Goal: Information Seeking & Learning: Learn about a topic

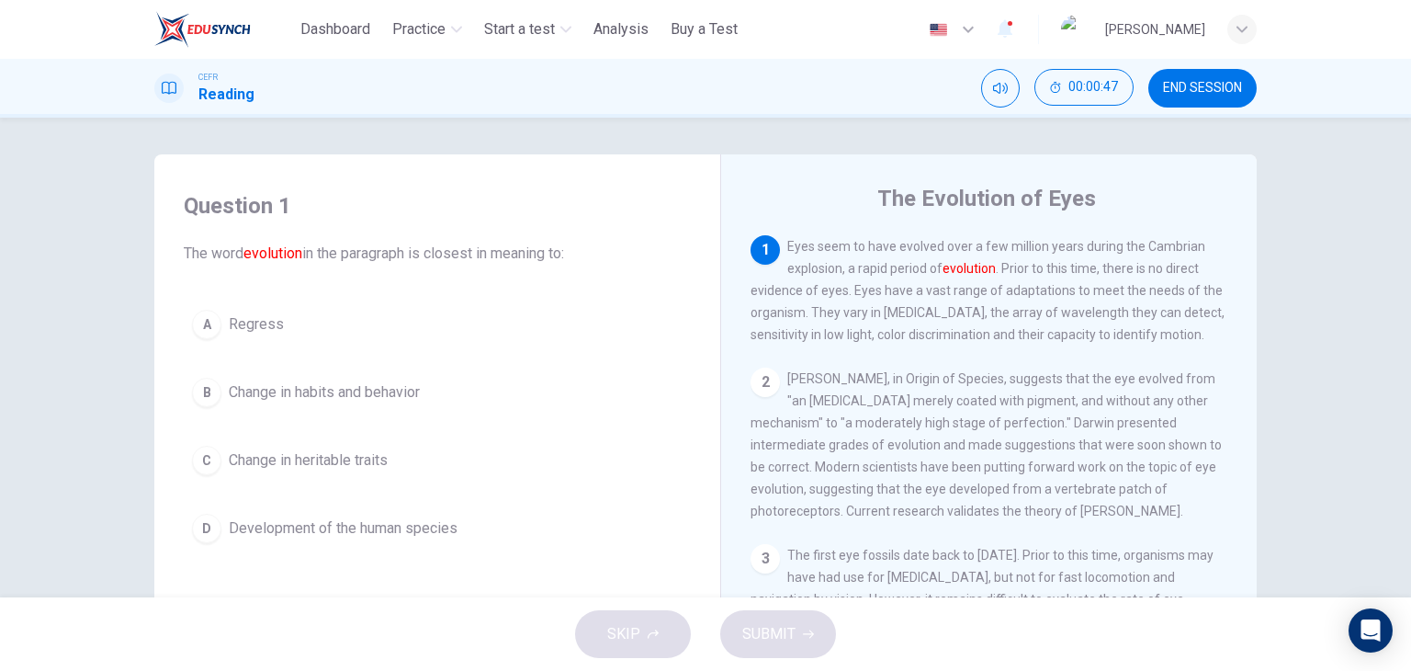
drag, startPoint x: 644, startPoint y: 162, endPoint x: 1044, endPoint y: 578, distance: 577.6
click at [1044, 578] on div "Question 1 The word evolution in the paragraph is closest in meaning to: A Regr…" at bounding box center [705, 473] width 1102 height 638
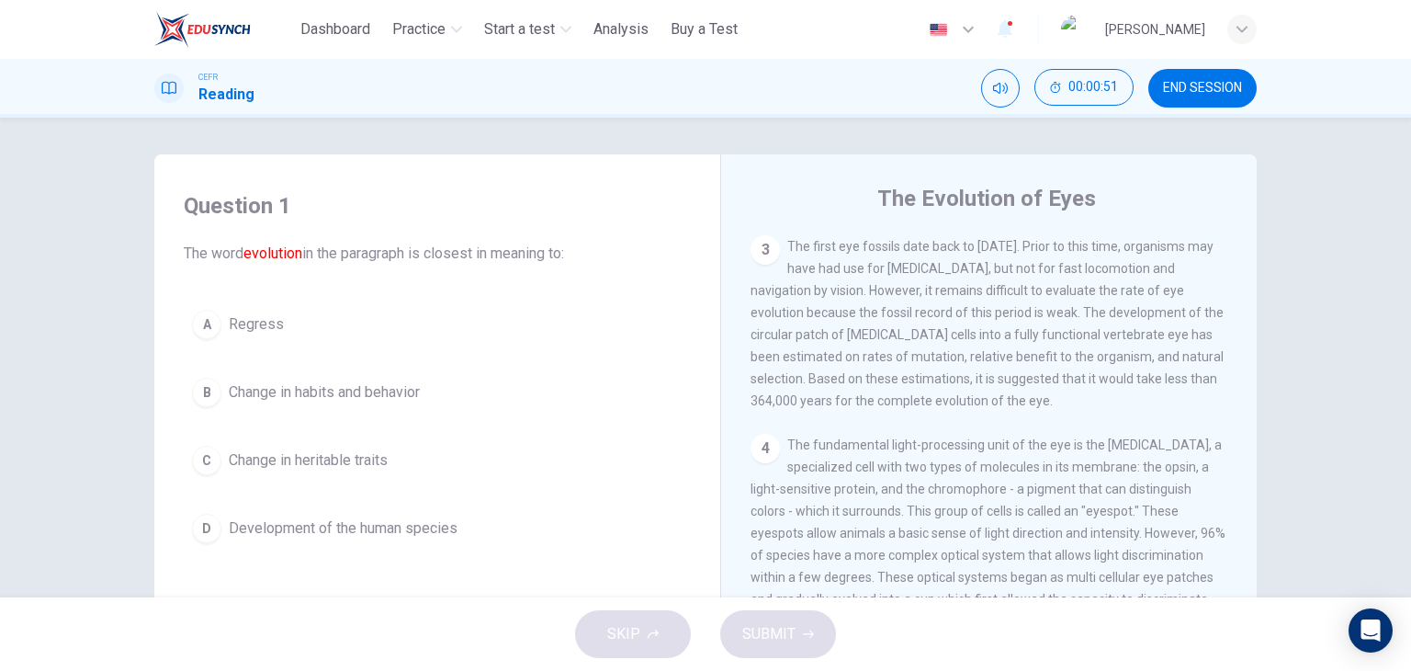
scroll to position [308, 0]
click at [570, 184] on div "Question 1 The word evolution in the paragraph is closest in meaning to: A Regr…" at bounding box center [437, 371] width 536 height 397
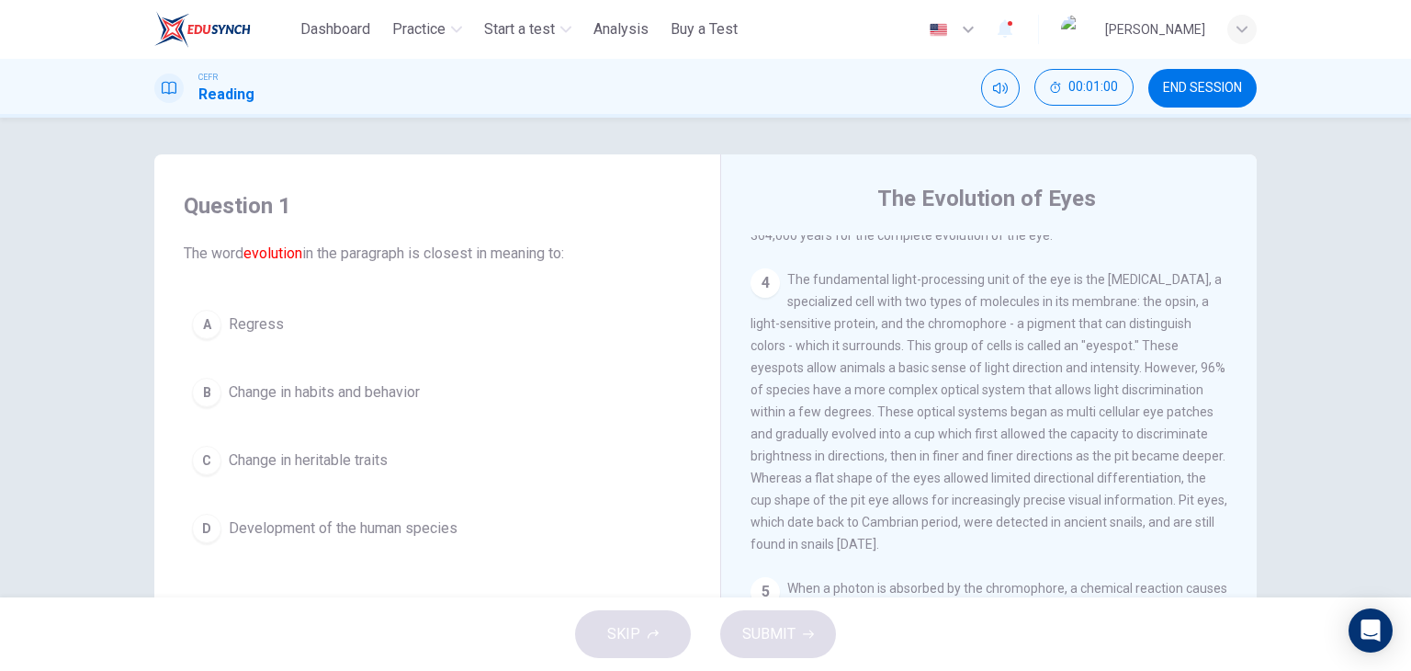
scroll to position [495, 0]
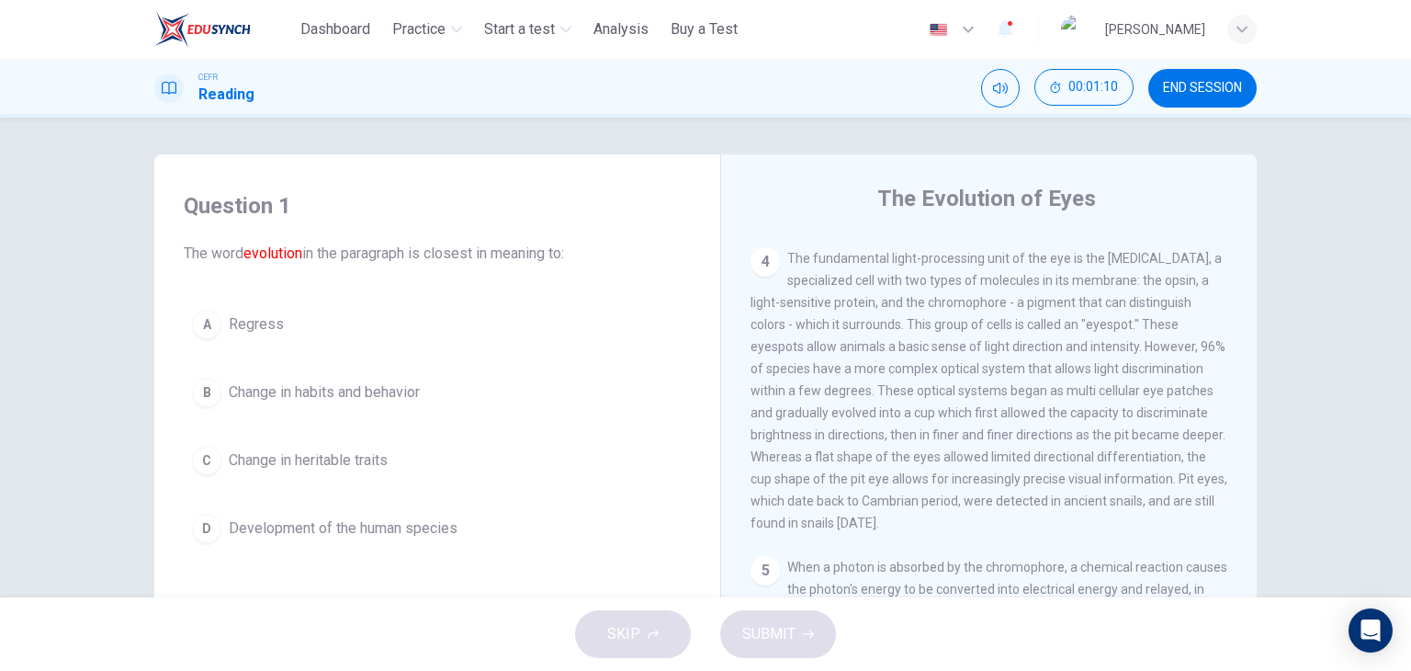
drag, startPoint x: 623, startPoint y: 198, endPoint x: 889, endPoint y: 439, distance: 359.6
click at [889, 439] on div "Question 1 The word evolution in the paragraph is closest in meaning to: A Regr…" at bounding box center [705, 473] width 1102 height 638
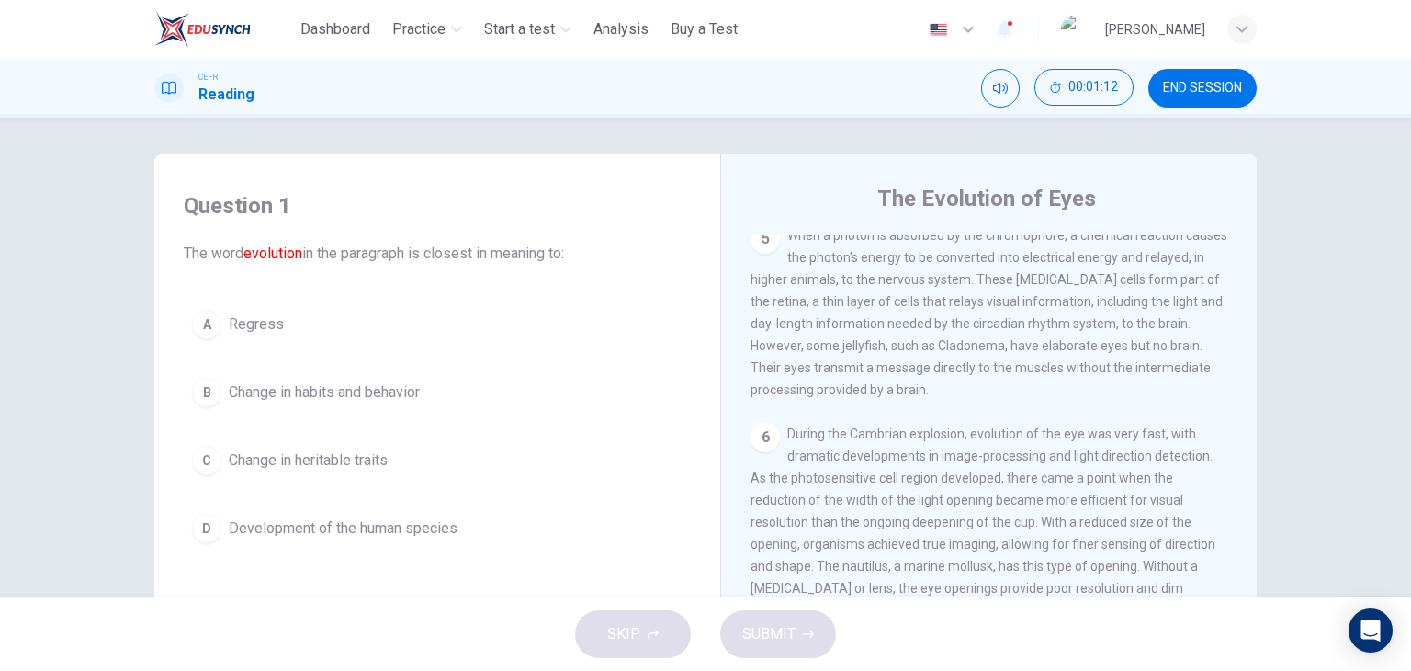
scroll to position [829, 0]
click at [522, 191] on h4 "Question 1" at bounding box center [437, 205] width 507 height 29
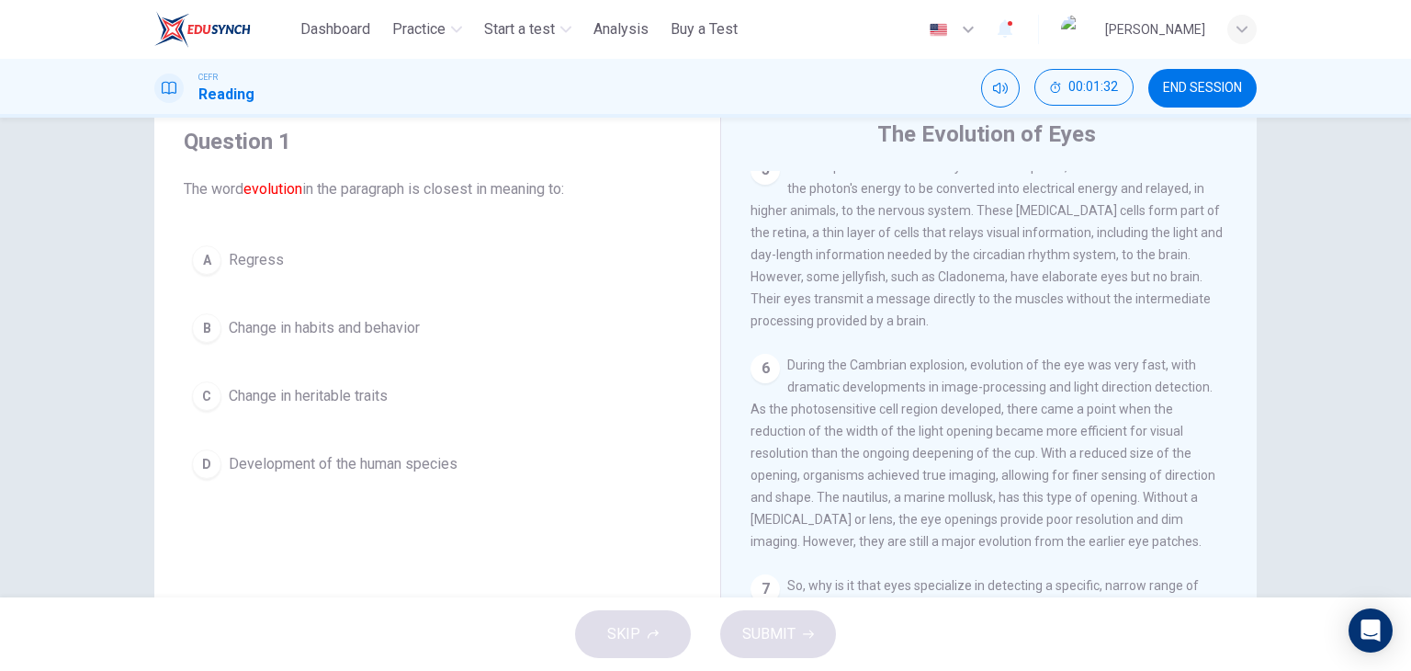
scroll to position [0, 0]
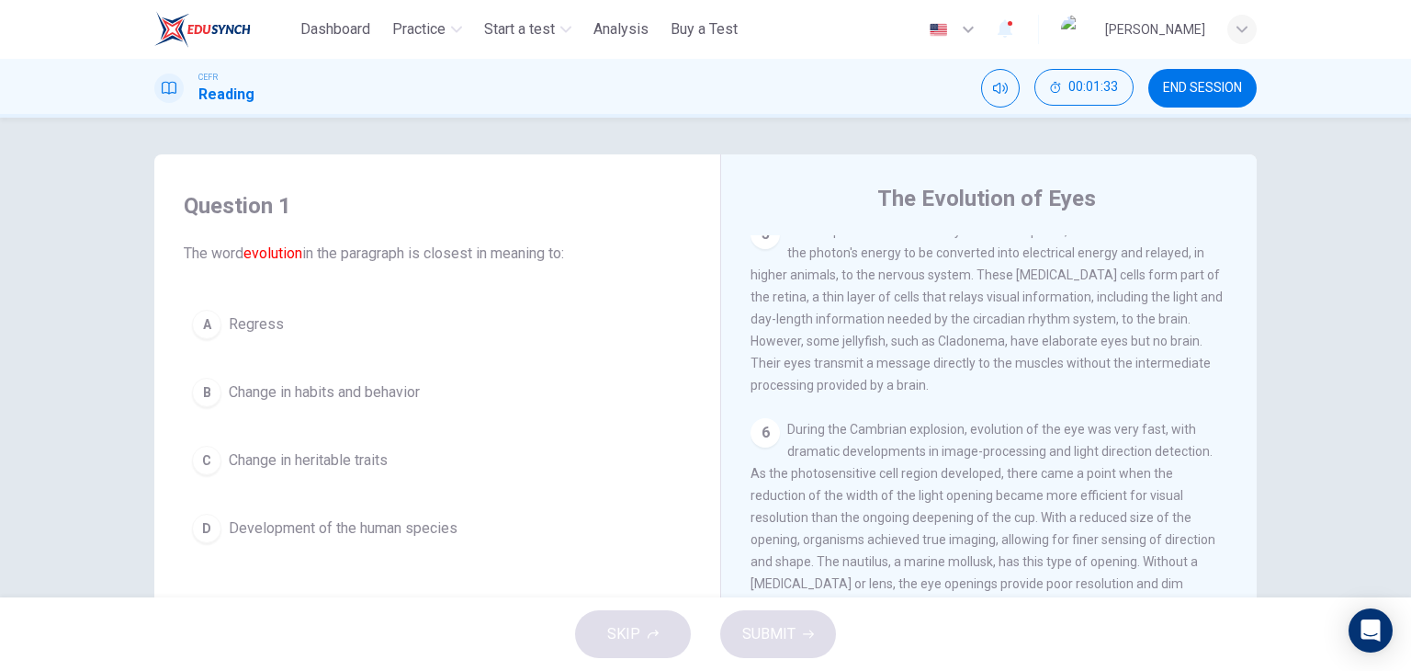
click at [435, 167] on div "Question 1 The word evolution in the paragraph is closest in meaning to: A Regr…" at bounding box center [705, 473] width 1102 height 638
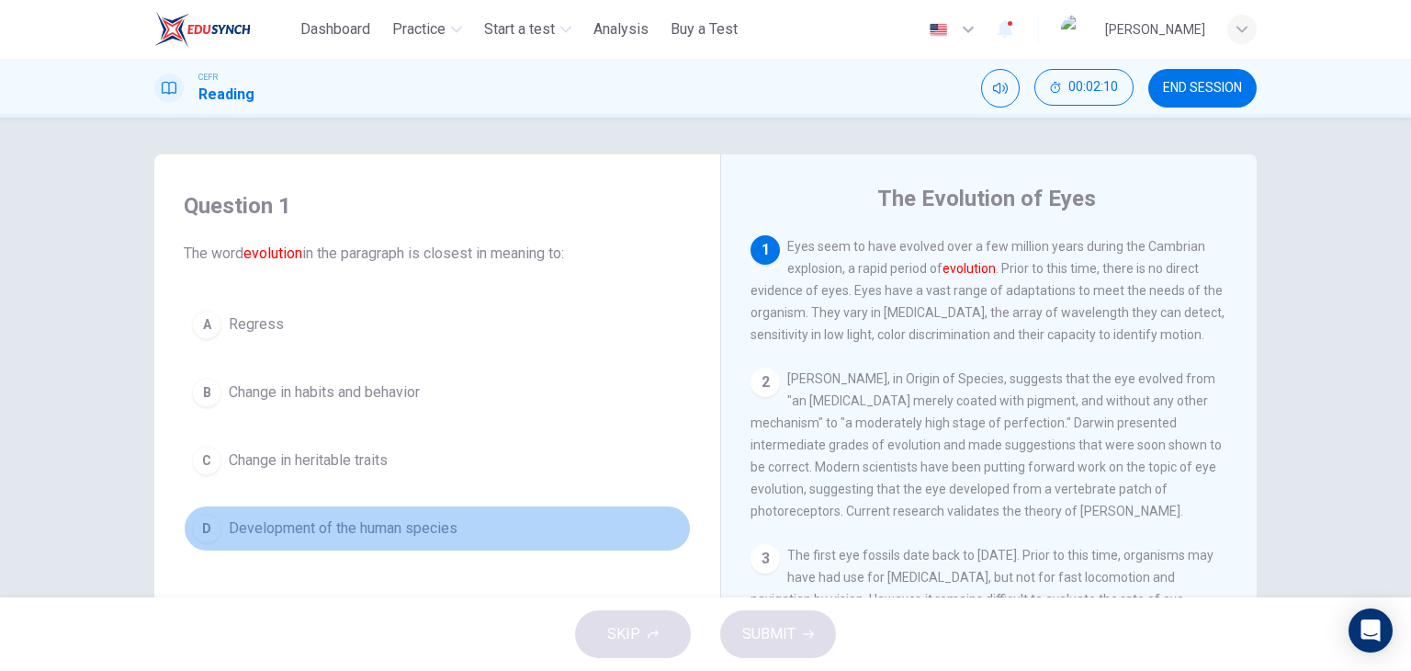
click at [415, 527] on span "Development of the human species" at bounding box center [343, 528] width 229 height 22
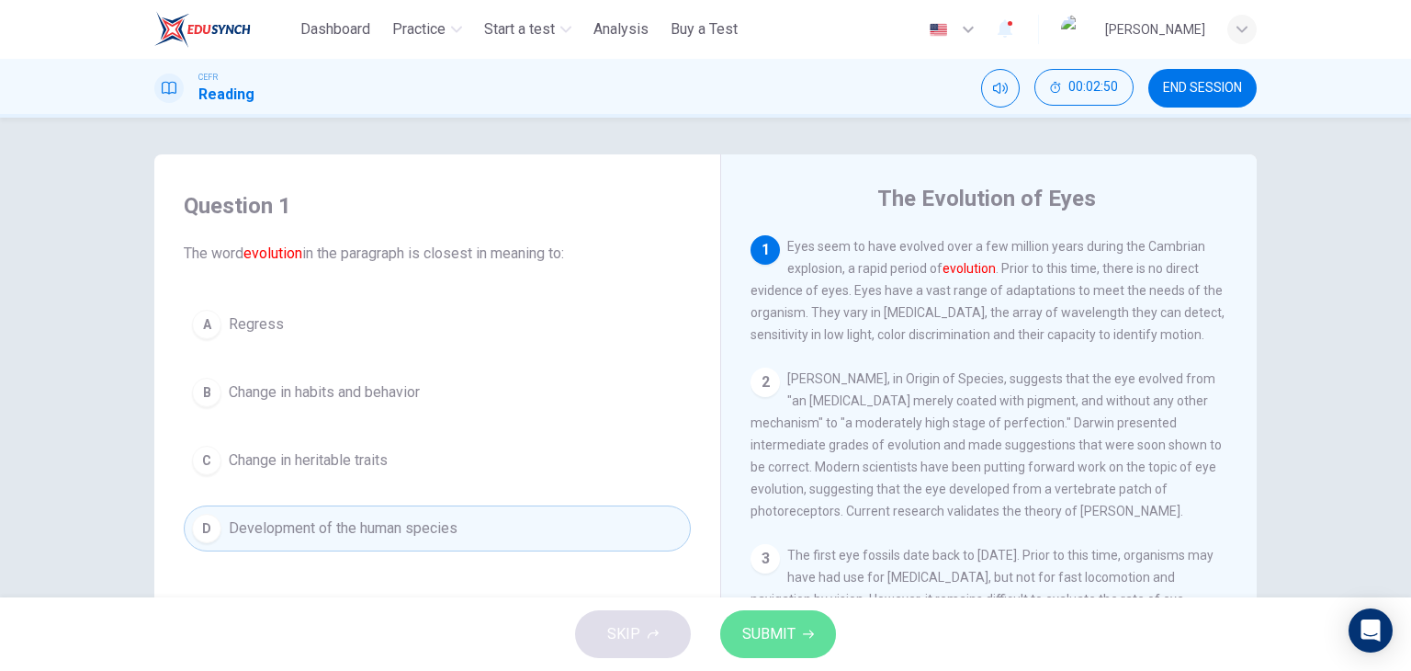
click at [795, 629] on button "SUBMIT" at bounding box center [778, 634] width 116 height 48
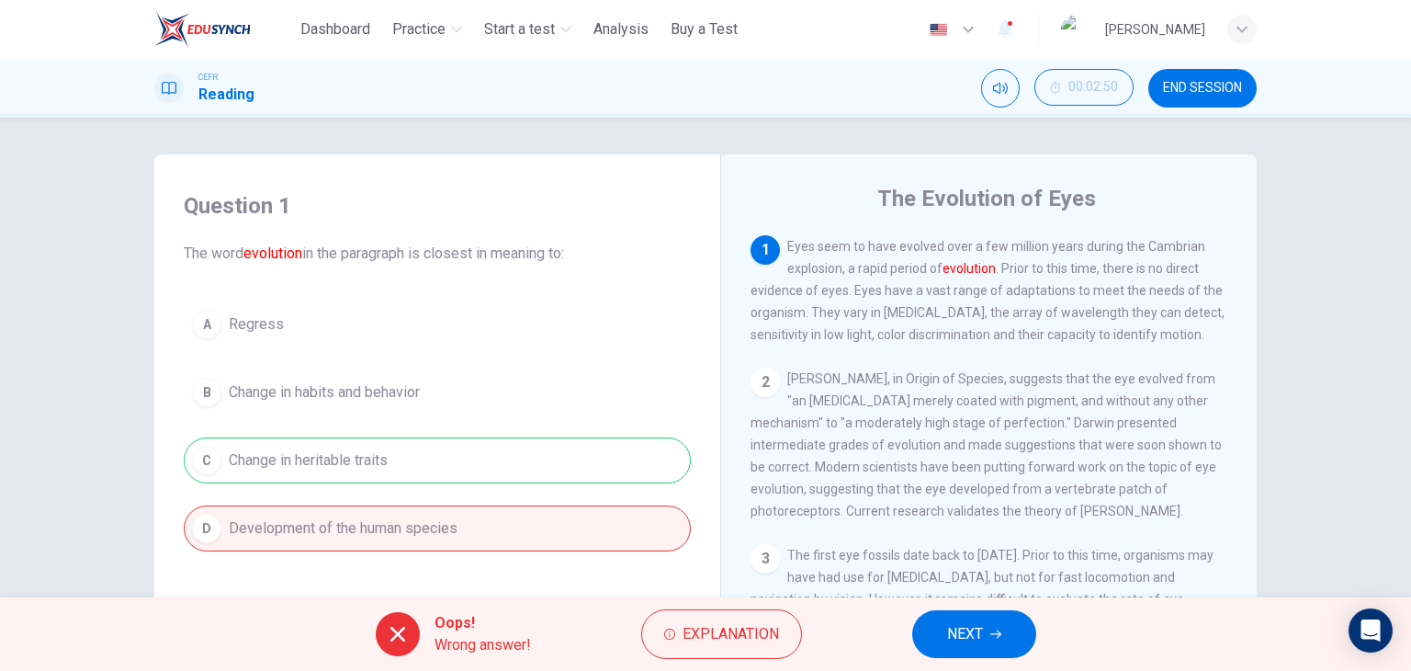
drag, startPoint x: 590, startPoint y: 249, endPoint x: 659, endPoint y: 334, distance: 109.8
click at [590, 249] on span "The word evolution in the paragraph is closest in meaning to:" at bounding box center [437, 254] width 507 height 22
click at [952, 630] on span "NEXT" at bounding box center [965, 634] width 36 height 26
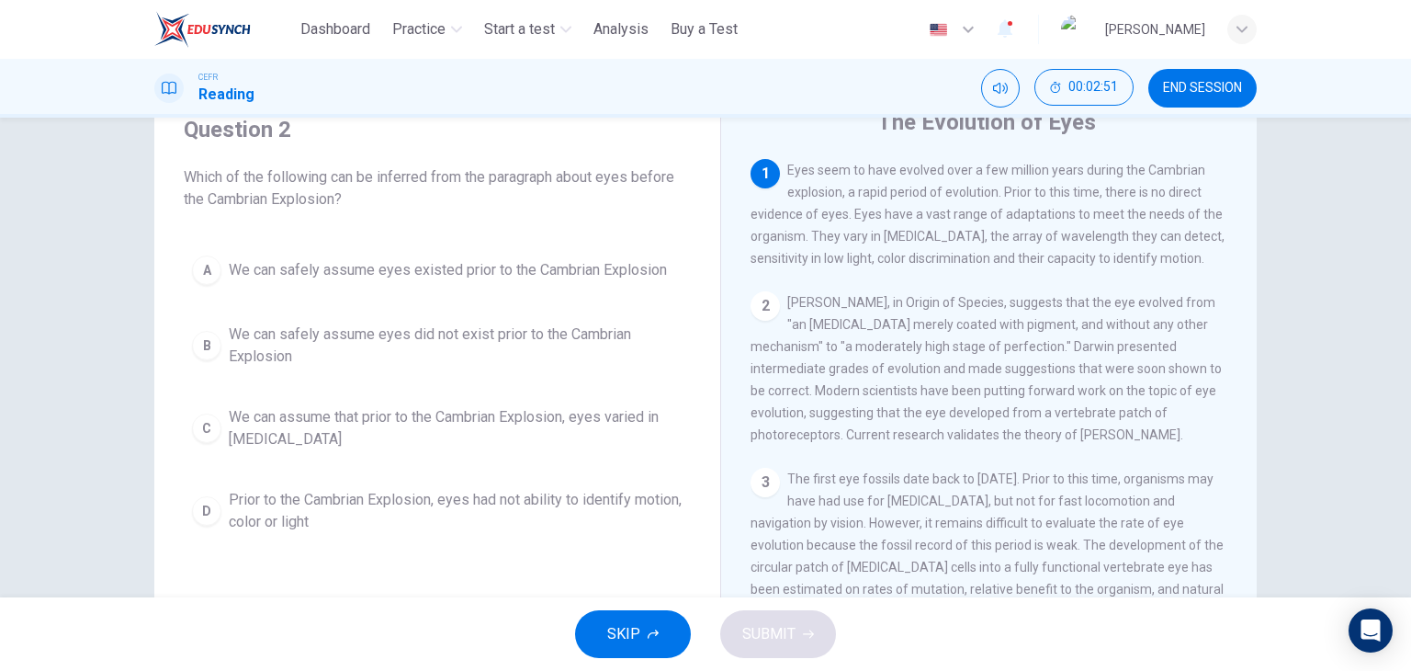
scroll to position [77, 0]
click at [452, 134] on h4 "Question 2" at bounding box center [437, 128] width 507 height 29
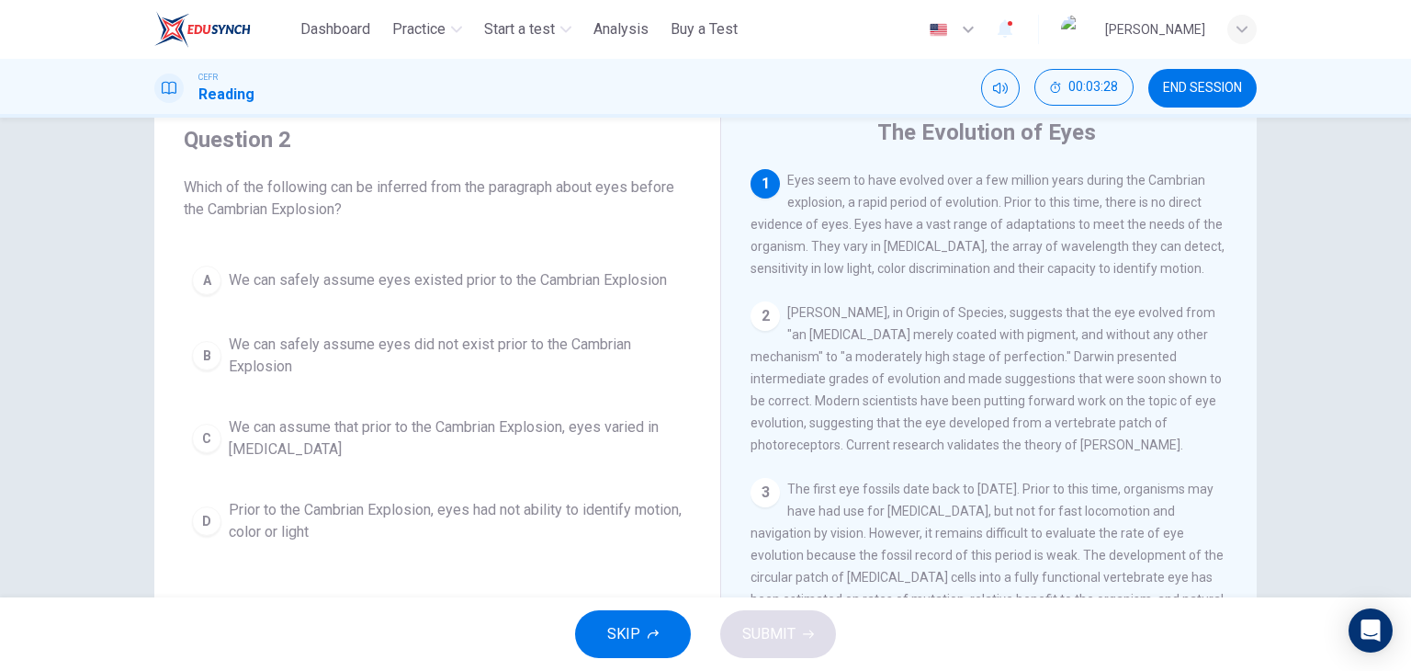
scroll to position [65, 0]
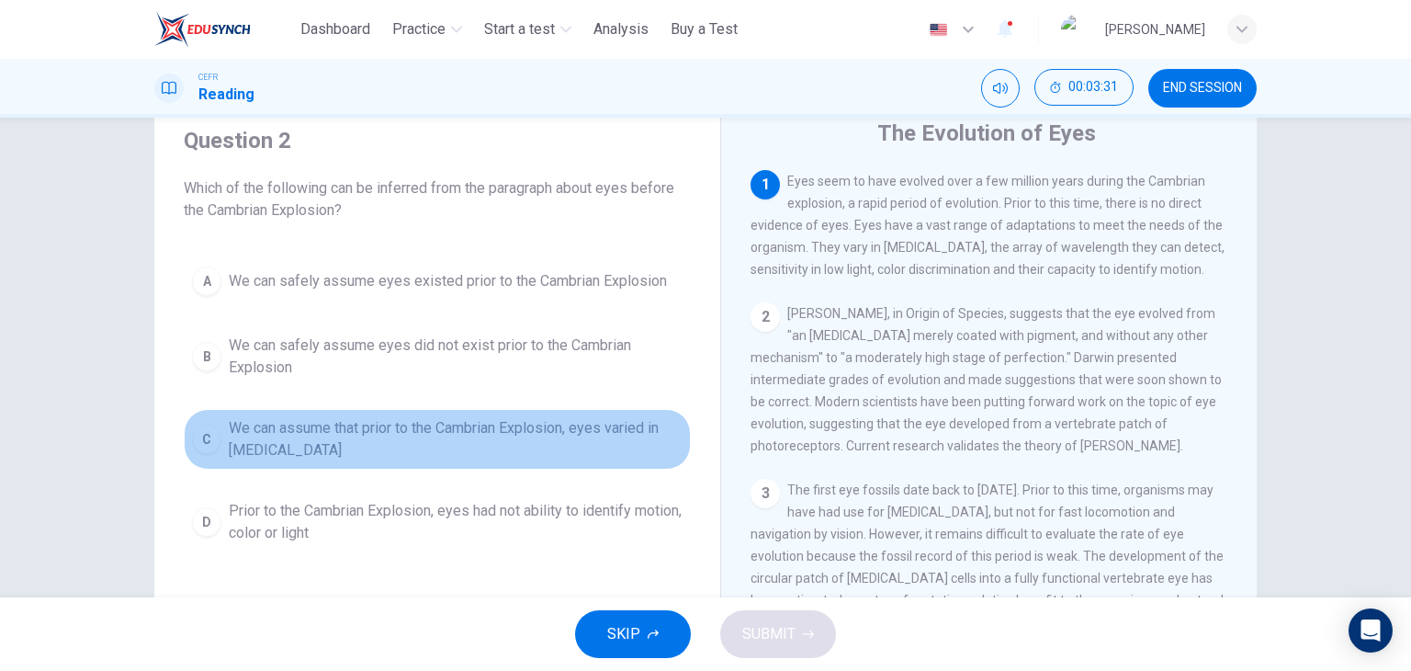
click at [393, 453] on span "We can assume that prior to the Cambrian Explosion, eyes varied in [MEDICAL_DAT…" at bounding box center [456, 439] width 454 height 44
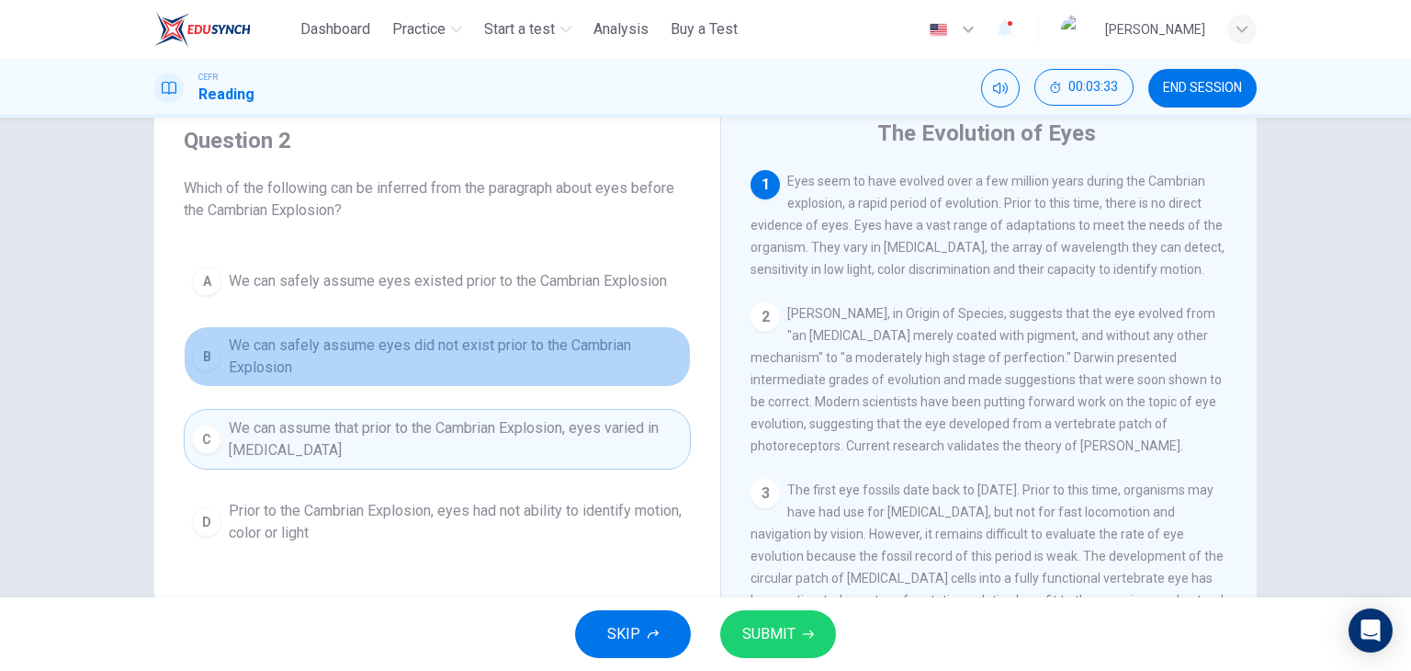
click at [384, 362] on span "We can safely assume eyes did not exist prior to the Cambrian Explosion" at bounding box center [456, 356] width 454 height 44
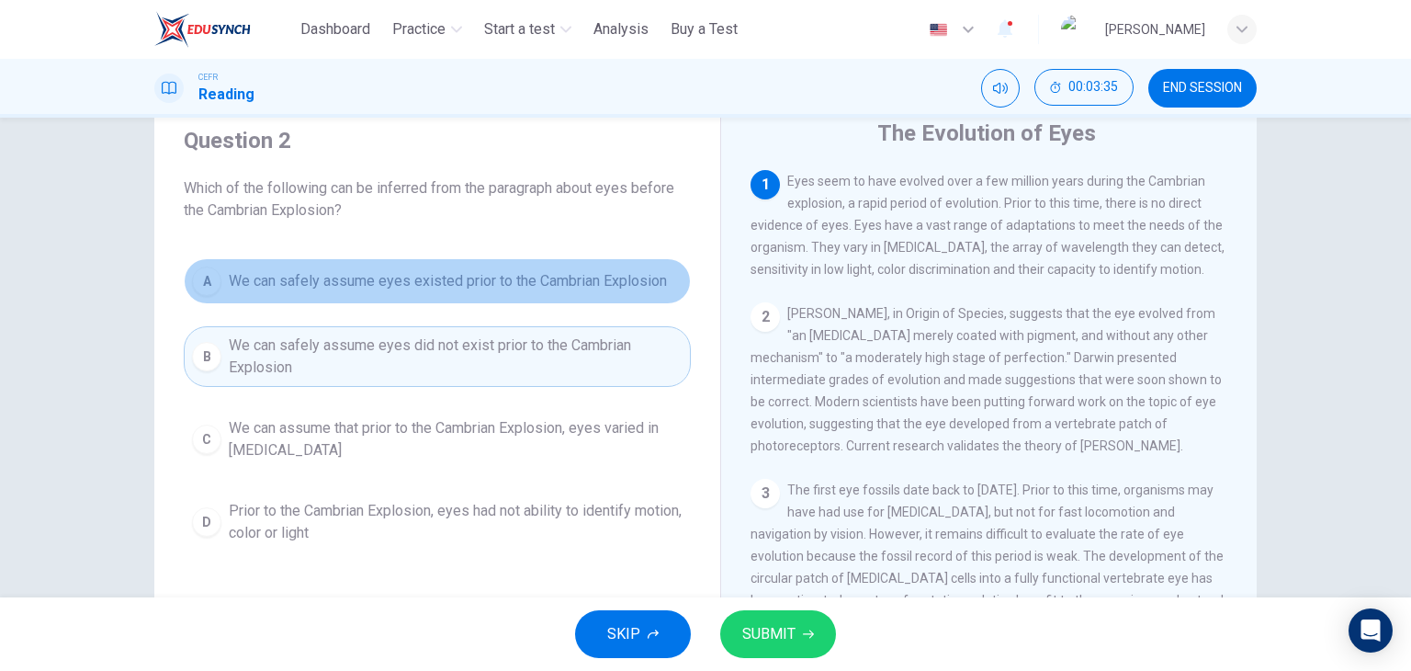
click at [393, 283] on span "We can safely assume eyes existed prior to the Cambrian Explosion" at bounding box center [448, 281] width 438 height 22
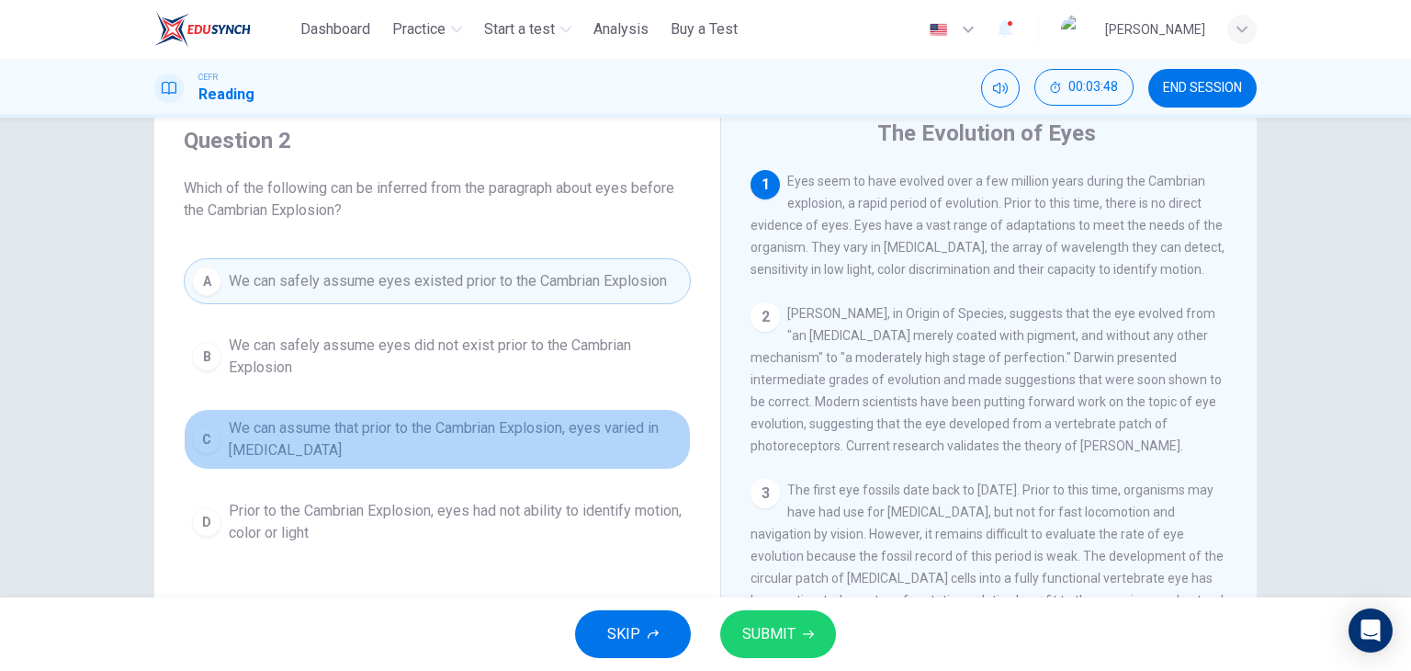
click at [516, 439] on span "We can assume that prior to the Cambrian Explosion, eyes varied in [MEDICAL_DAT…" at bounding box center [456, 439] width 454 height 44
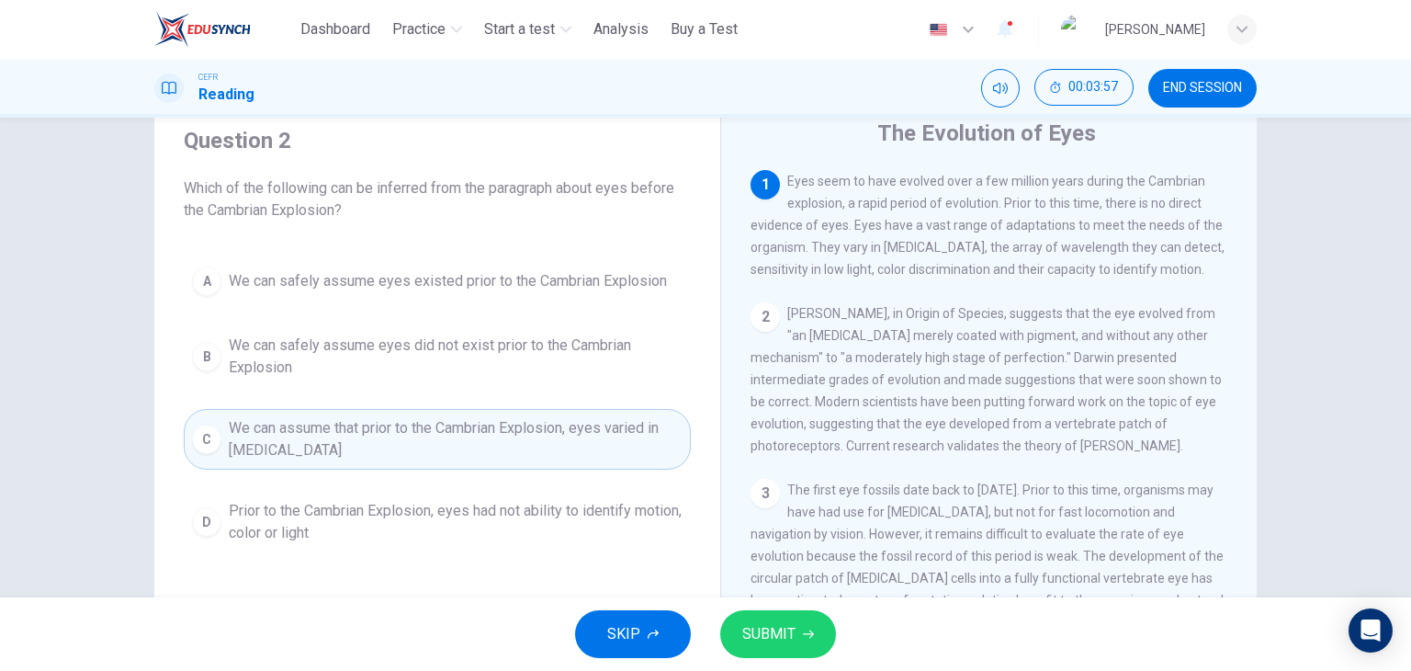
click at [784, 627] on span "SUBMIT" at bounding box center [768, 634] width 53 height 26
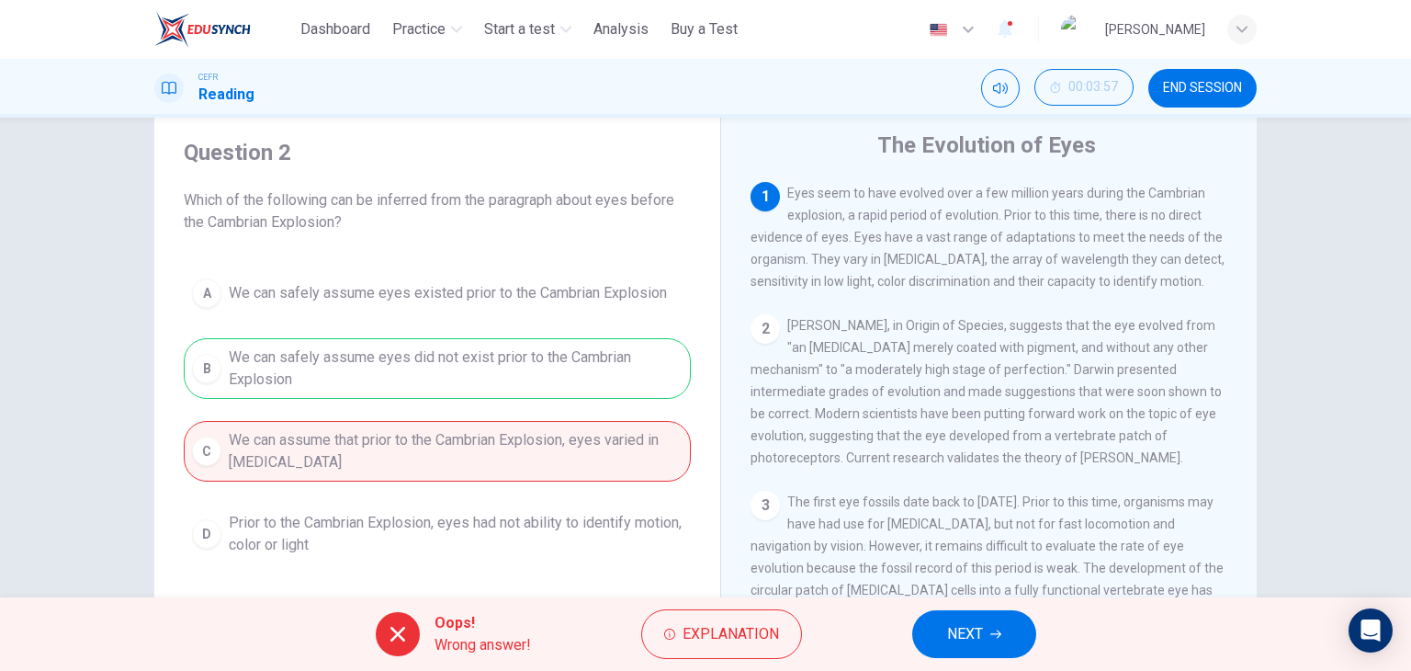
scroll to position [51, 0]
drag, startPoint x: 535, startPoint y: 233, endPoint x: 938, endPoint y: 604, distance: 548.1
click at [938, 604] on div "Dashboard Practice Start a test Analysis Buy a Test English ** ​ [PERSON_NAME] …" at bounding box center [705, 335] width 1411 height 671
click at [952, 621] on span "NEXT" at bounding box center [965, 634] width 36 height 26
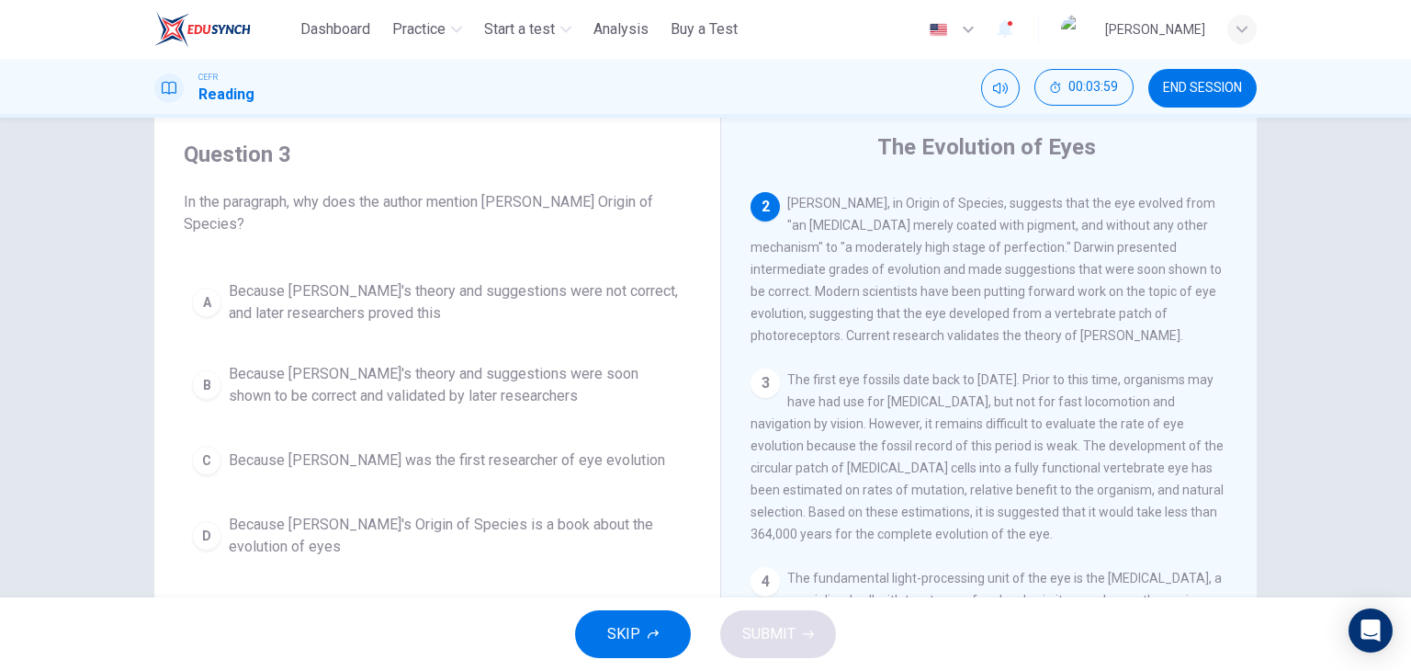
scroll to position [123, 0]
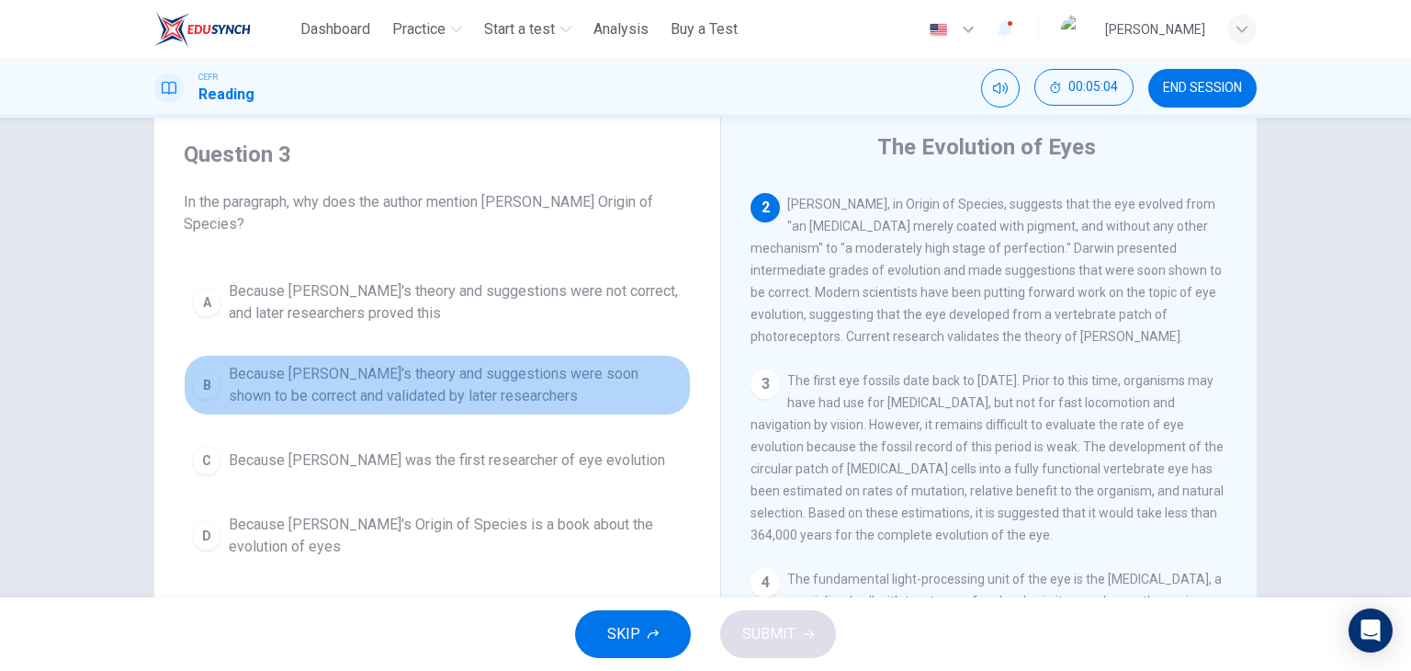
click at [360, 390] on span "Because [PERSON_NAME]'s theory and suggestions were soon shown to be correct an…" at bounding box center [456, 385] width 454 height 44
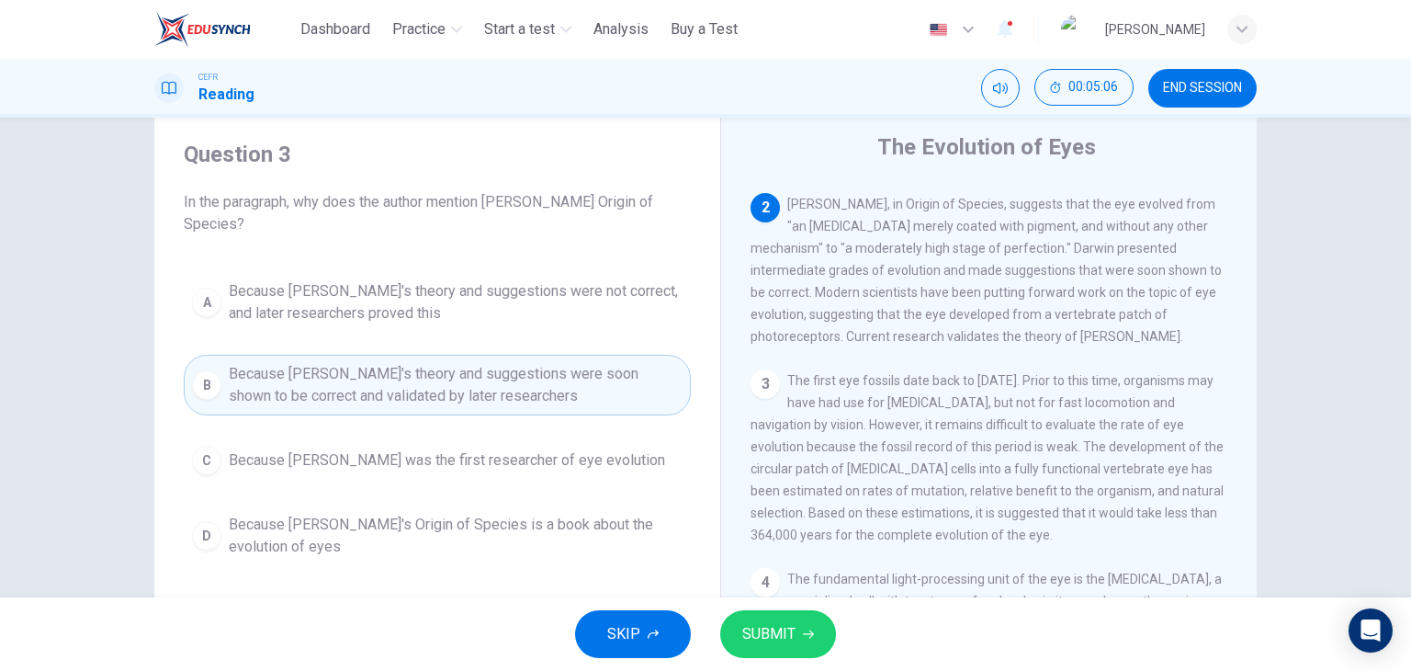
click at [781, 638] on span "SUBMIT" at bounding box center [768, 634] width 53 height 26
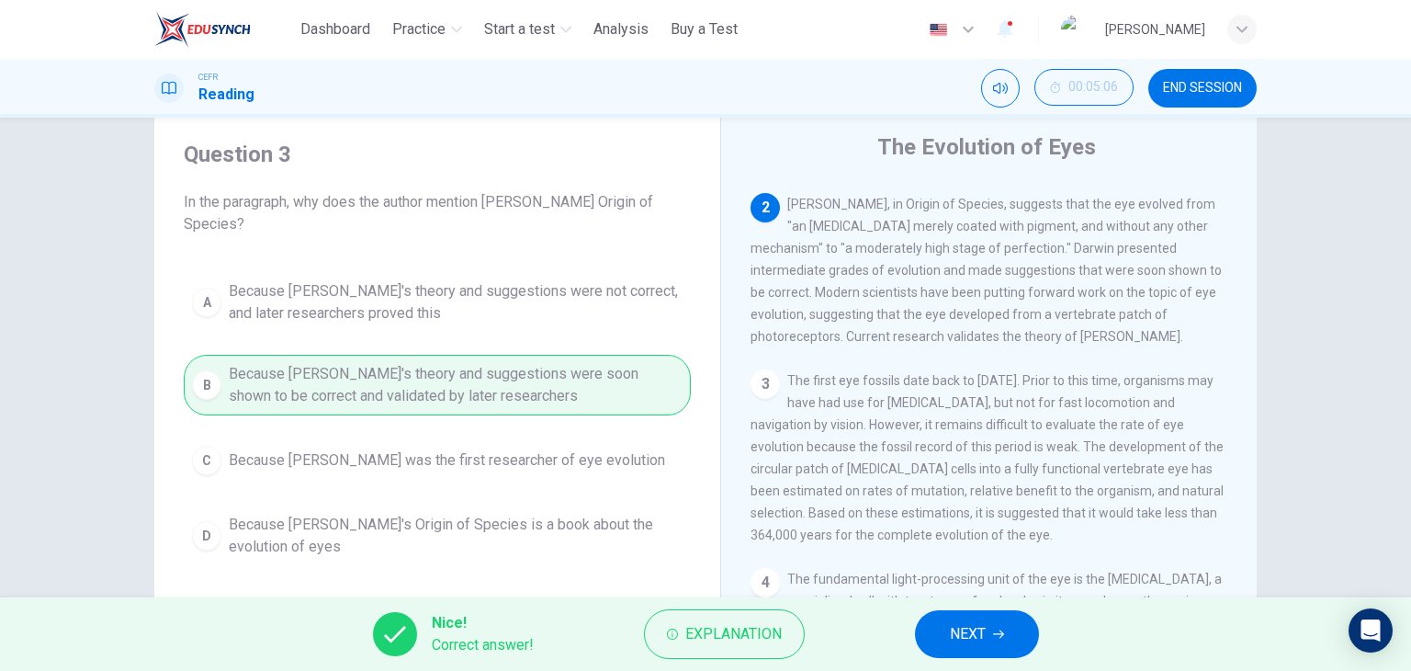
click at [603, 483] on div "A Because [PERSON_NAME]'s theory and suggestions were not correct, and later re…" at bounding box center [437, 419] width 507 height 294
click at [988, 627] on button "NEXT" at bounding box center [977, 634] width 124 height 48
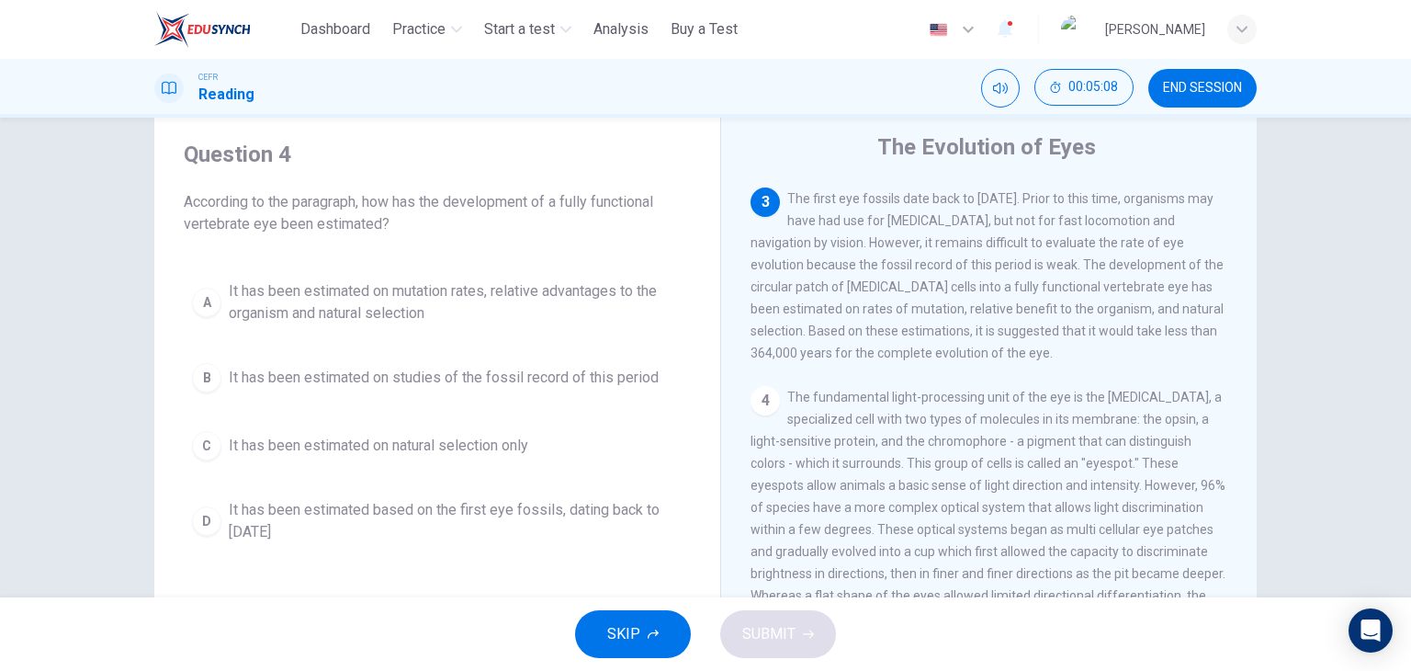
scroll to position [305, 0]
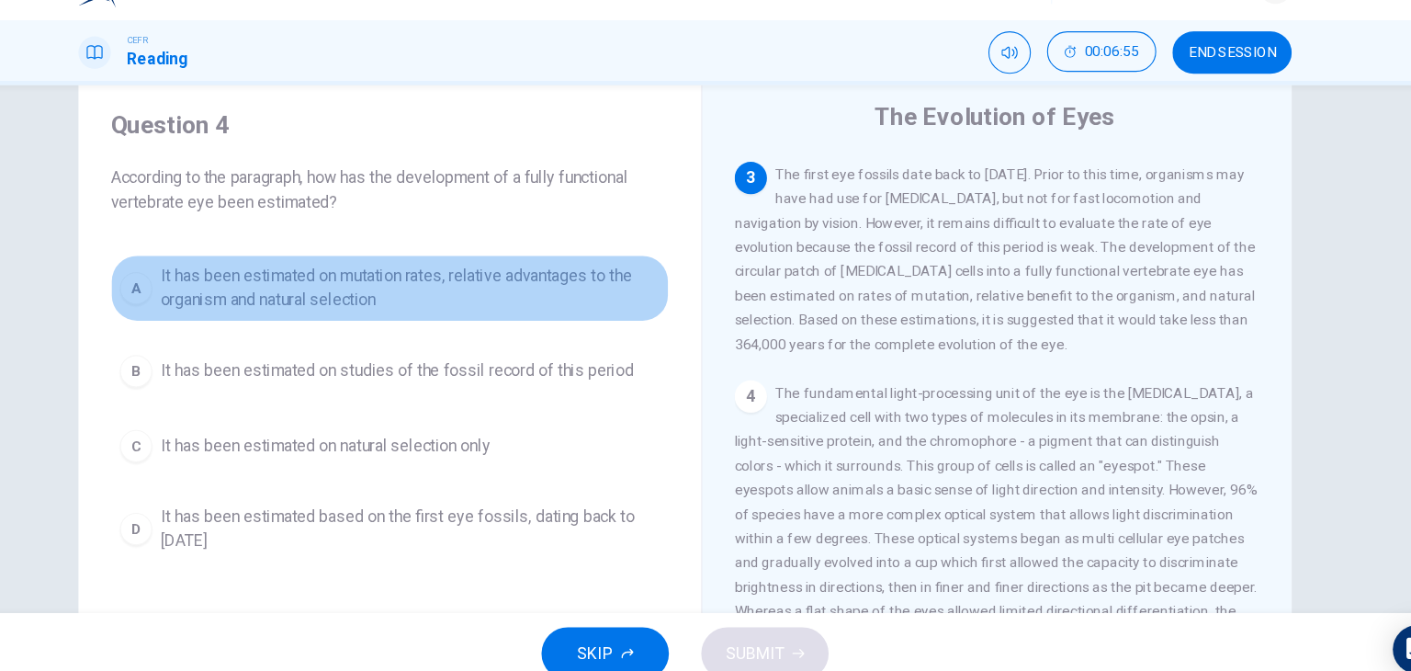
click at [424, 307] on span "It has been estimated on mutation rates, relative advantages to the organism an…" at bounding box center [456, 302] width 454 height 44
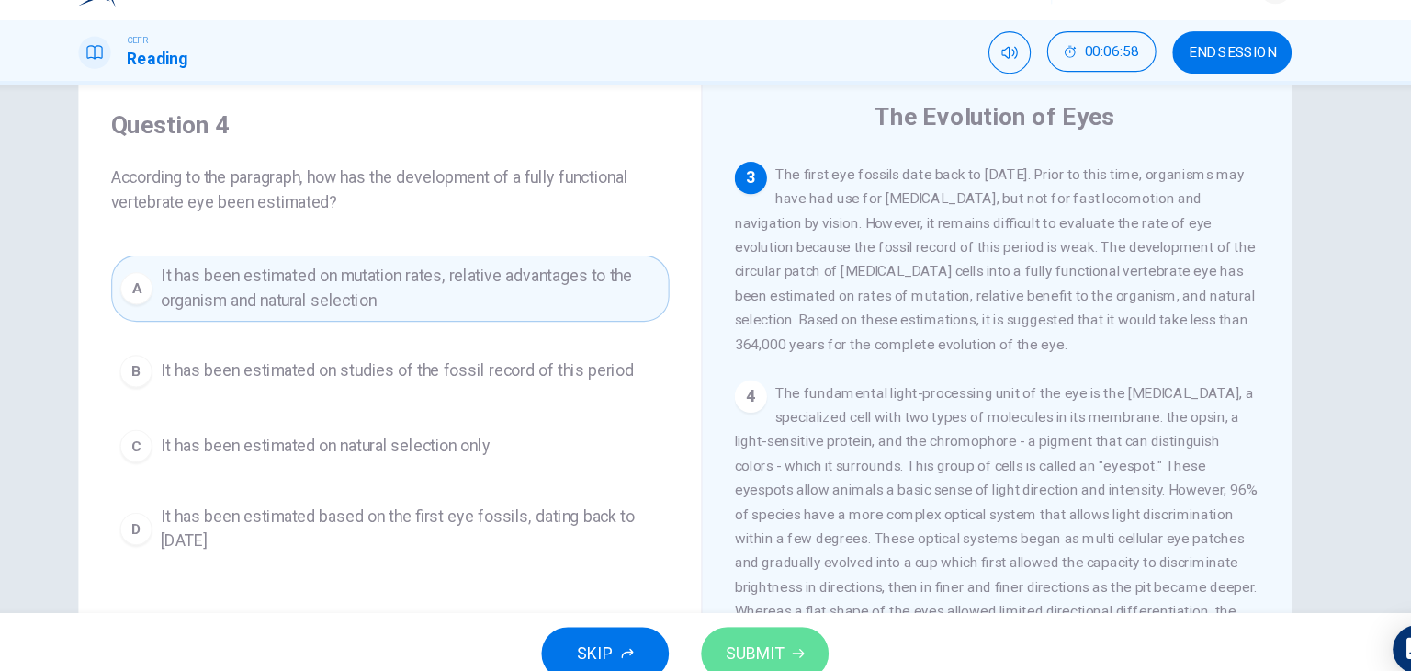
click at [796, 624] on button "SUBMIT" at bounding box center [778, 634] width 116 height 48
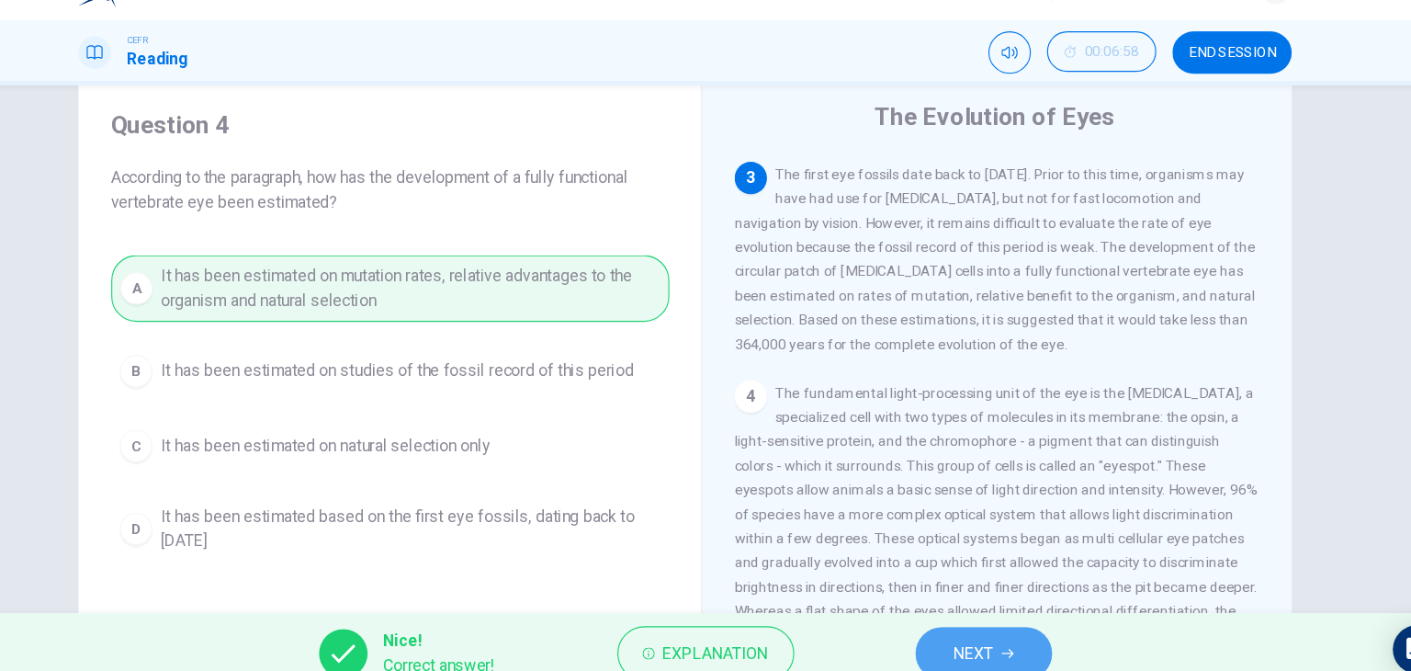
click at [1000, 620] on button "NEXT" at bounding box center [977, 634] width 124 height 48
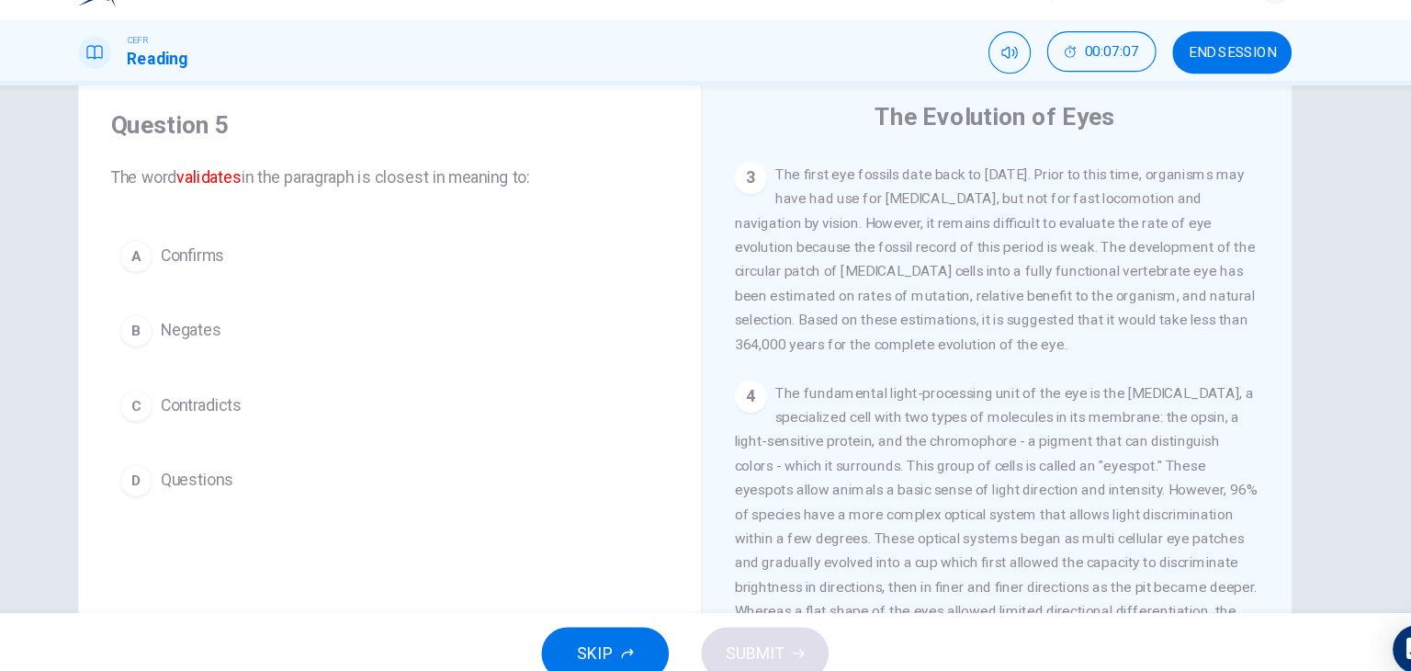
click at [508, 180] on div "Question 5 The word validates in the paragraph is closest in meaning to:" at bounding box center [437, 176] width 507 height 73
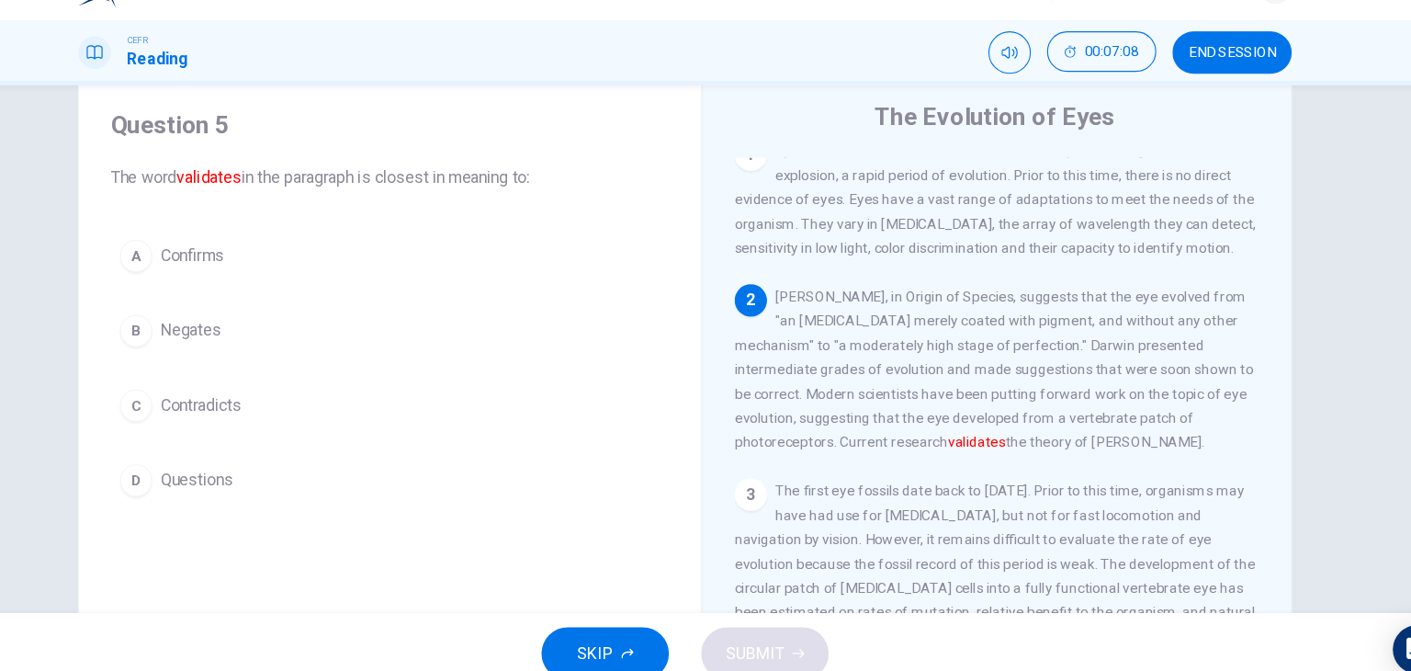
scroll to position [0, 0]
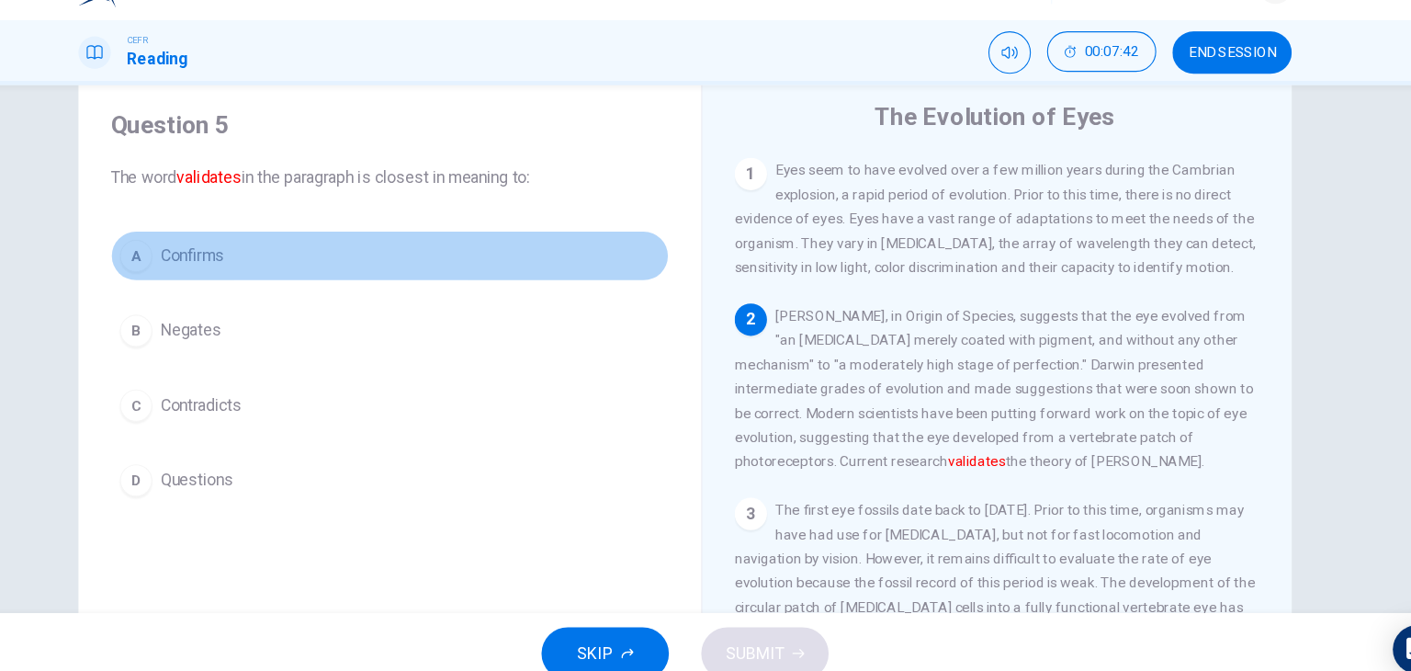
click at [350, 250] on button "A Confirms" at bounding box center [437, 273] width 507 height 46
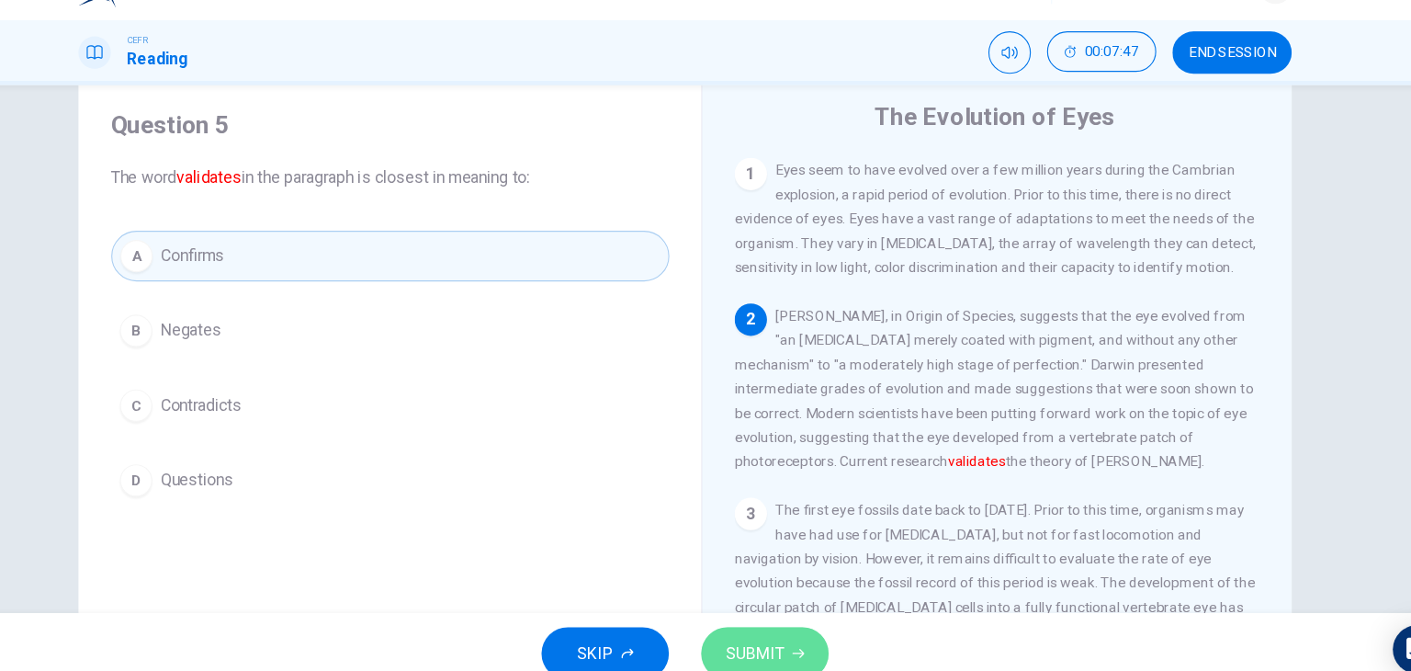
click at [797, 623] on button "SUBMIT" at bounding box center [778, 634] width 116 height 48
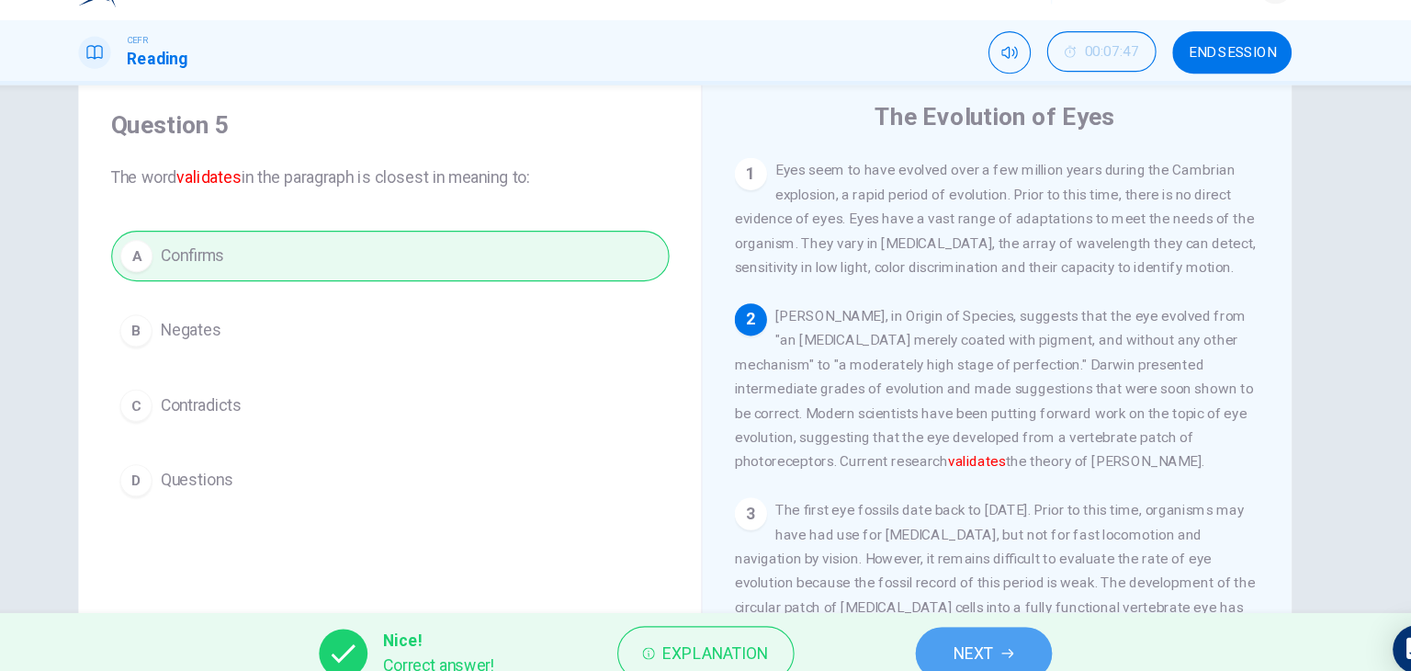
click at [951, 617] on button "NEXT" at bounding box center [977, 634] width 124 height 48
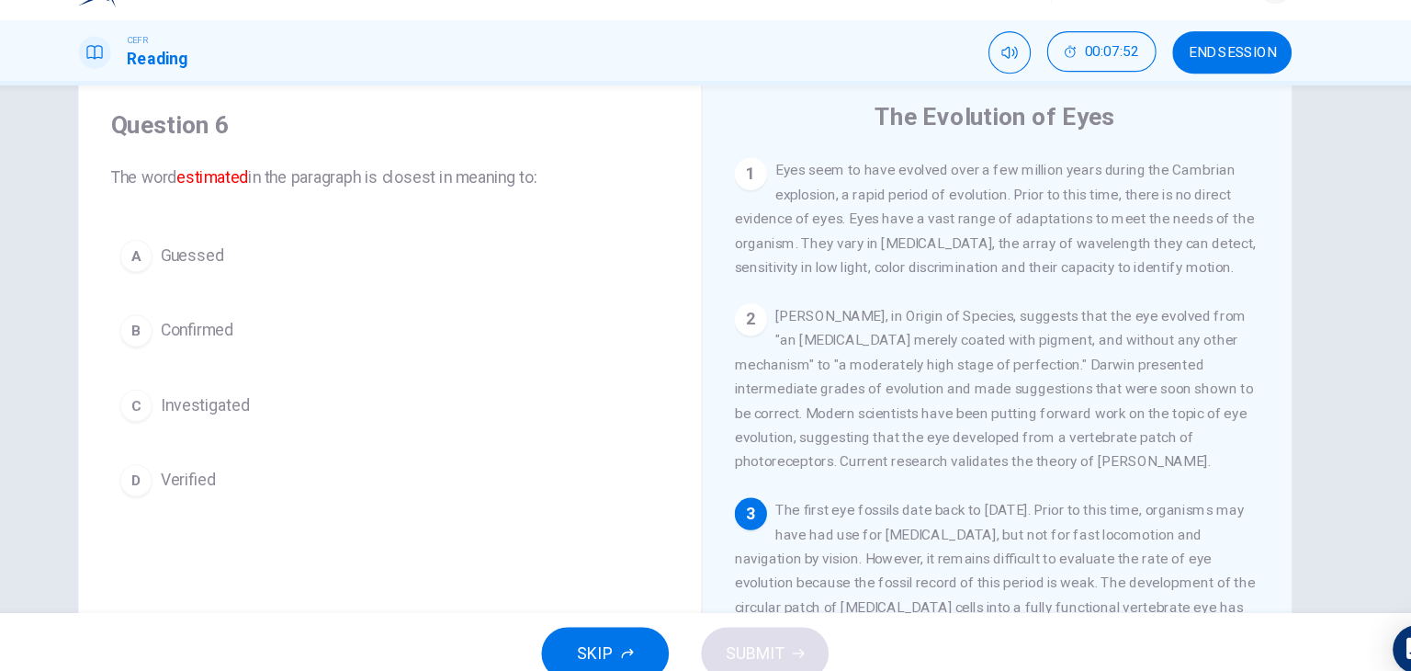
drag, startPoint x: 475, startPoint y: 148, endPoint x: 852, endPoint y: 367, distance: 436.8
click at [852, 367] on div "Question 6 The word estimated in the paragraph is closest in meaning to: A Gues…" at bounding box center [705, 422] width 1102 height 638
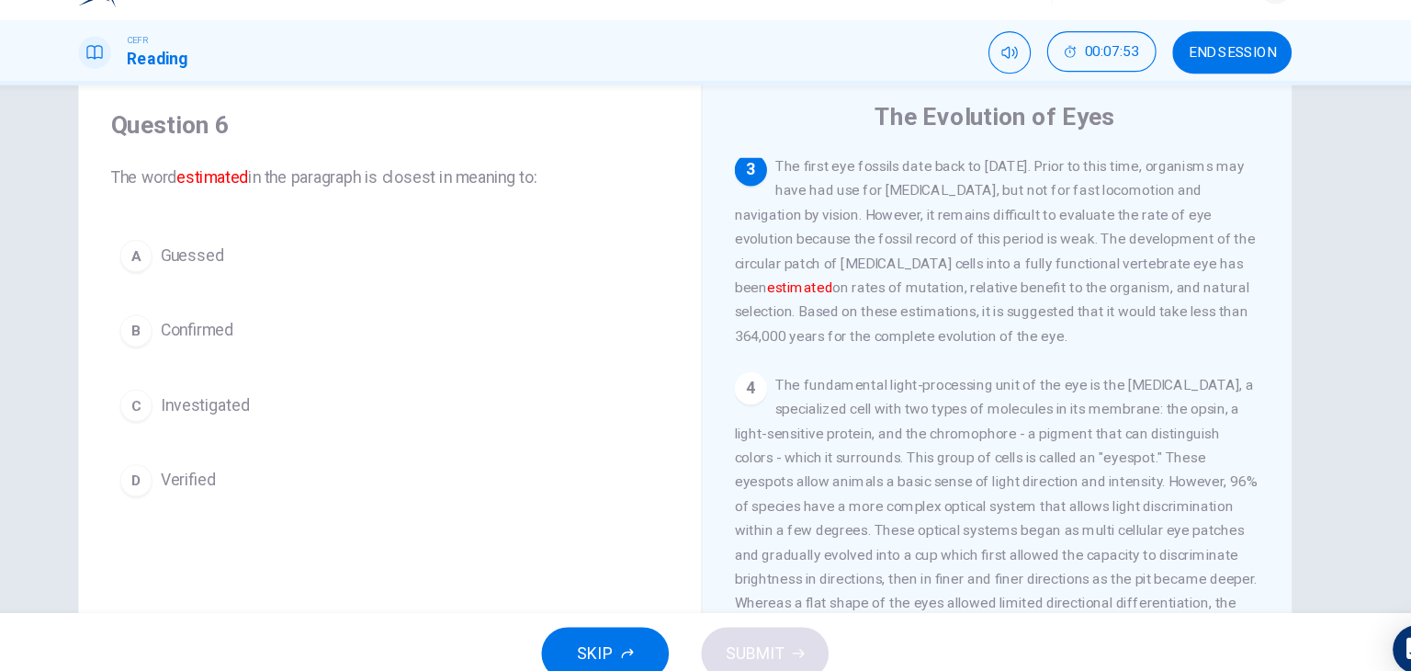
scroll to position [310, 0]
drag, startPoint x: 242, startPoint y: 243, endPoint x: 244, endPoint y: 288, distance: 44.2
click at [244, 288] on div "Question 6 The word estimated in the paragraph is closest in meaning to: A Gues…" at bounding box center [437, 319] width 536 height 397
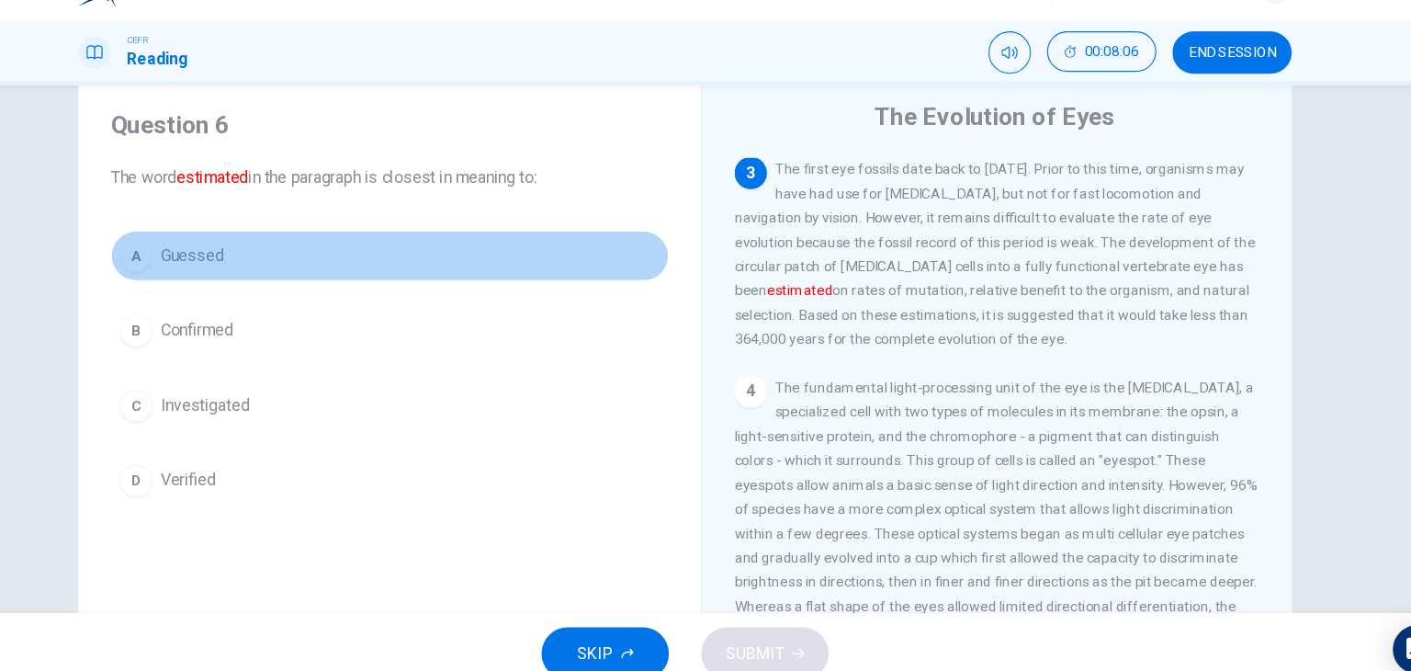
click at [244, 288] on button "A Guessed" at bounding box center [437, 273] width 507 height 46
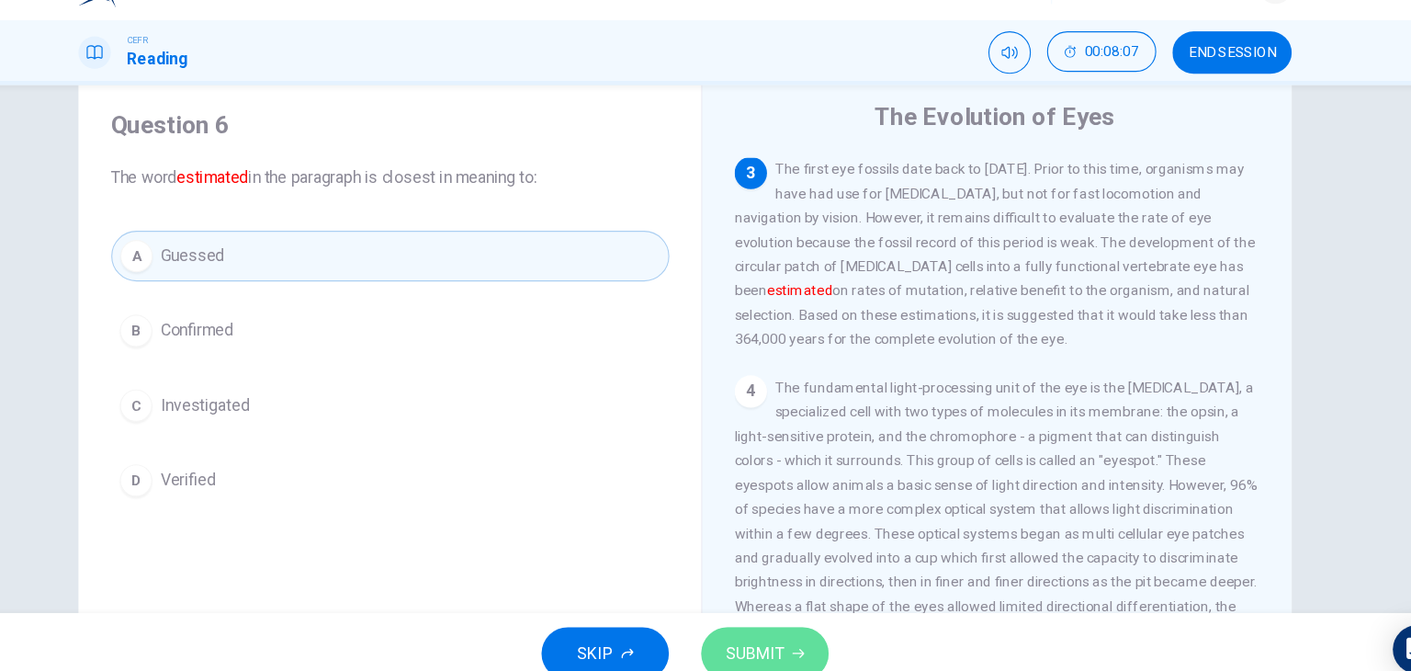
click at [785, 618] on button "SUBMIT" at bounding box center [778, 634] width 116 height 48
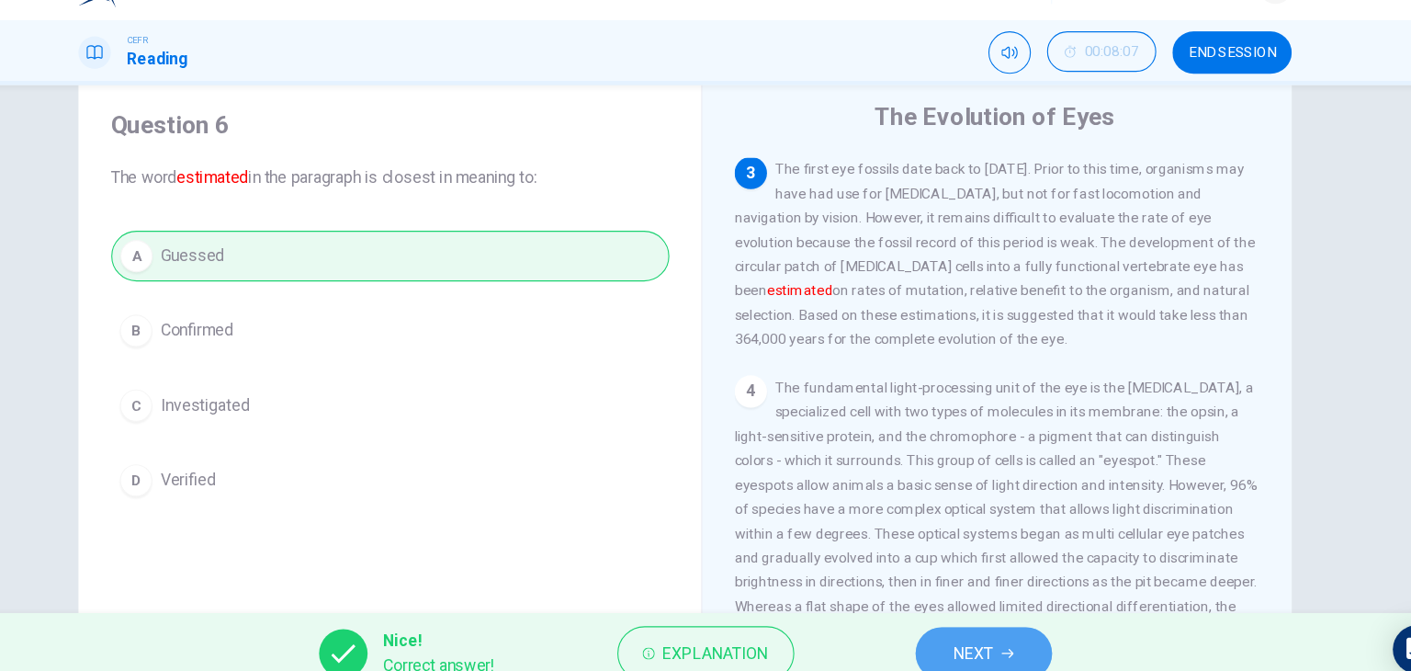
click at [1002, 623] on button "NEXT" at bounding box center [977, 634] width 124 height 48
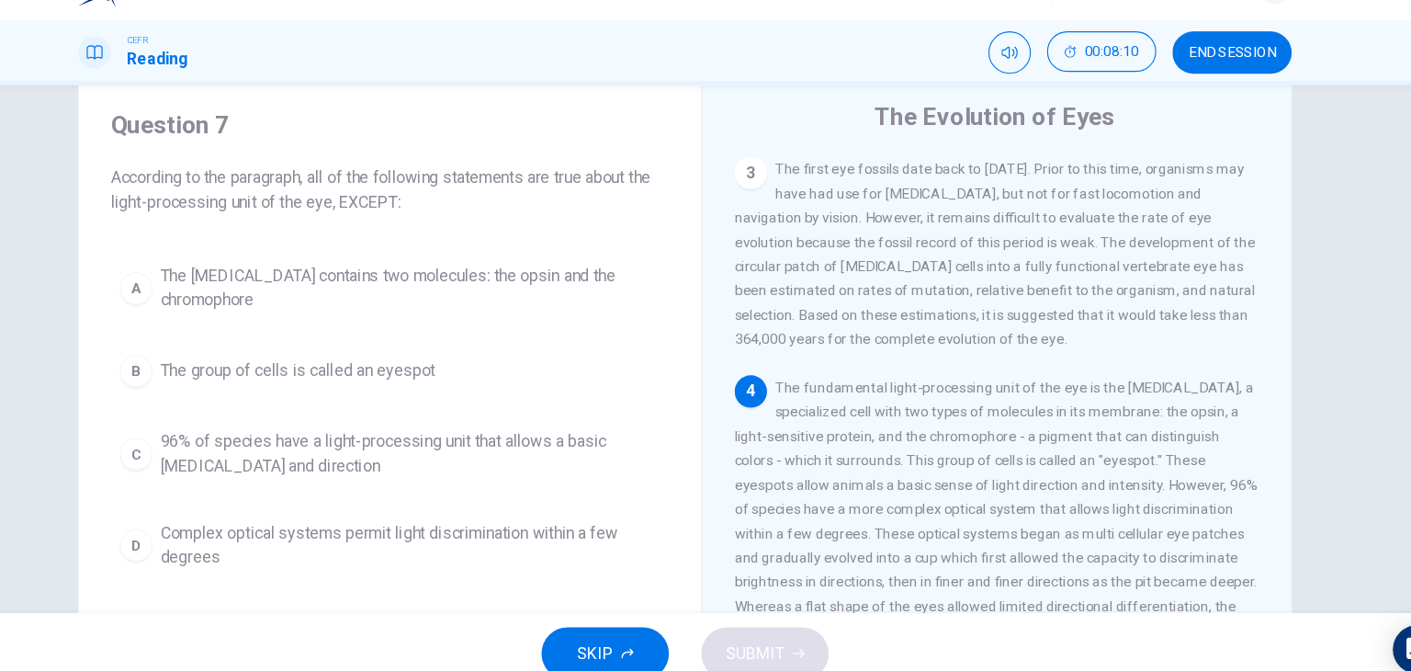
click at [526, 157] on h4 "Question 7" at bounding box center [437, 154] width 507 height 29
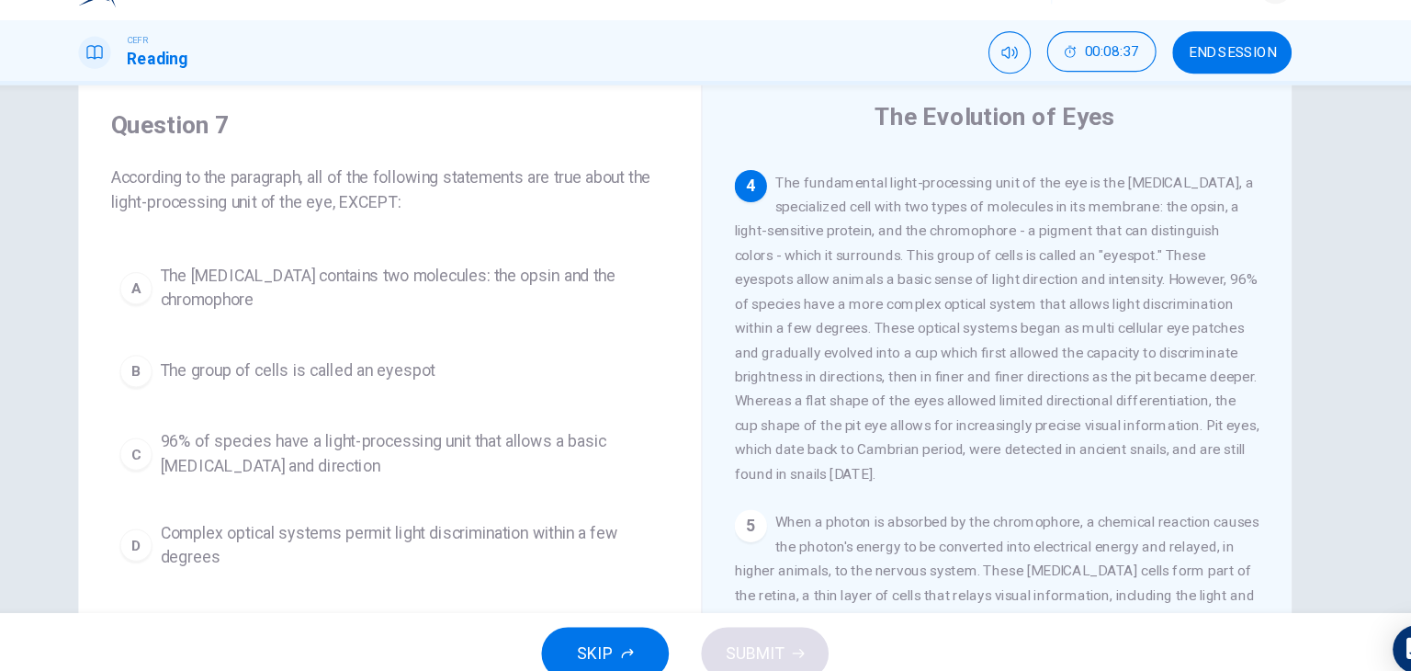
scroll to position [496, 0]
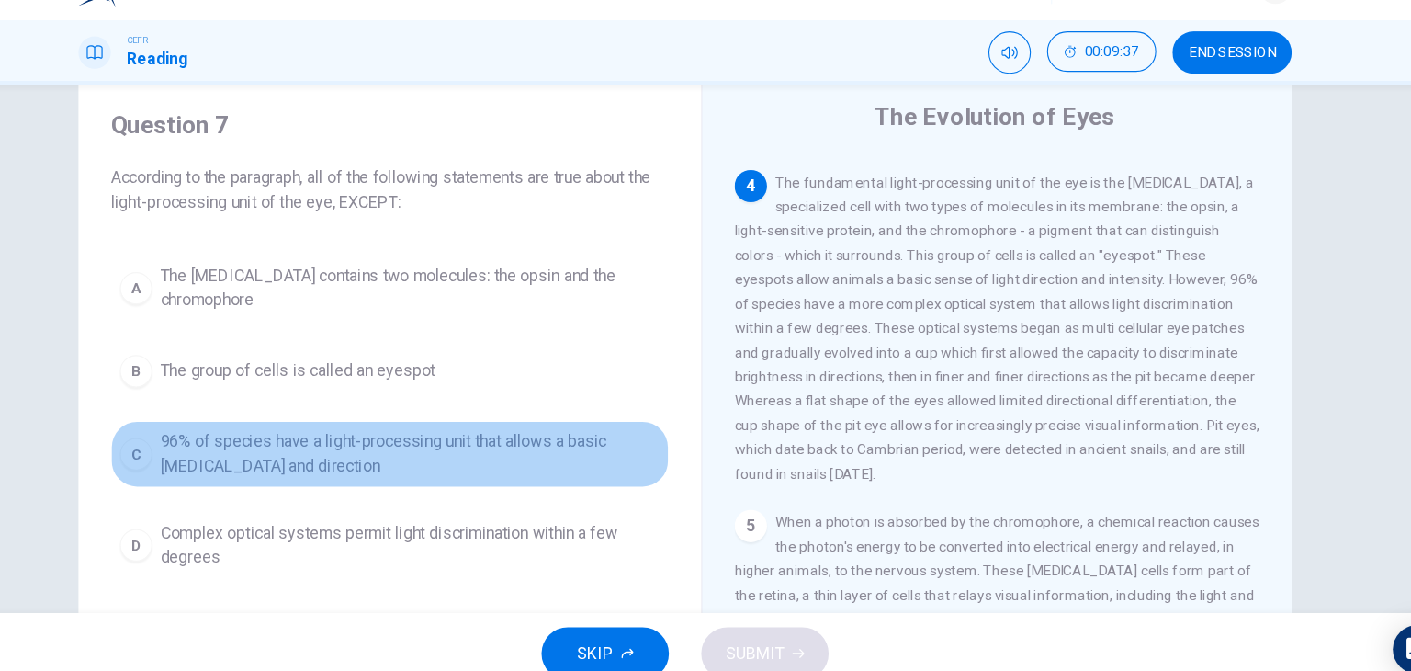
click at [520, 432] on span "96% of species have a light-processing unit that allows a basic [MEDICAL_DATA] …" at bounding box center [456, 453] width 454 height 44
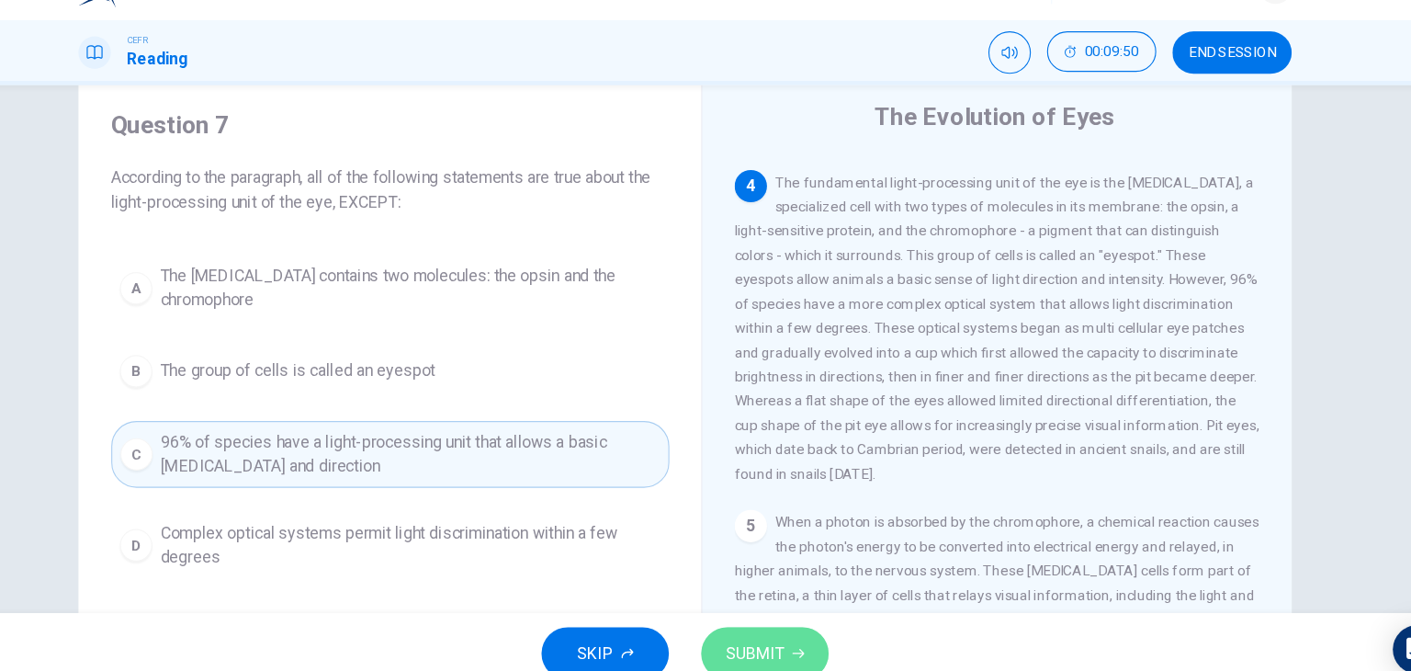
click at [794, 617] on button "SUBMIT" at bounding box center [778, 634] width 116 height 48
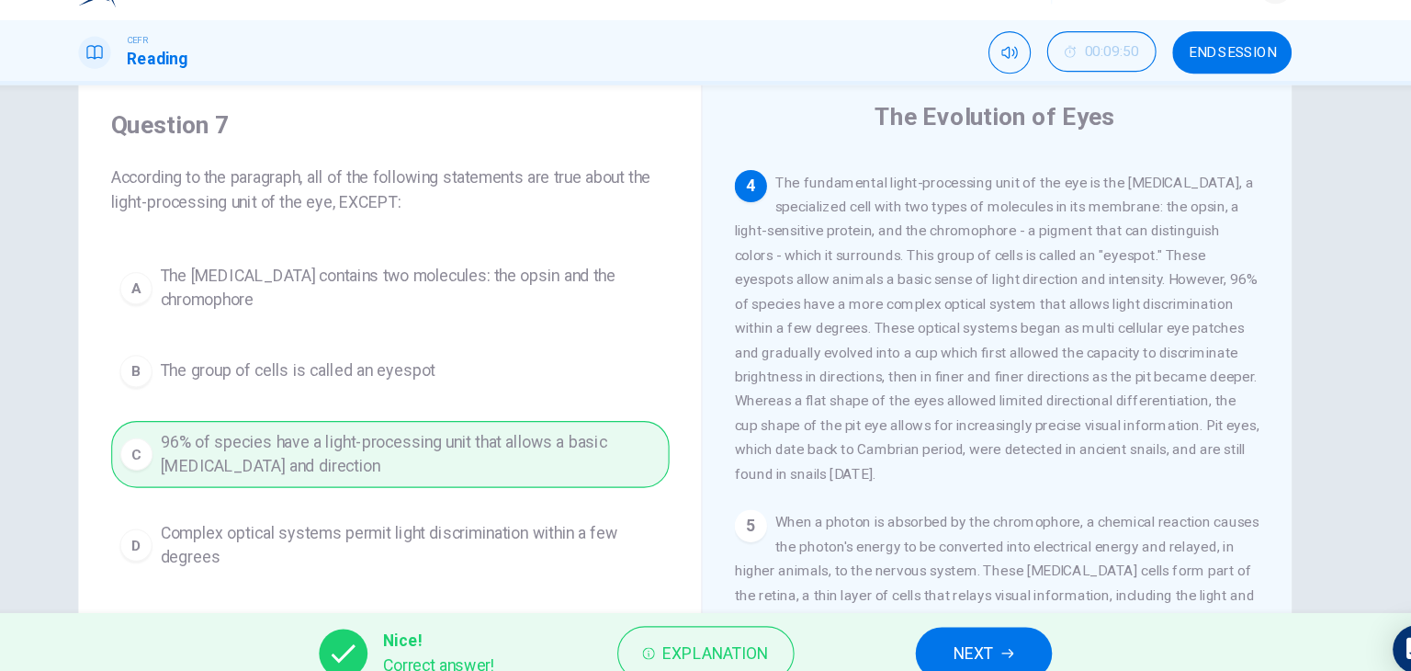
click at [577, 426] on div "A The [MEDICAL_DATA] contains two molecules: the opsin and the chromophore B Th…" at bounding box center [437, 419] width 507 height 294
click at [1001, 622] on button "NEXT" at bounding box center [977, 634] width 124 height 48
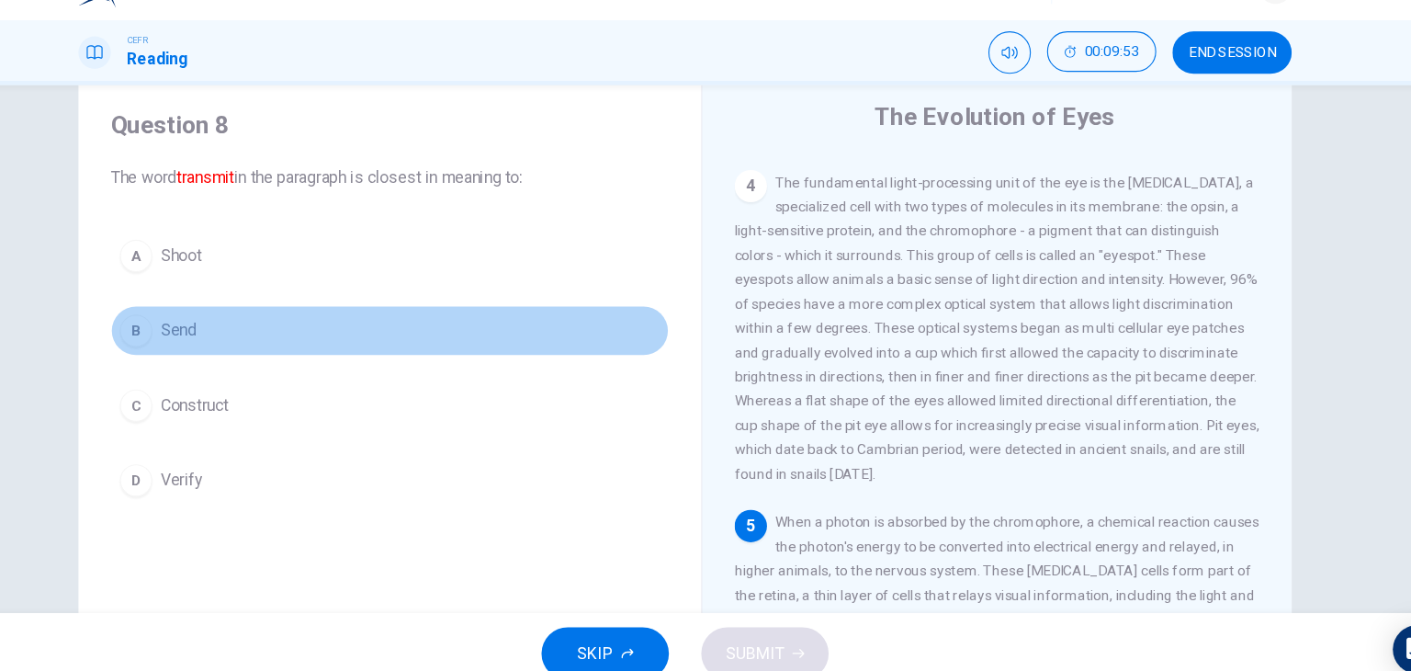
click at [358, 339] on button "B Send" at bounding box center [437, 341] width 507 height 46
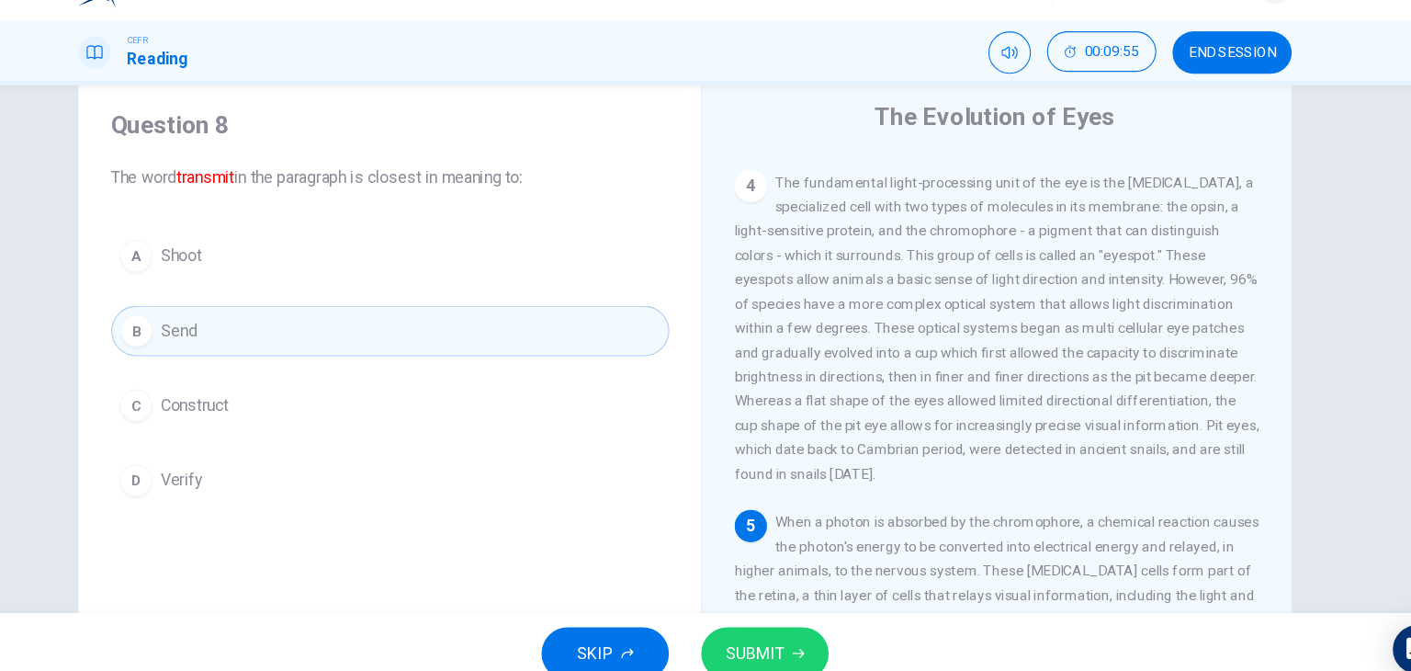
click at [786, 638] on span "SUBMIT" at bounding box center [768, 634] width 53 height 26
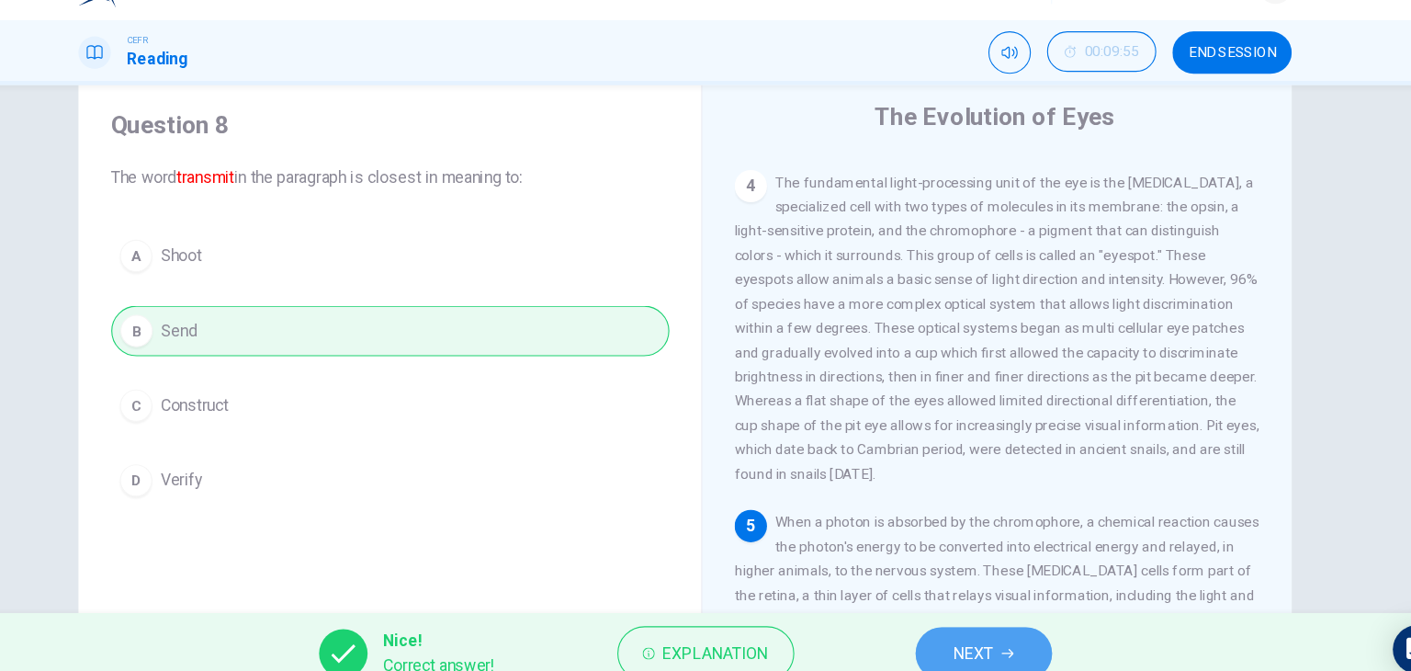
click at [971, 621] on span "NEXT" at bounding box center [968, 634] width 36 height 26
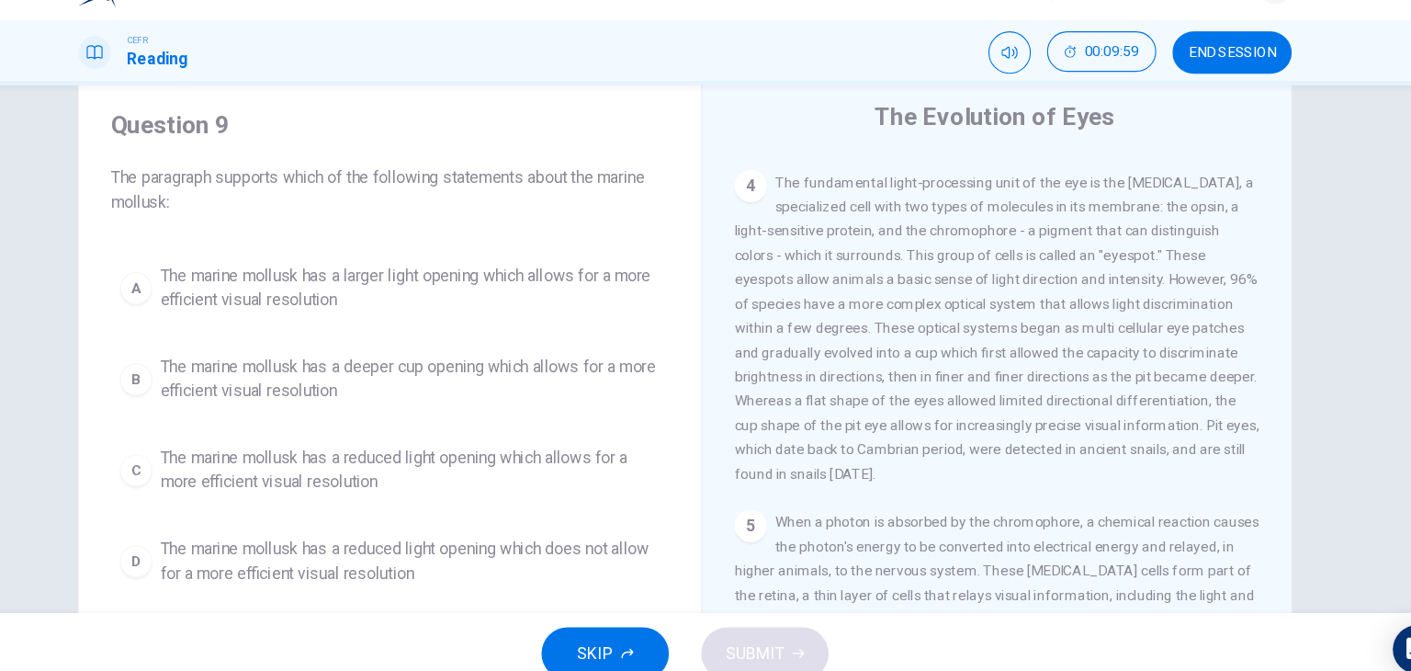
click at [519, 156] on h4 "Question 9" at bounding box center [437, 154] width 507 height 29
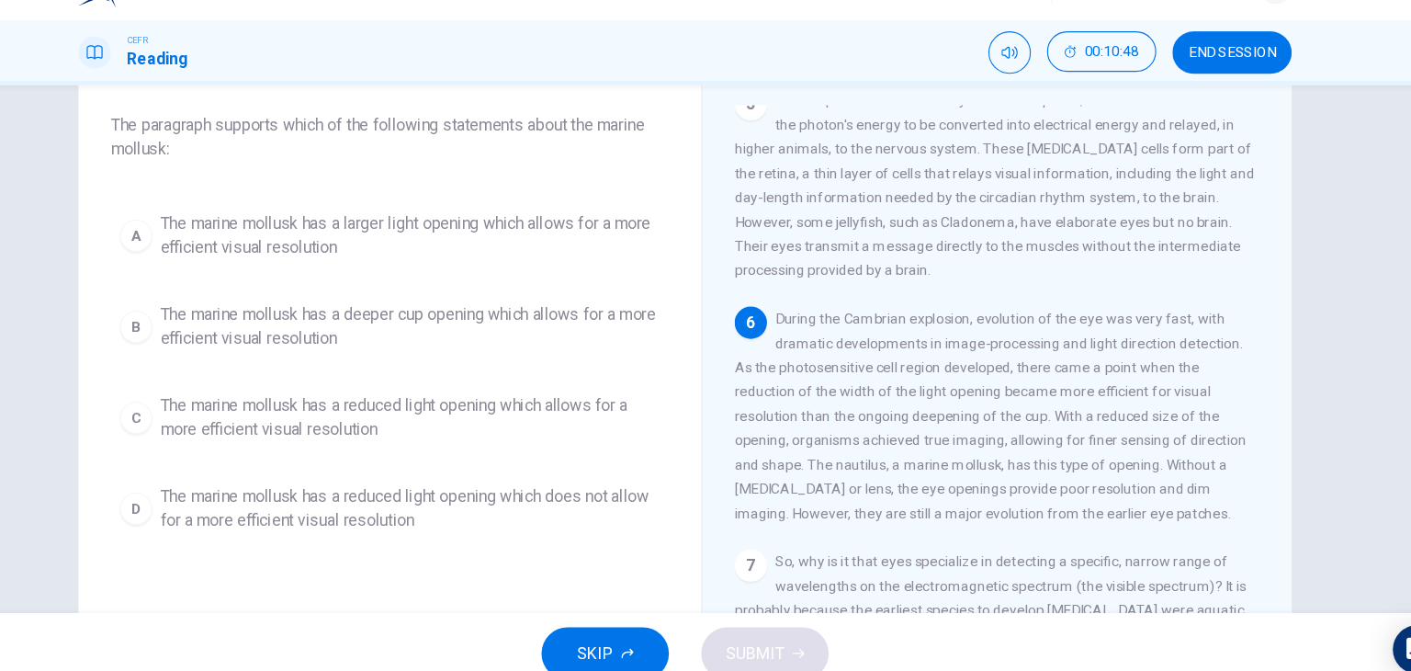
scroll to position [85, 0]
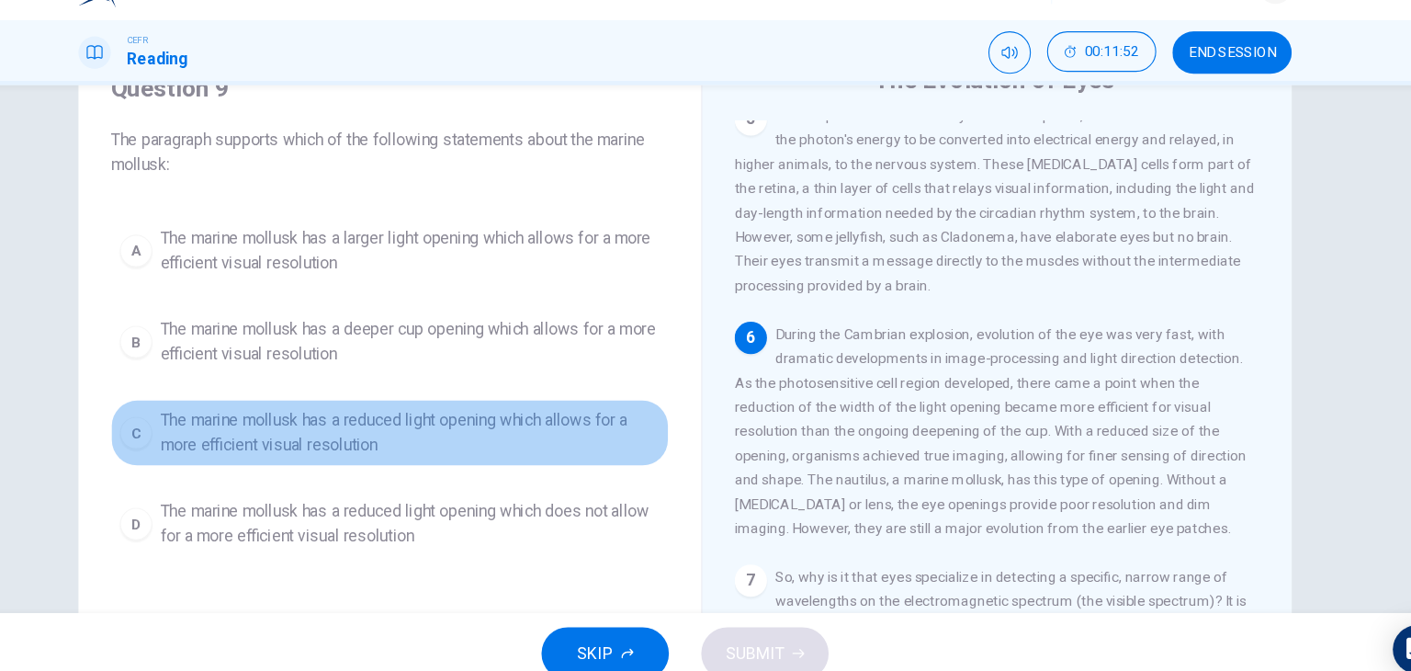
click at [514, 437] on span "The marine mollusk has a reduced light opening which allows for a more efficien…" at bounding box center [456, 434] width 454 height 44
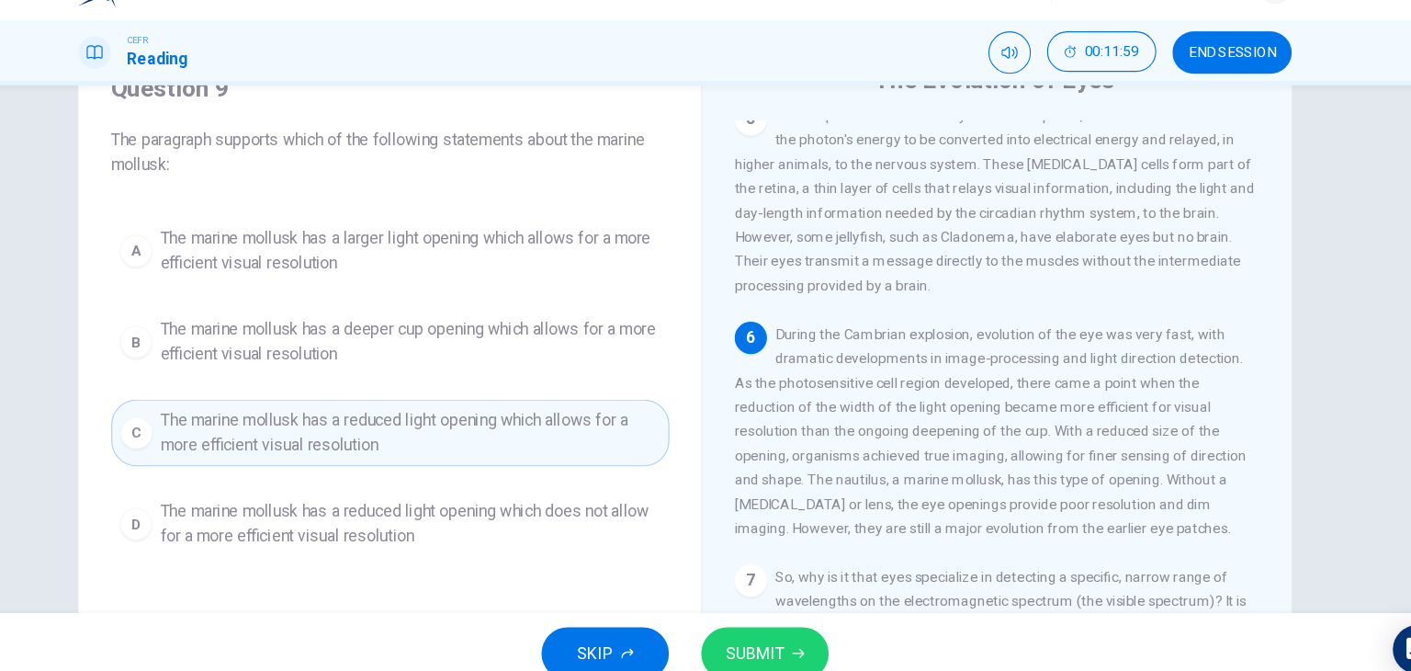
click at [793, 618] on button "SUBMIT" at bounding box center [778, 634] width 116 height 48
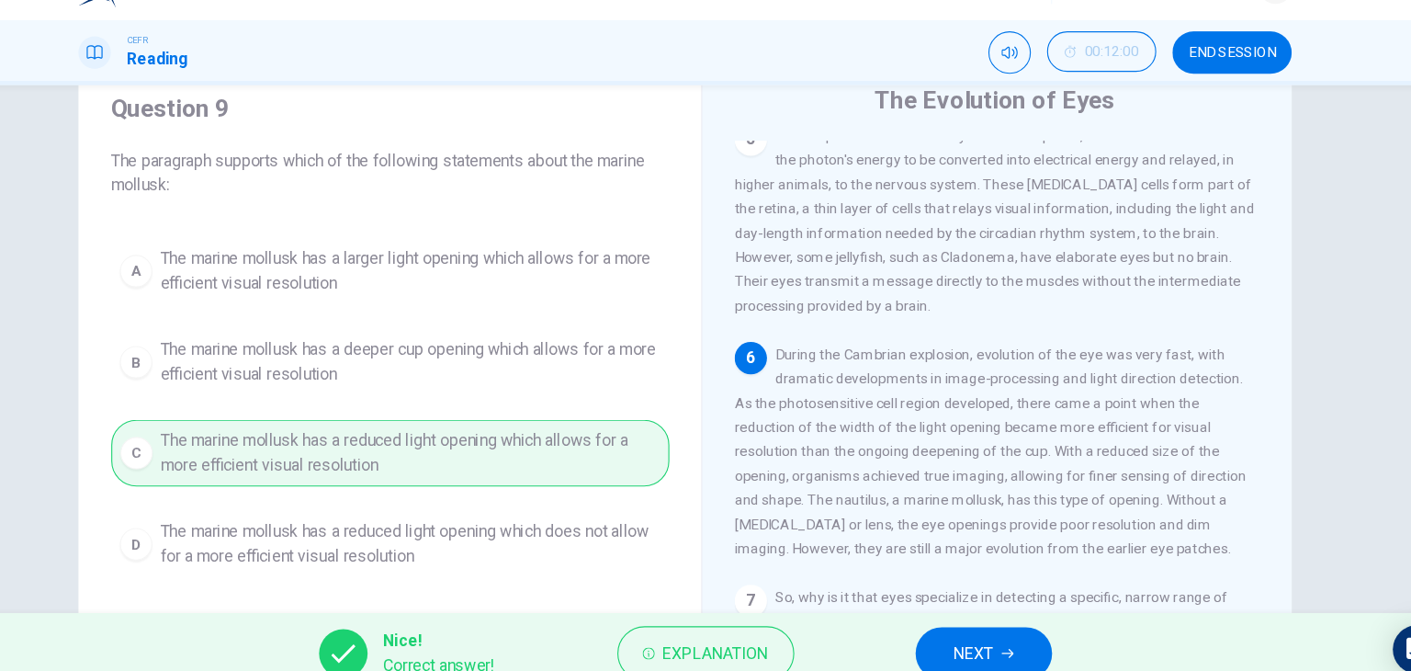
scroll to position [68, 0]
click at [966, 616] on button "NEXT" at bounding box center [977, 634] width 124 height 48
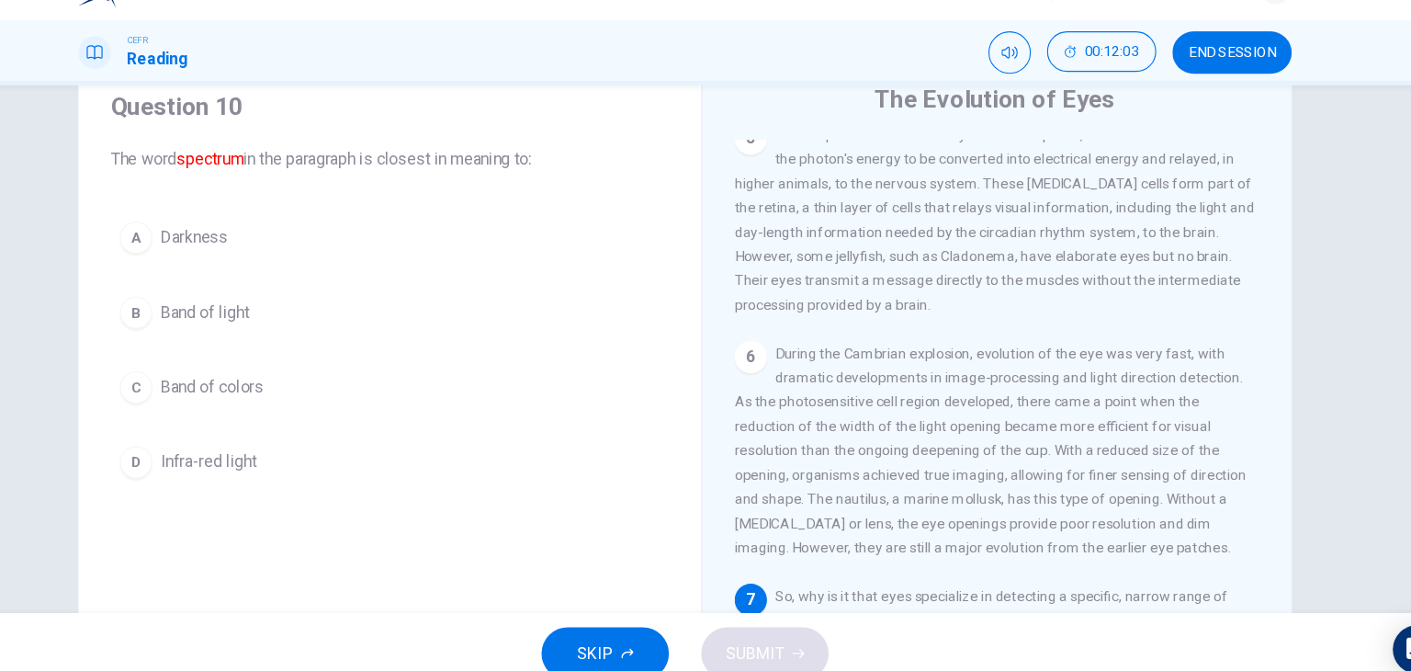
click at [413, 166] on div "Question 10 The word spectrum in the paragraph is closest in meaning to:" at bounding box center [437, 159] width 507 height 73
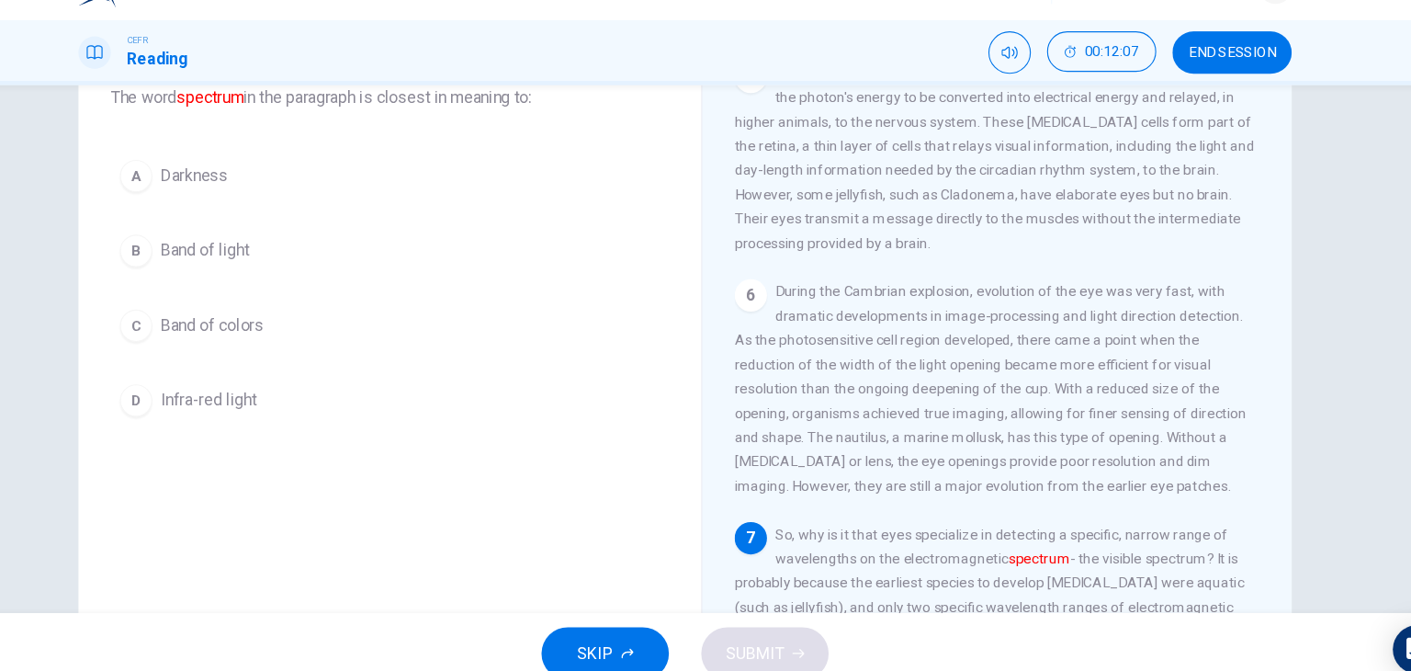
scroll to position [125, 0]
click at [333, 258] on button "B Band of light" at bounding box center [437, 267] width 507 height 46
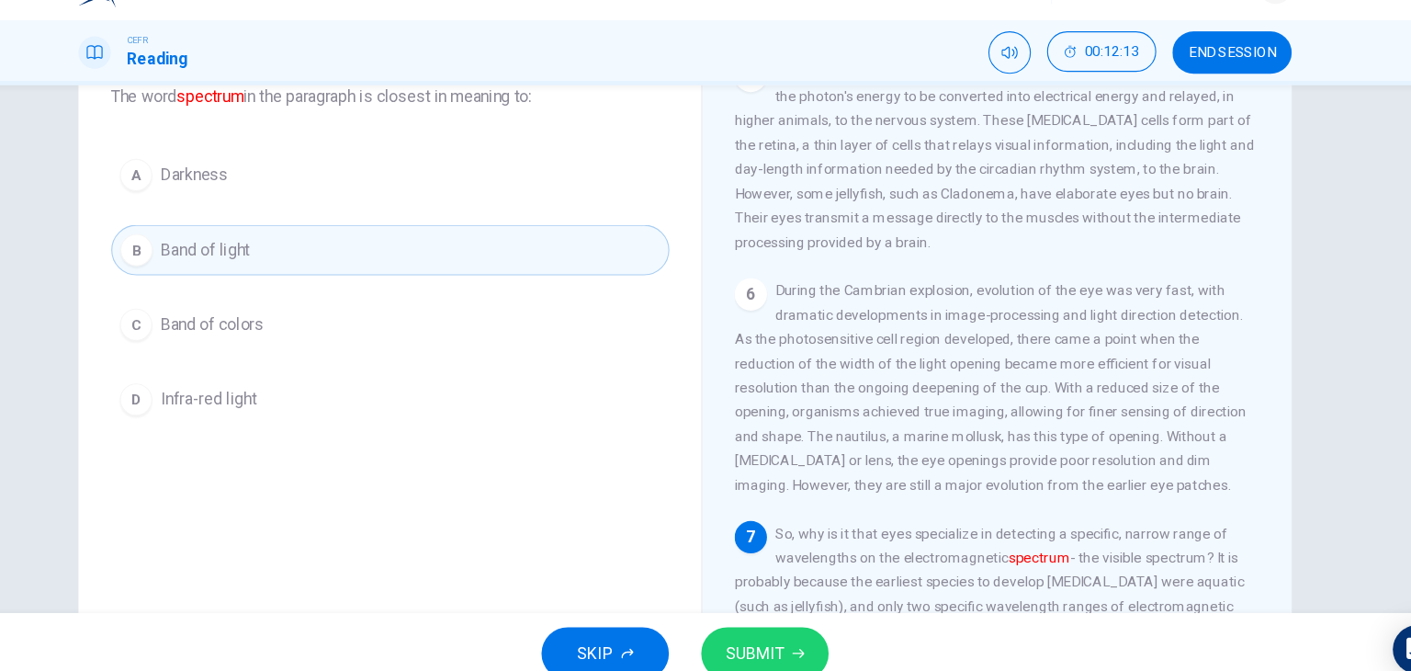
click at [802, 623] on button "SUBMIT" at bounding box center [778, 634] width 116 height 48
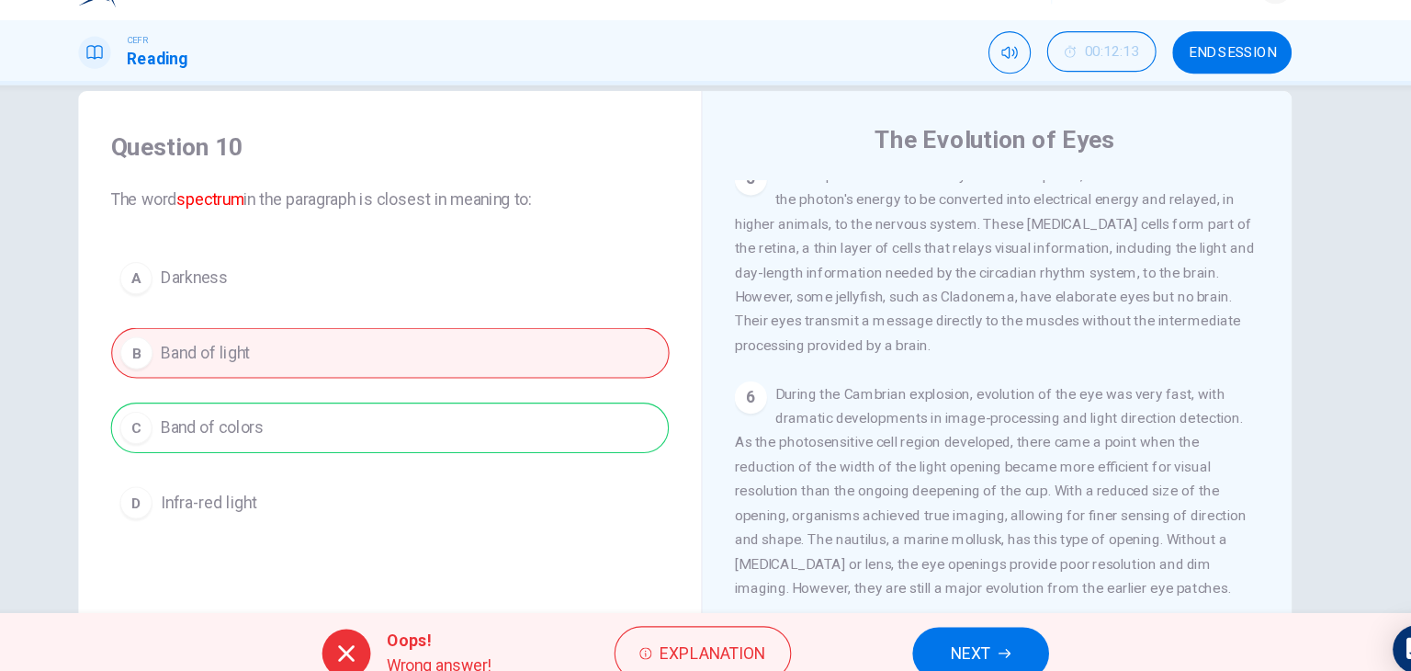
scroll to position [30, 0]
click at [976, 621] on span "NEXT" at bounding box center [965, 634] width 36 height 26
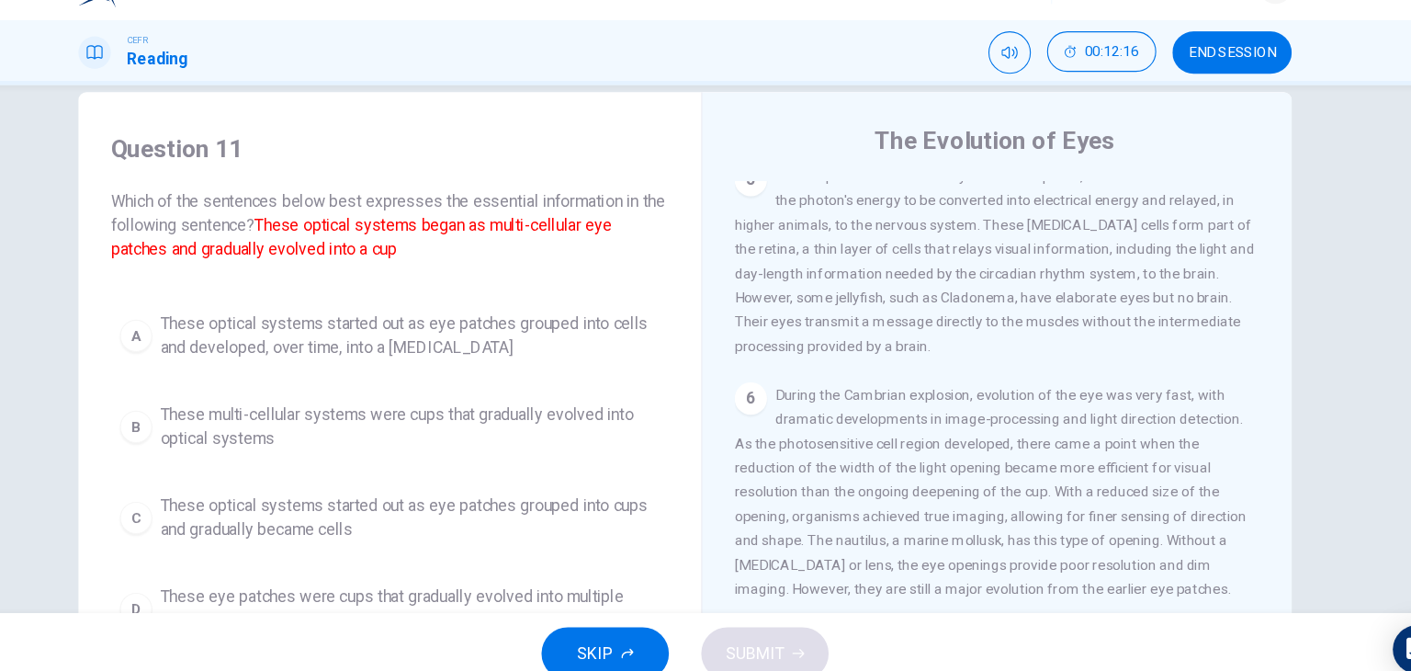
drag, startPoint x: 575, startPoint y: 142, endPoint x: 930, endPoint y: 383, distance: 428.6
click at [930, 383] on div "Question 11 Which of the sentences below best expresses the essential informati…" at bounding box center [705, 443] width 1102 height 638
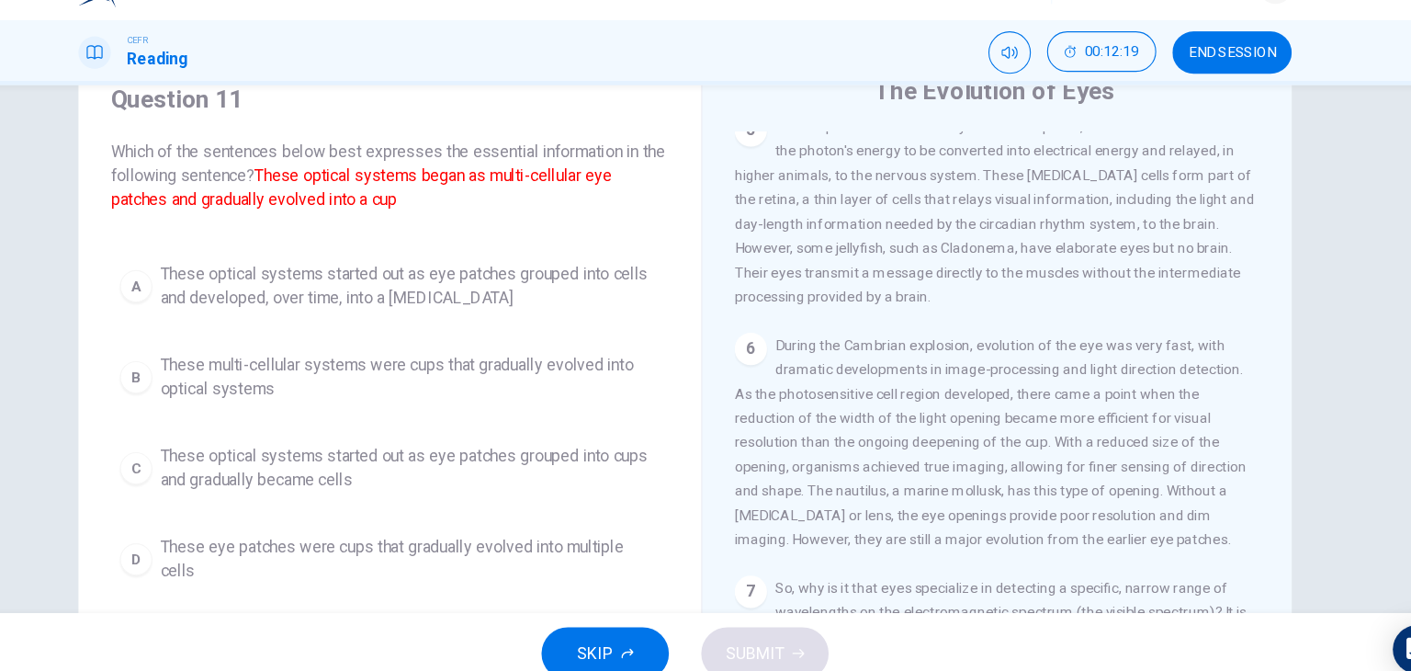
scroll to position [76, 0]
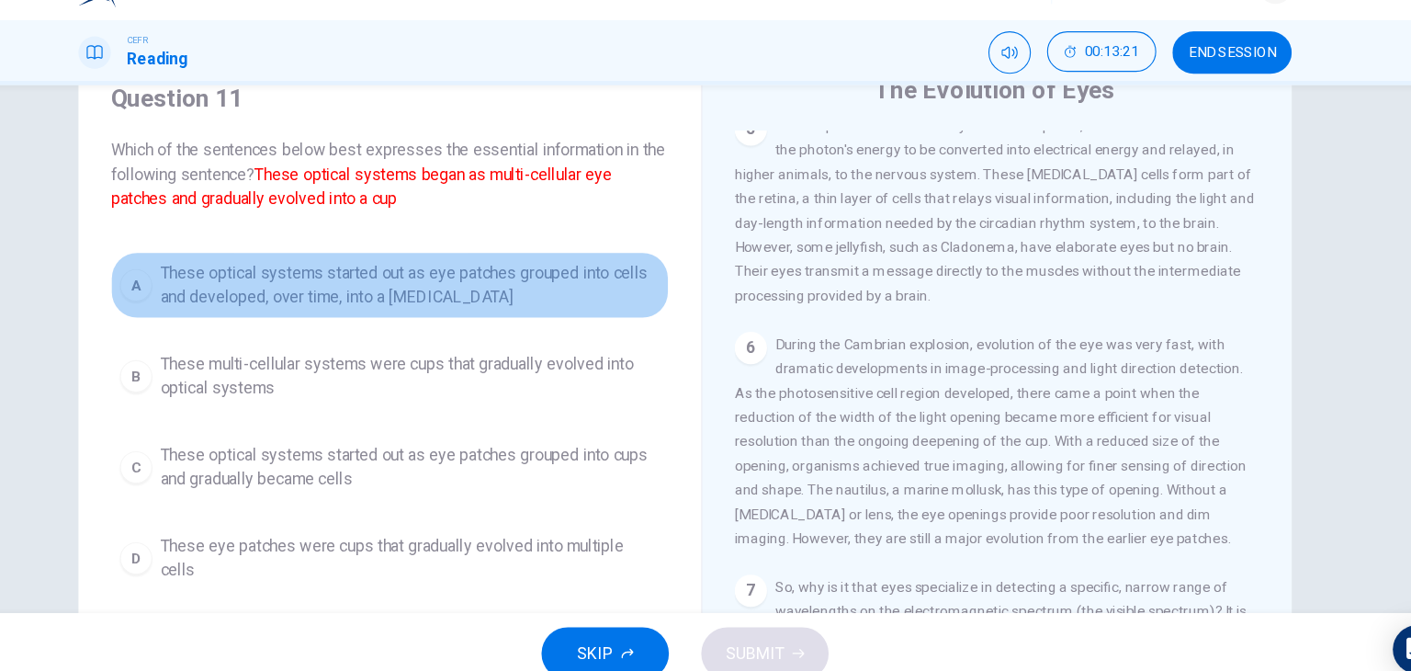
click at [357, 316] on span "These optical systems started out as eye patches grouped into cells and develop…" at bounding box center [456, 299] width 454 height 44
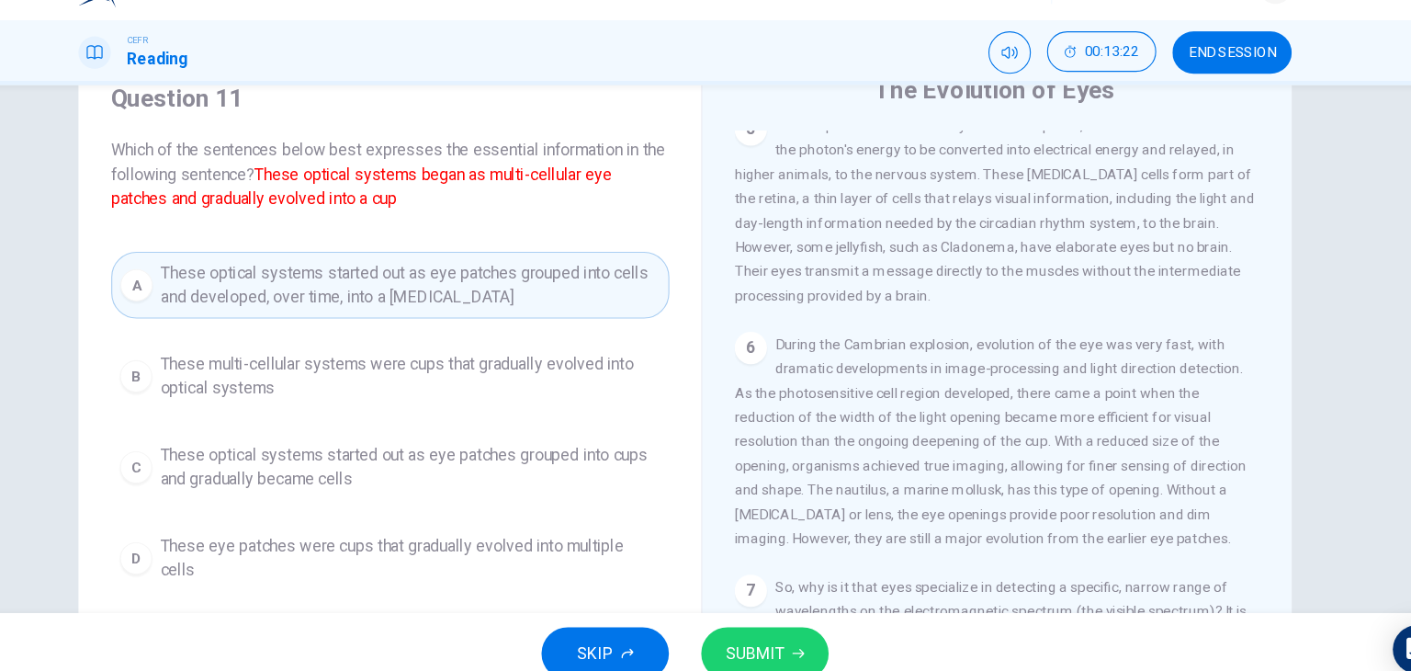
click at [751, 613] on button "SUBMIT" at bounding box center [778, 634] width 116 height 48
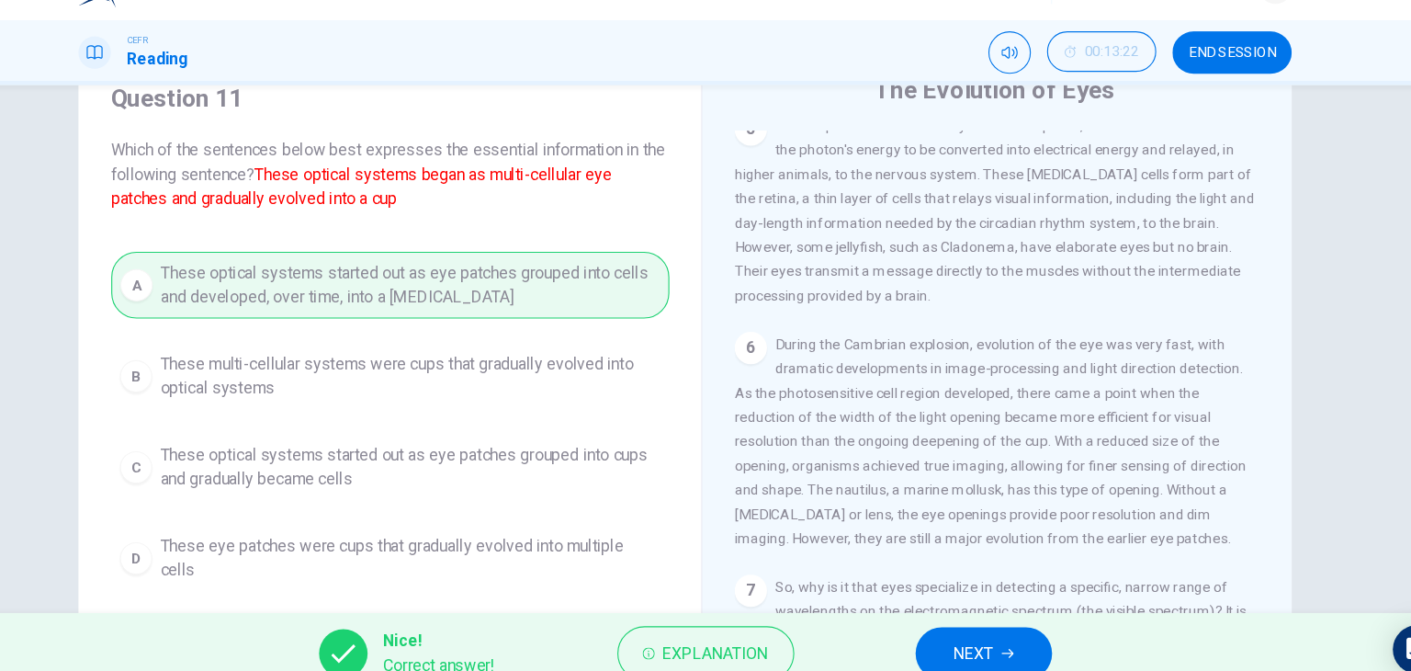
scroll to position [73, 0]
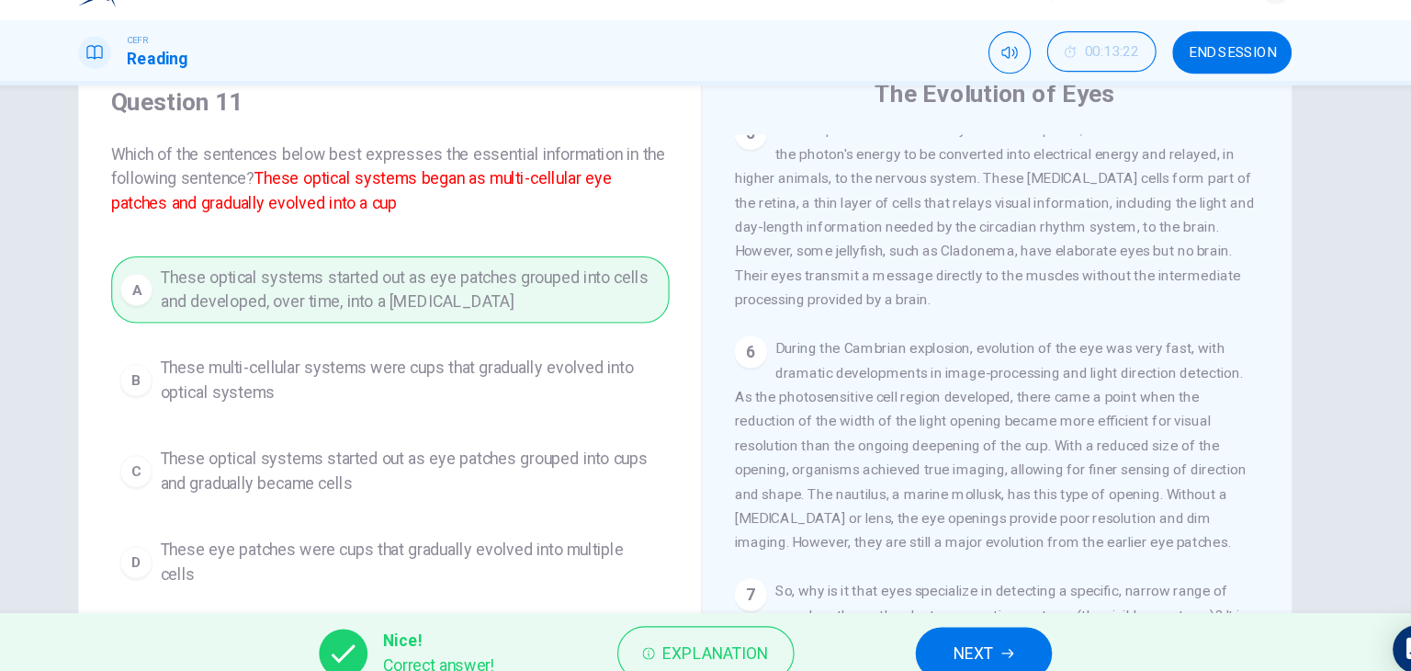
click at [952, 627] on span "NEXT" at bounding box center [968, 634] width 36 height 26
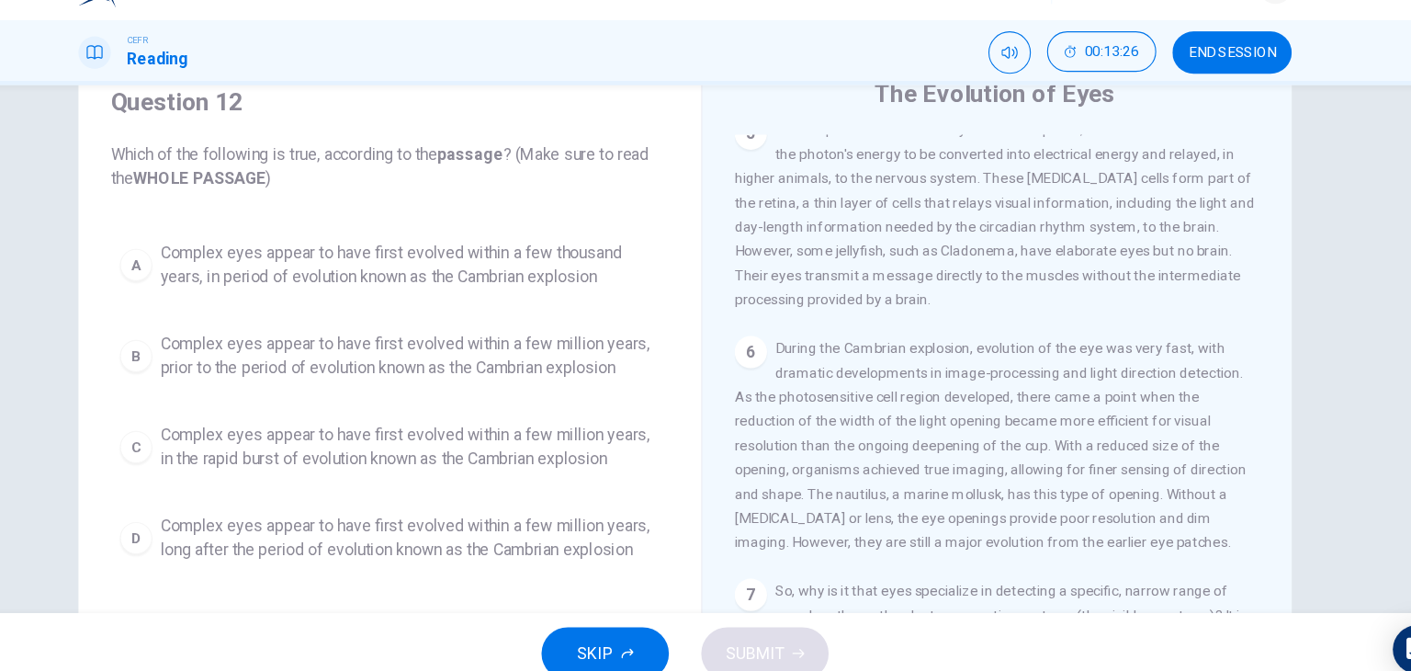
click at [574, 199] on span "Which of the following is true, according to the passage ? (Make sure to read t…" at bounding box center [437, 192] width 507 height 44
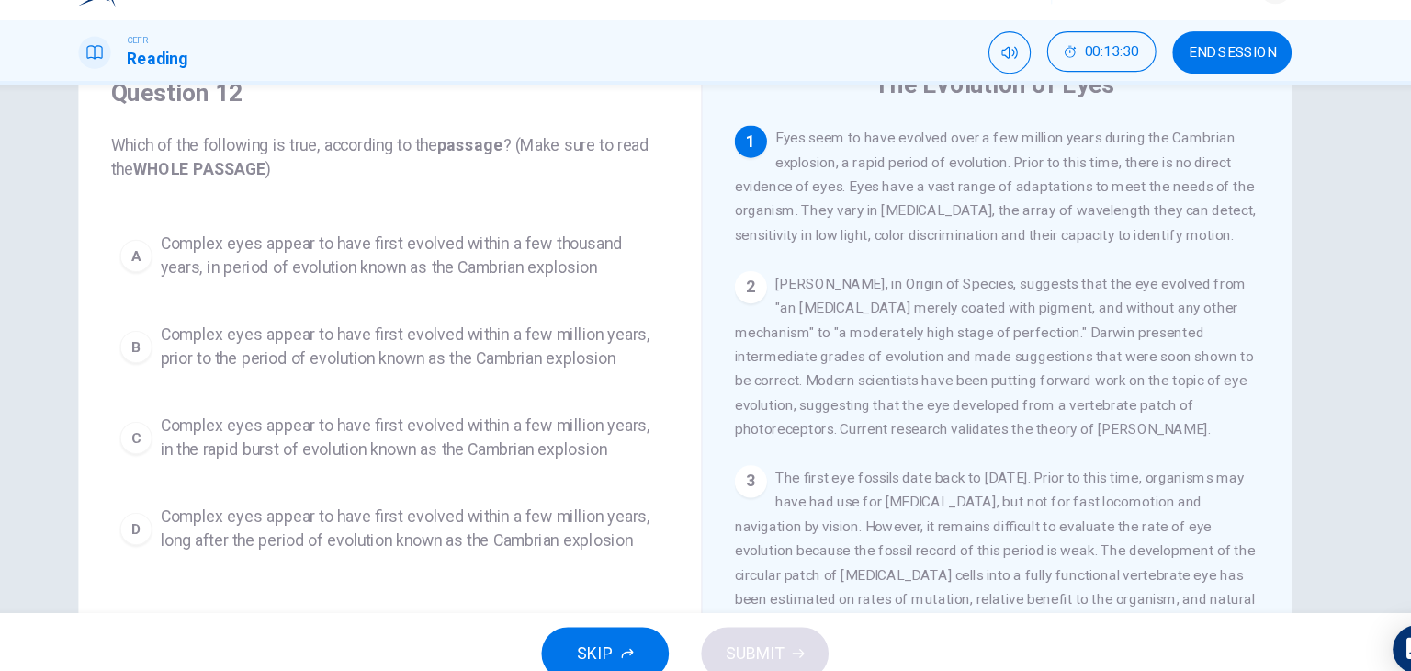
scroll to position [81, 0]
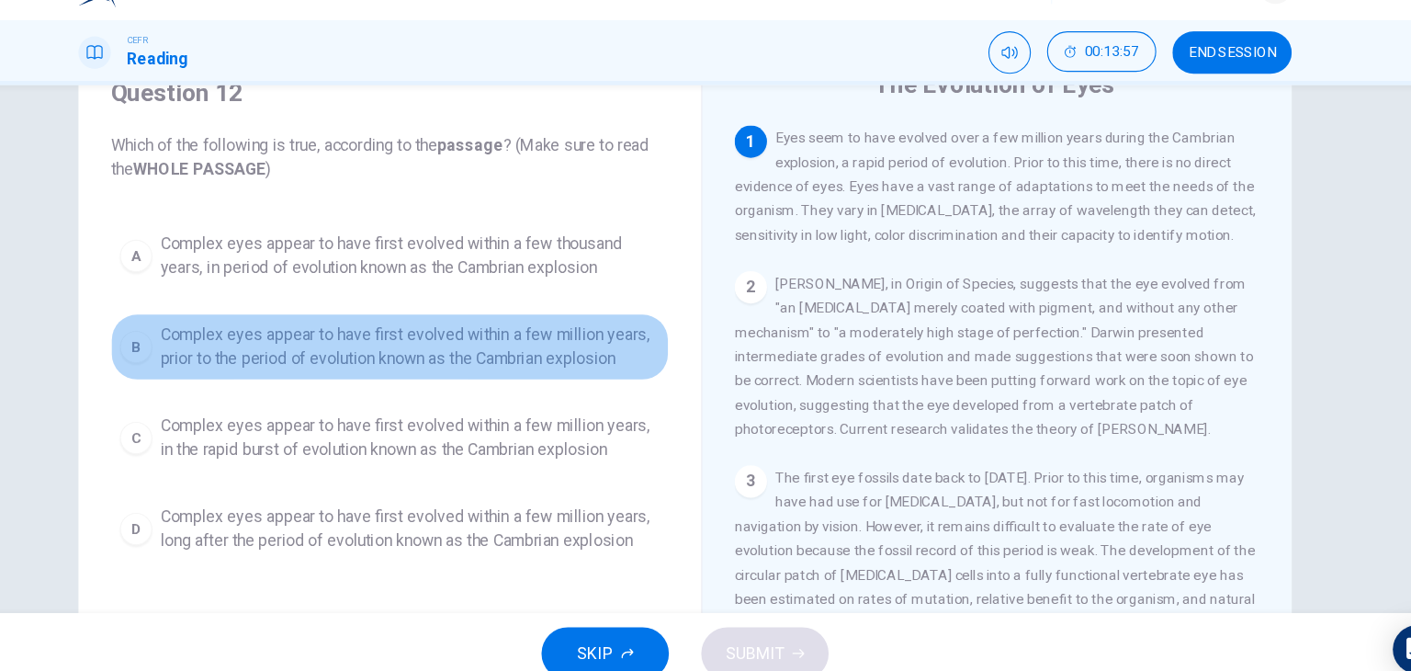
click at [431, 348] on span "Complex eyes appear to have first evolved within a few million years, prior to …" at bounding box center [456, 355] width 454 height 44
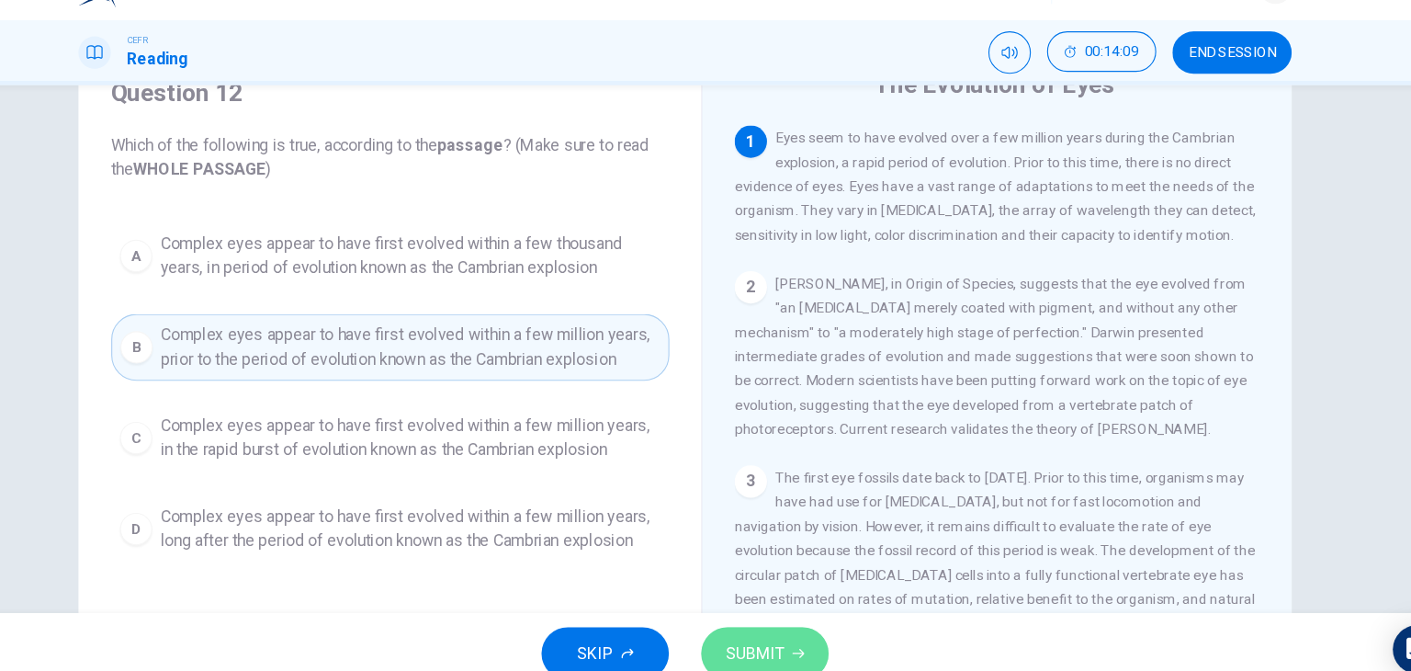
click at [787, 615] on button "SUBMIT" at bounding box center [778, 634] width 116 height 48
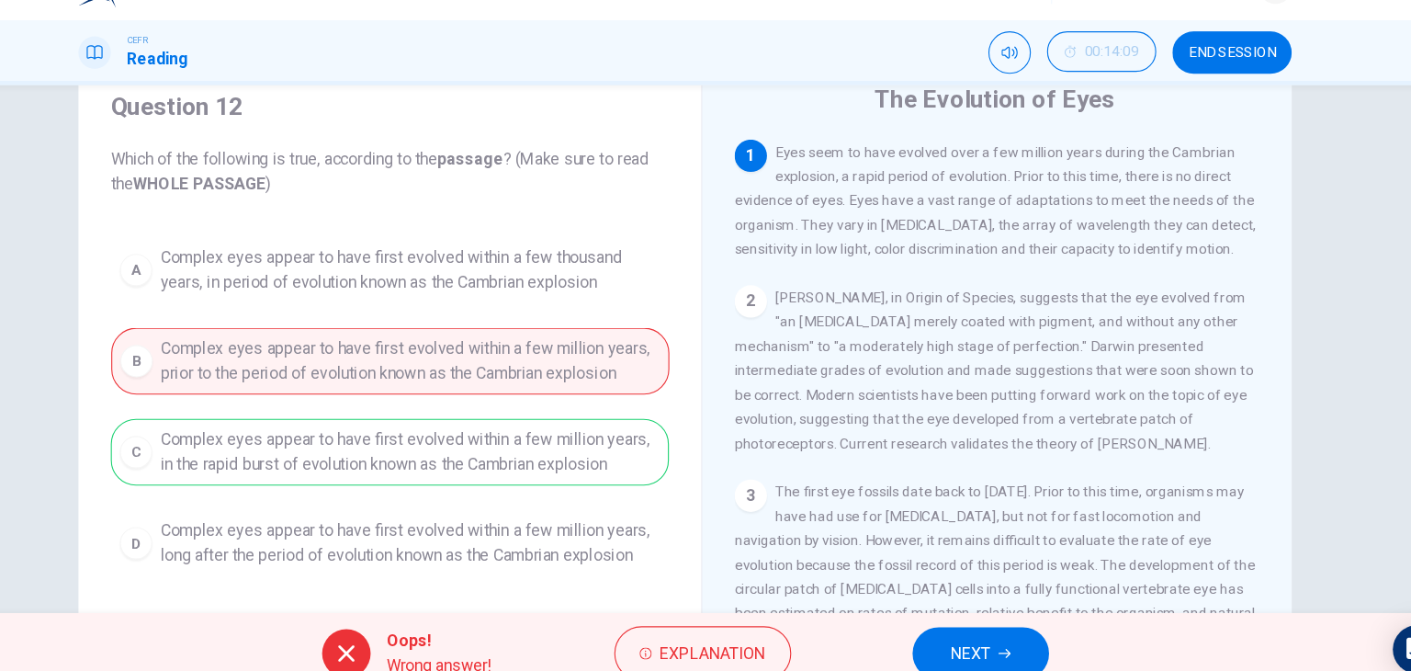
scroll to position [67, 0]
click at [950, 617] on button "NEXT" at bounding box center [974, 634] width 124 height 48
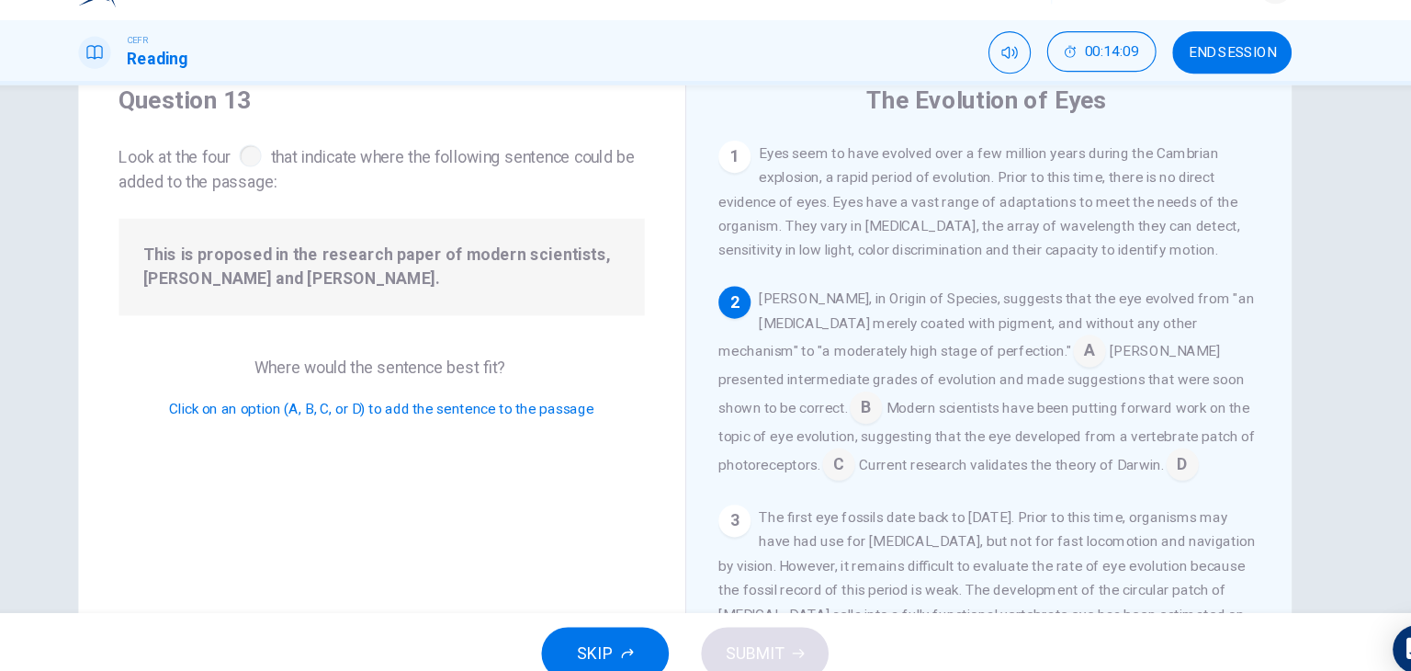
scroll to position [136, 0]
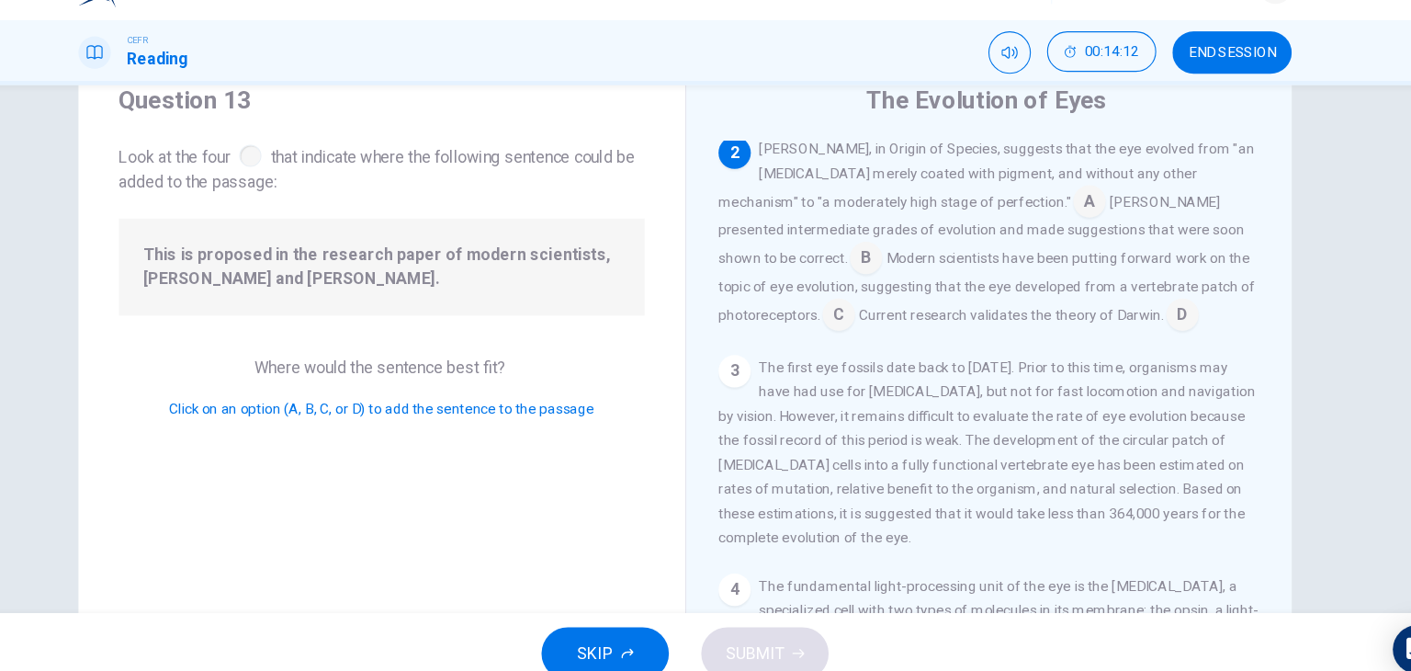
click at [545, 150] on div "Question 13 Look at the four that indicate where the following sentence could b…" at bounding box center [430, 167] width 478 height 100
click at [1143, 339] on input at bounding box center [1157, 327] width 29 height 29
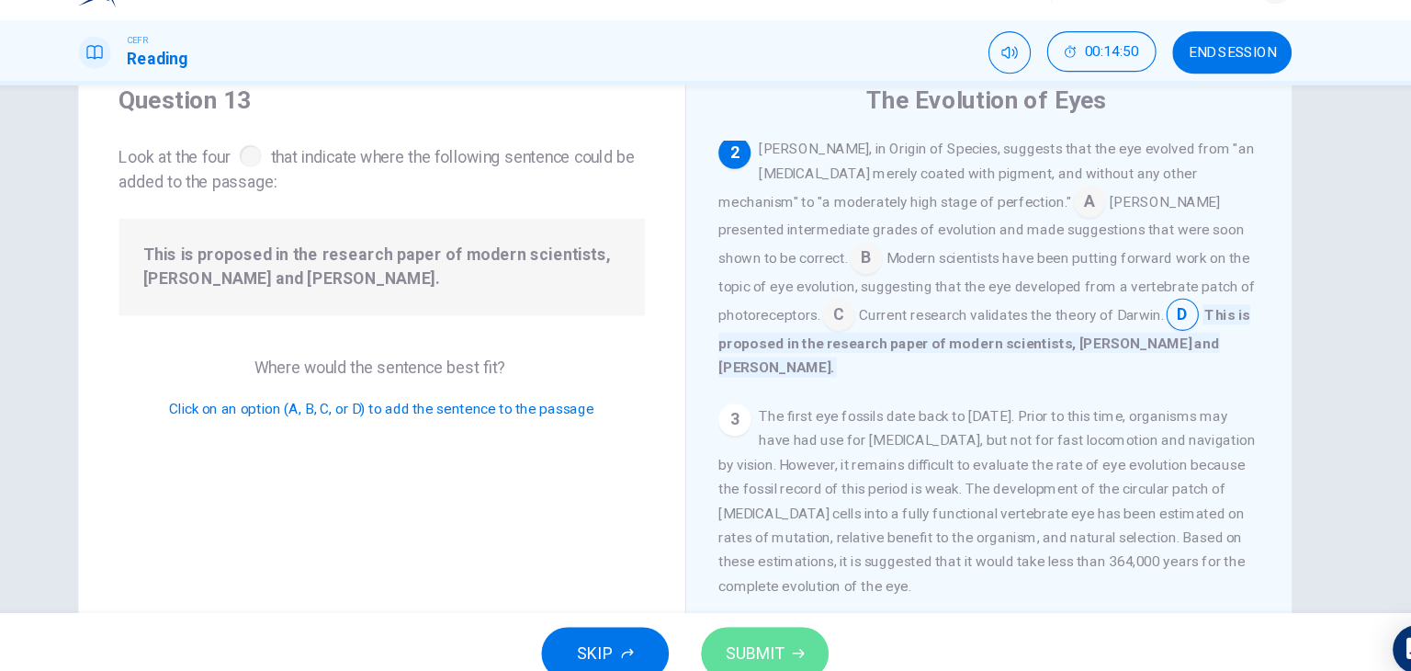
click at [802, 623] on button "SUBMIT" at bounding box center [778, 634] width 116 height 48
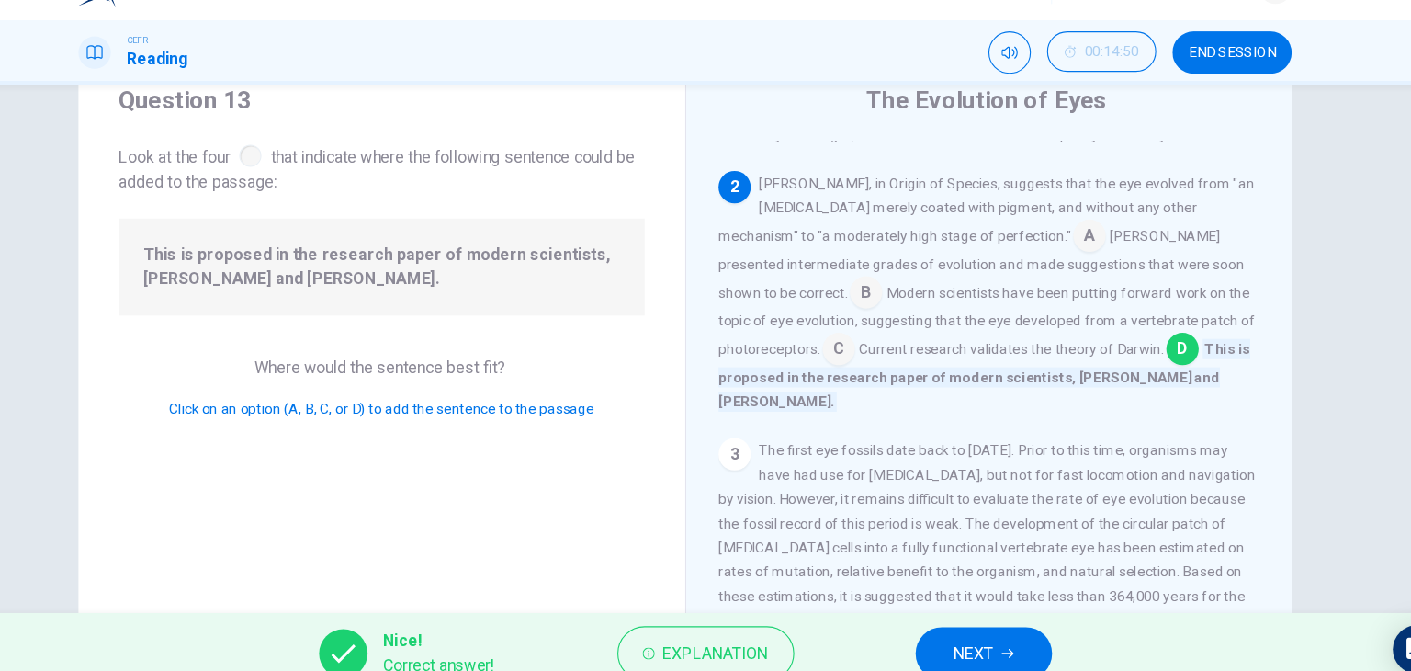
scroll to position [103, 0]
click at [996, 626] on button "NEXT" at bounding box center [977, 634] width 124 height 48
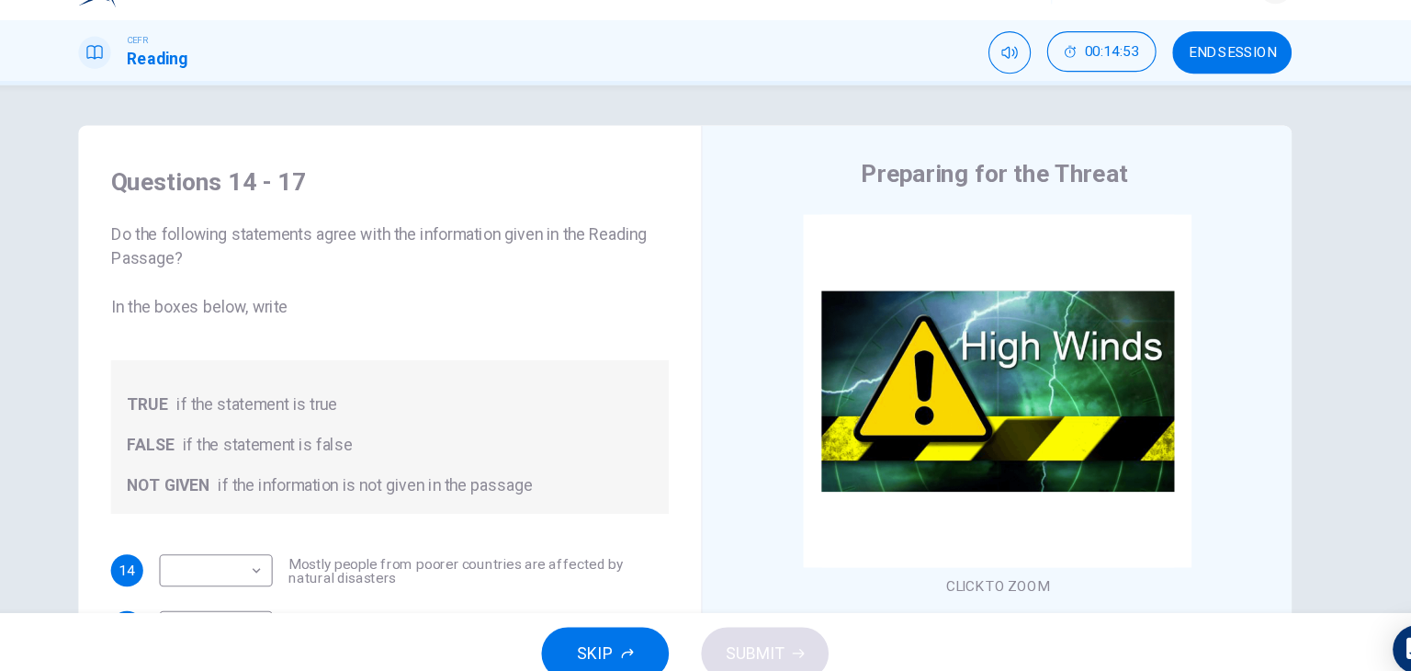
click at [477, 151] on div "Questions 14 - 17 Do the following statements agree with the information given …" at bounding box center [705, 358] width 1411 height 480
click at [514, 135] on div "Questions 14 - 17 Do the following statements agree with the information given …" at bounding box center [705, 358] width 1411 height 480
click at [633, 209] on h4 "Questions 14 - 17" at bounding box center [437, 205] width 507 height 29
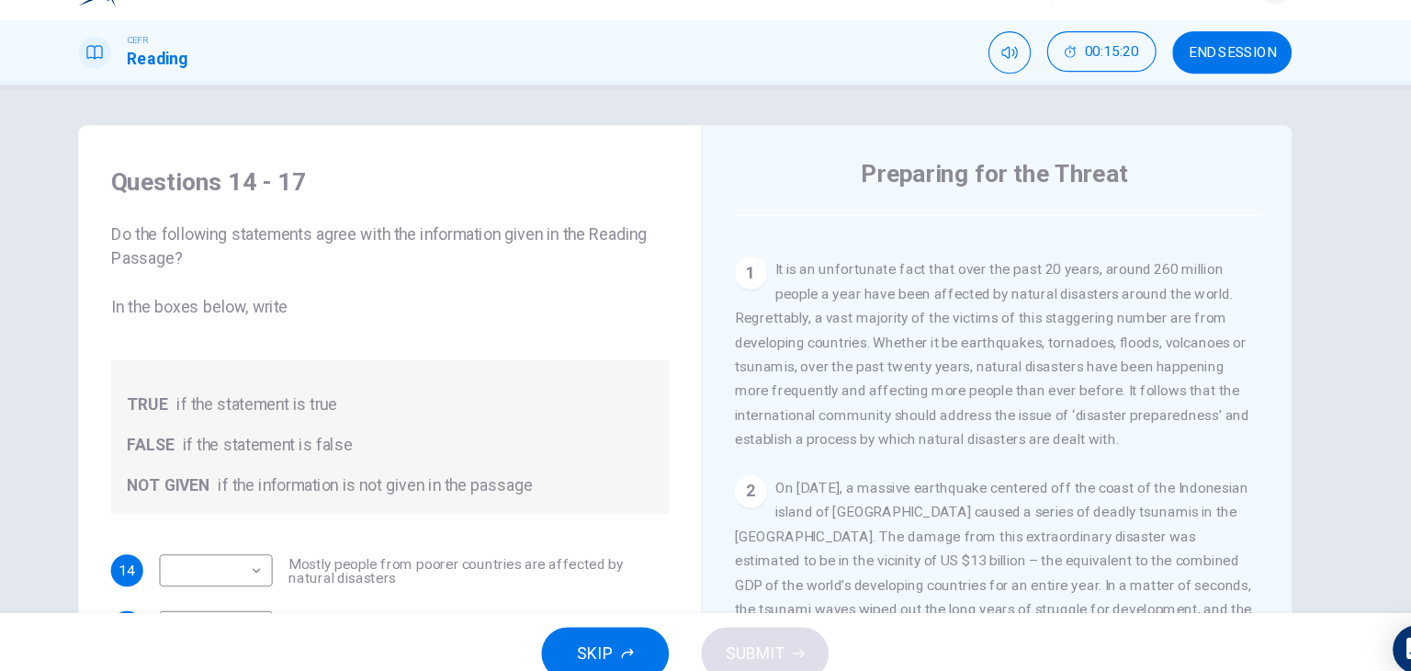
scroll to position [346, 0]
click at [596, 274] on span "Do the following statements agree with the information given in the Reading Pas…" at bounding box center [437, 287] width 507 height 88
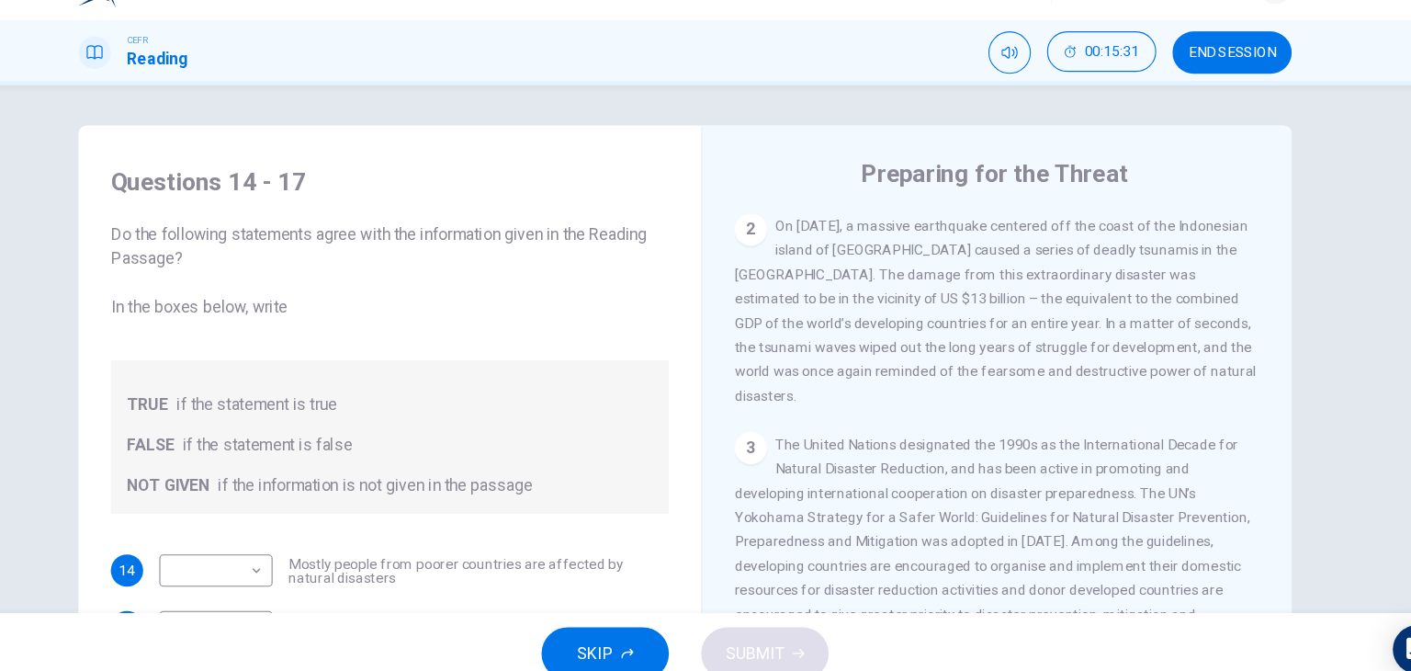
scroll to position [588, 0]
click at [677, 151] on div "Questions 14 - 17 Do the following statements agree with the information given …" at bounding box center [705, 358] width 1411 height 480
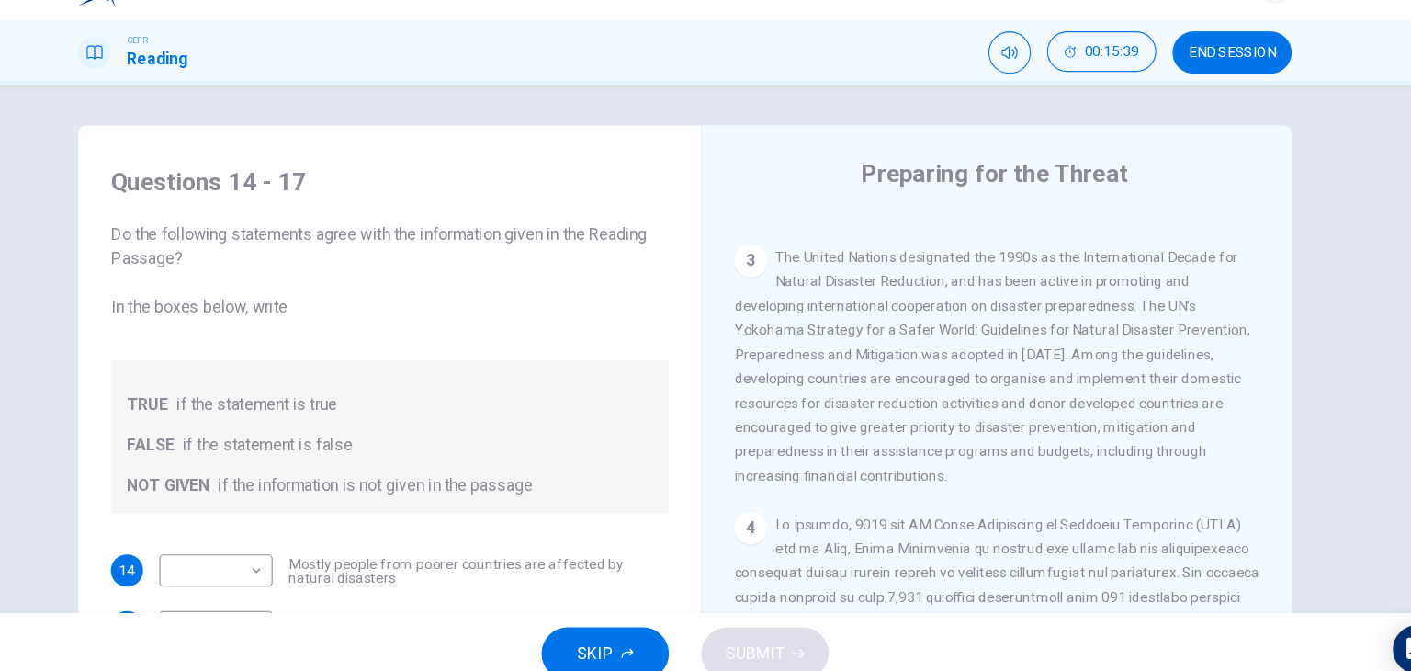
scroll to position [761, 0]
drag, startPoint x: 615, startPoint y: 241, endPoint x: 902, endPoint y: 525, distance: 404.0
click at [902, 525] on div "Questions 14 - 17 Do the following statements agree with the information given …" at bounding box center [705, 473] width 1102 height 638
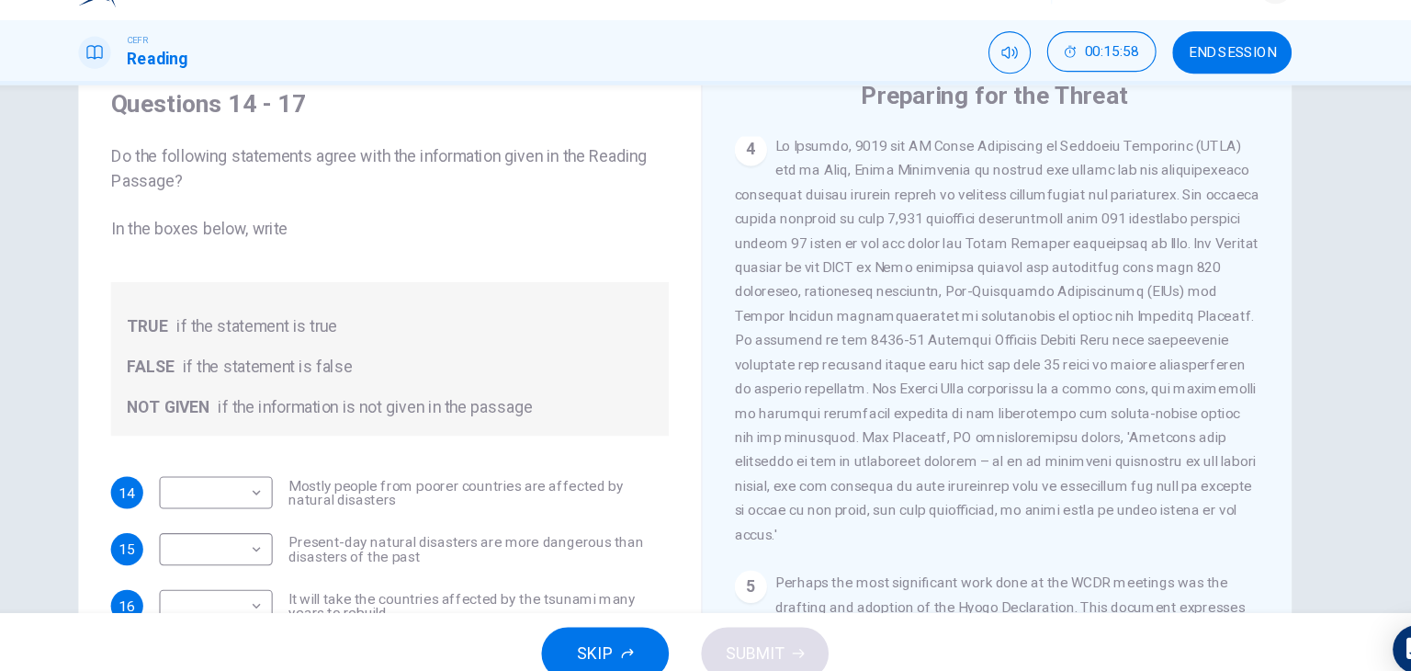
scroll to position [70, 0]
drag, startPoint x: 661, startPoint y: 273, endPoint x: 697, endPoint y: 287, distance: 39.2
click at [661, 273] on div "Do the following statements agree with the information given in the Reading Pas…" at bounding box center [437, 305] width 507 height 265
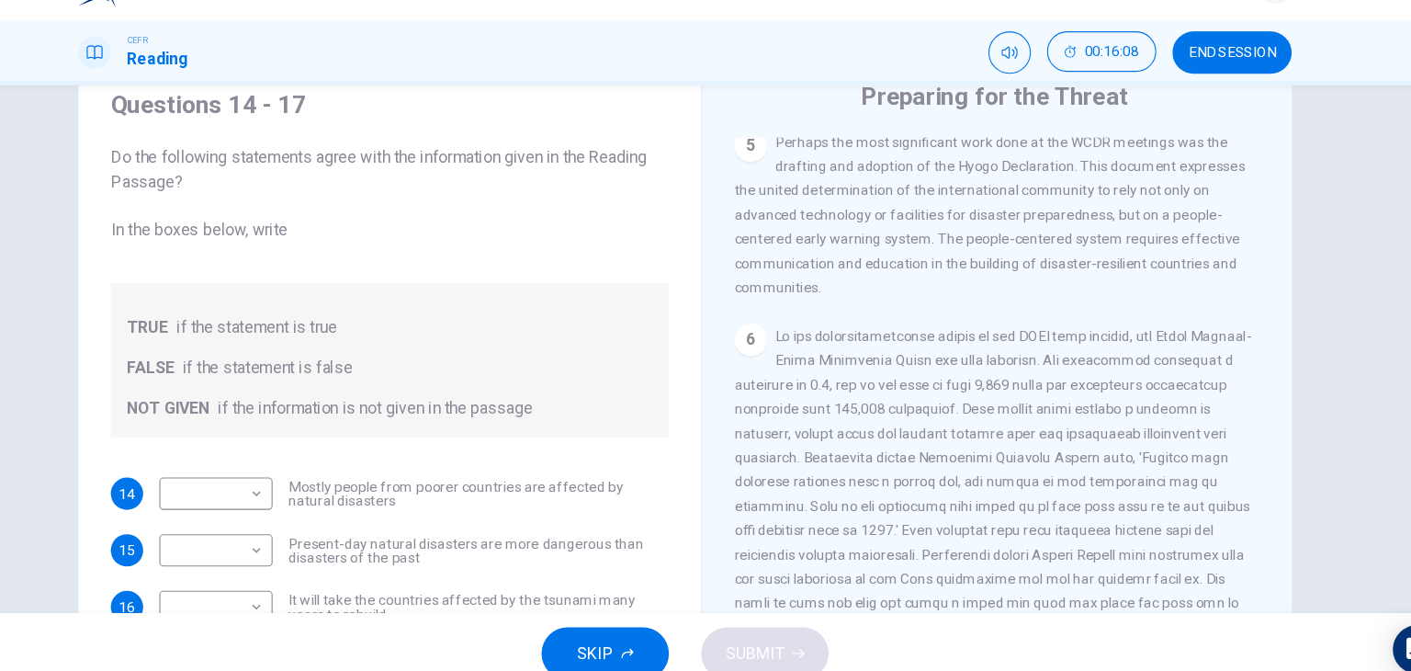
scroll to position [1429, 0]
click at [661, 170] on div "Questions 14 - 17 Do the following statements agree with the information given …" at bounding box center [437, 279] width 507 height 316
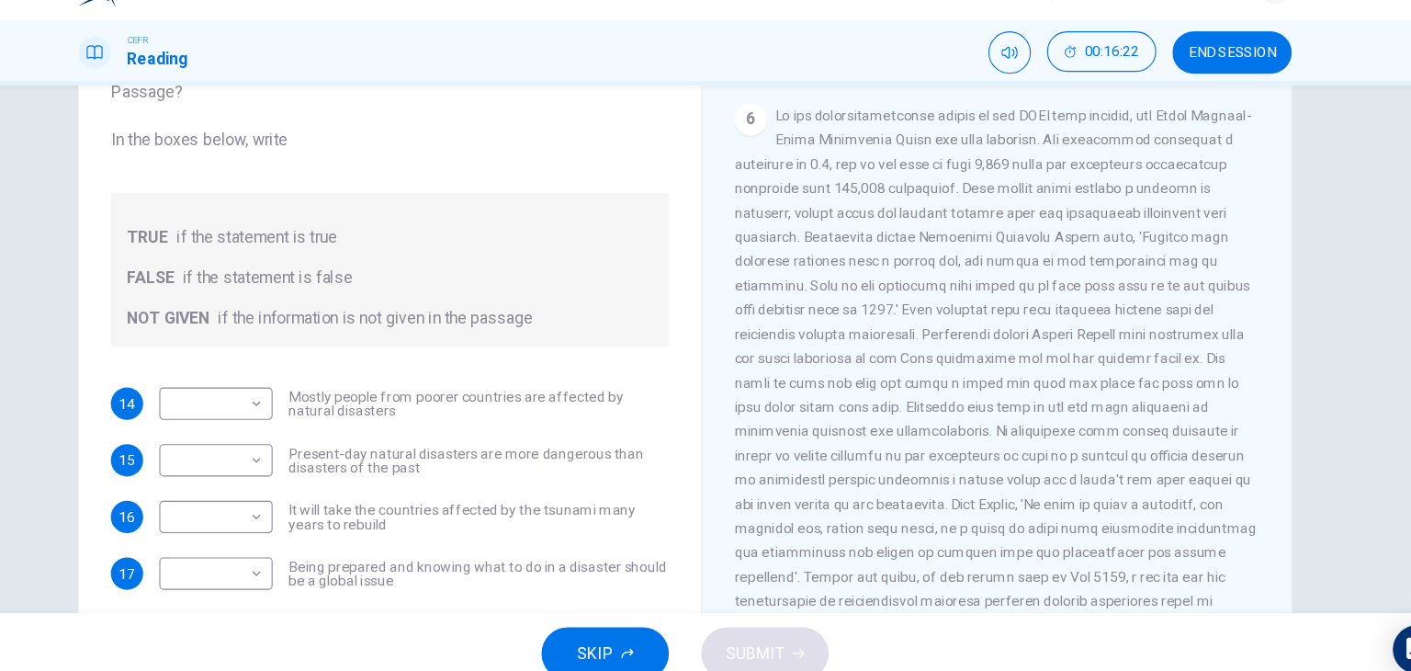
scroll to position [152, 0]
click at [605, 257] on div "TRUE if the statement is true" at bounding box center [437, 255] width 478 height 22
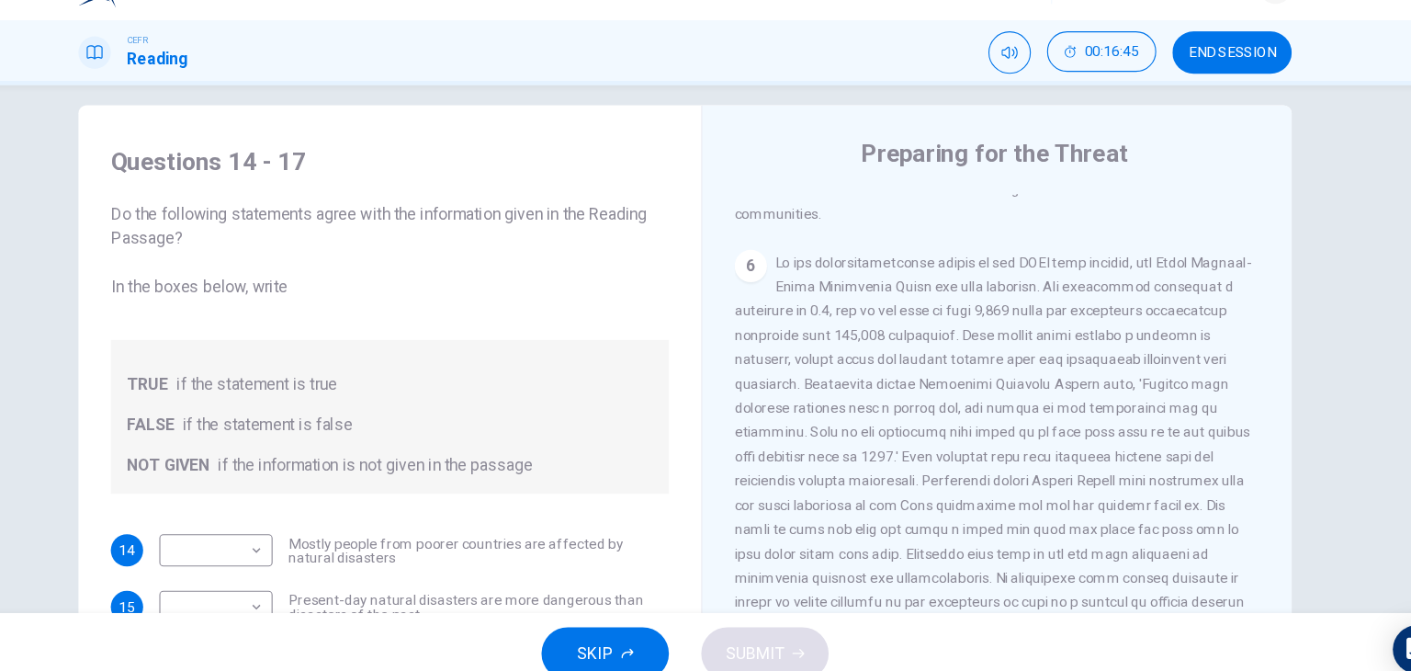
scroll to position [18, 0]
click at [665, 280] on span "Do the following statements agree with the information given in the Reading Pas…" at bounding box center [437, 268] width 507 height 88
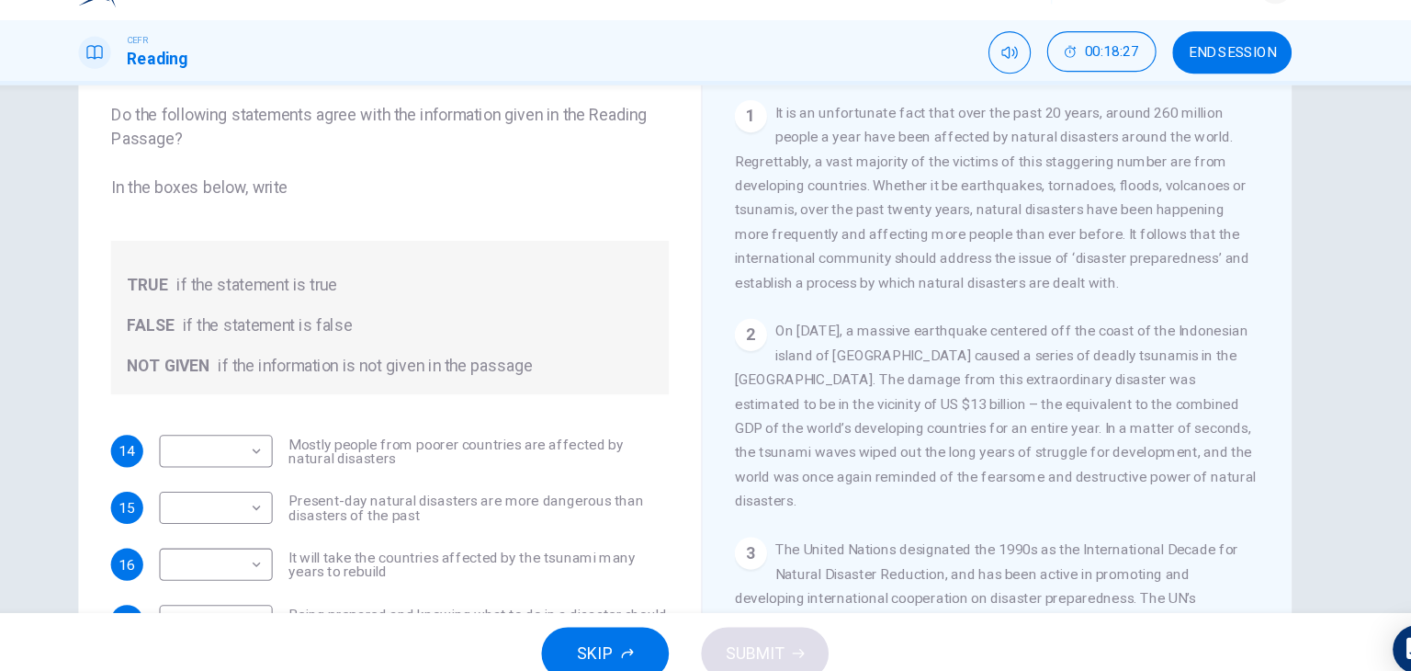
scroll to position [232, 0]
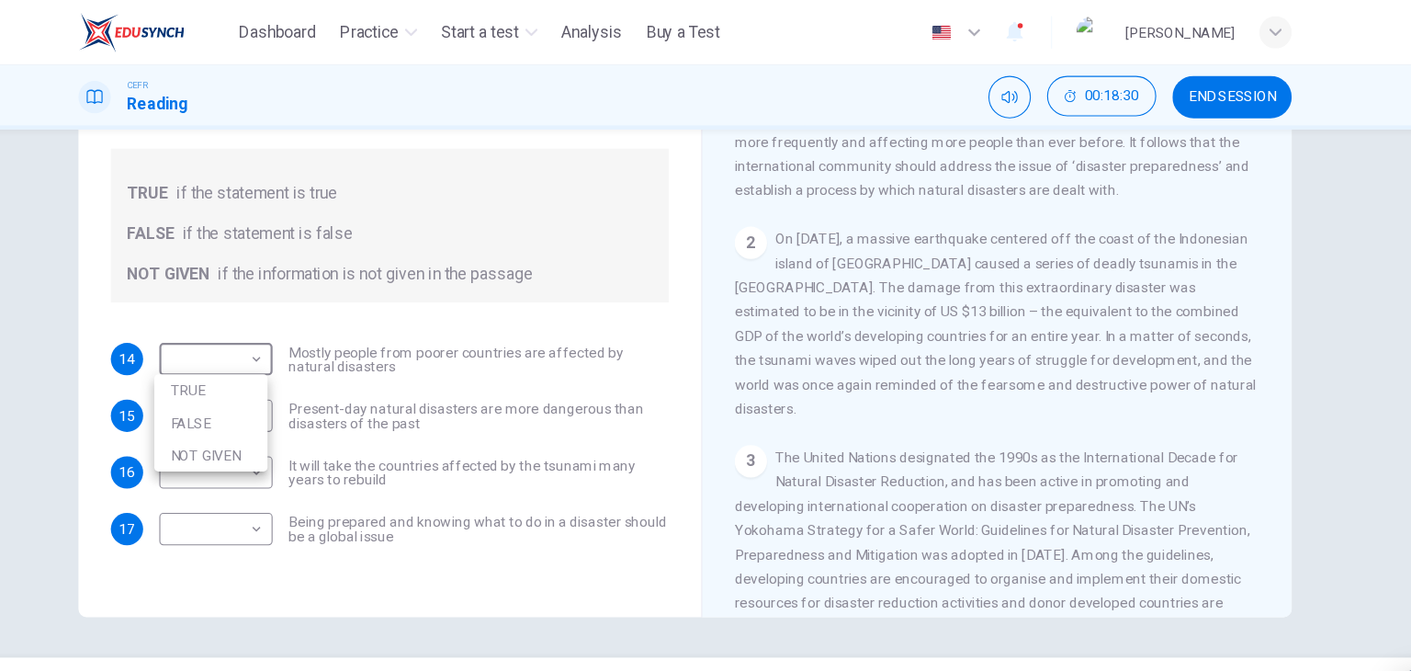
drag, startPoint x: 275, startPoint y: 308, endPoint x: 275, endPoint y: 267, distance: 40.4
click at [275, 267] on body "This site uses cookies, as explained in our Privacy Policy . If you agree to th…" at bounding box center [705, 335] width 1411 height 671
click at [287, 350] on li "TRUE" at bounding box center [274, 354] width 103 height 29
type input "****"
click at [293, 378] on body "This site uses cookies, as explained in our Privacy Policy . If you agree to th…" at bounding box center [705, 335] width 1411 height 671
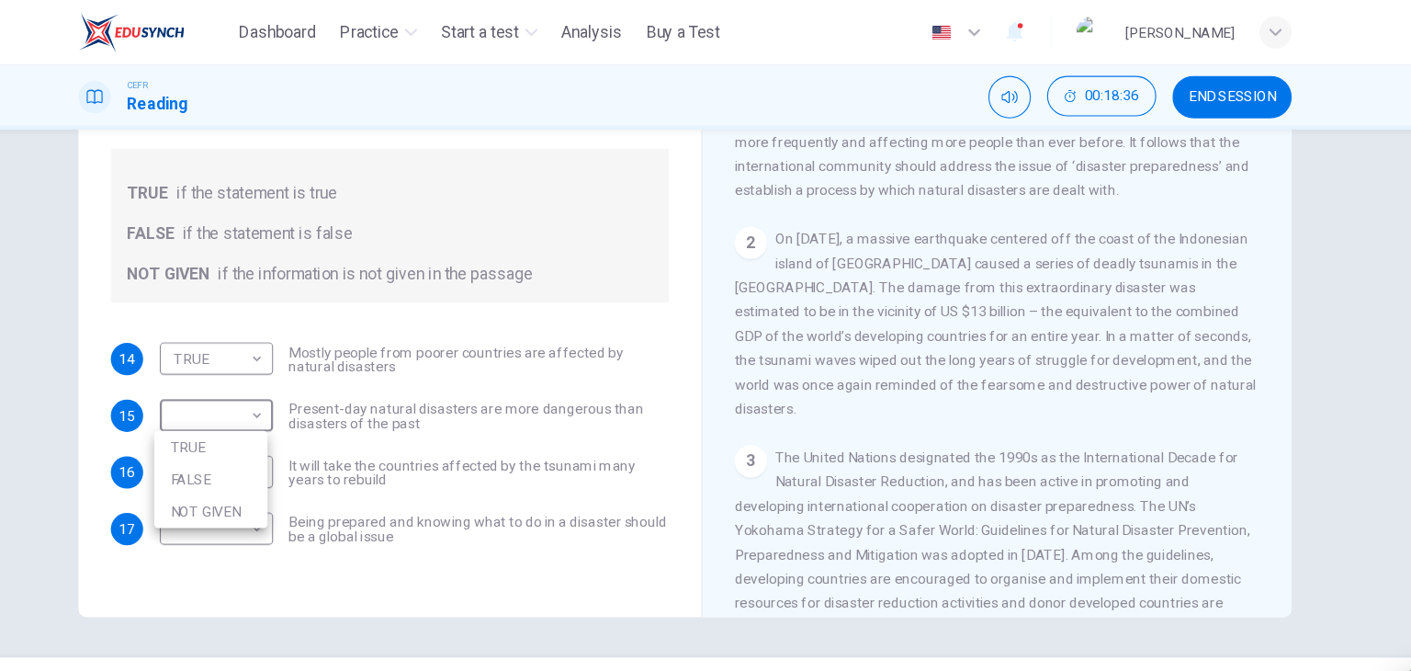
click at [290, 459] on li "NOT GIVEN" at bounding box center [274, 464] width 103 height 29
type input "*********"
click at [287, 423] on body "This site uses cookies, as explained in our Privacy Policy . If you agree to th…" at bounding box center [705, 335] width 1411 height 671
click at [294, 508] on li "NOT GIVEN" at bounding box center [274, 516] width 103 height 29
type input "*********"
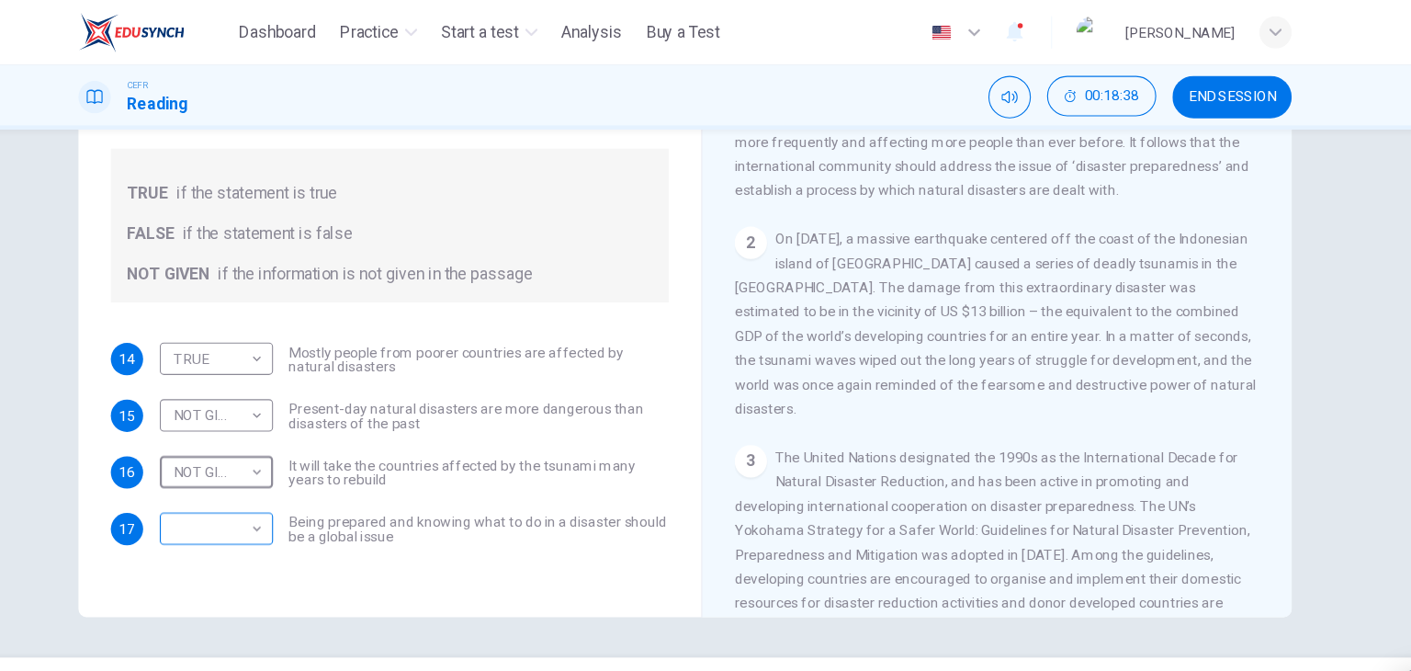
click at [289, 487] on body "This site uses cookies, as explained in our Privacy Policy . If you agree to th…" at bounding box center [705, 335] width 1411 height 671
click at [278, 509] on li "TRUE" at bounding box center [274, 508] width 103 height 29
type input "****"
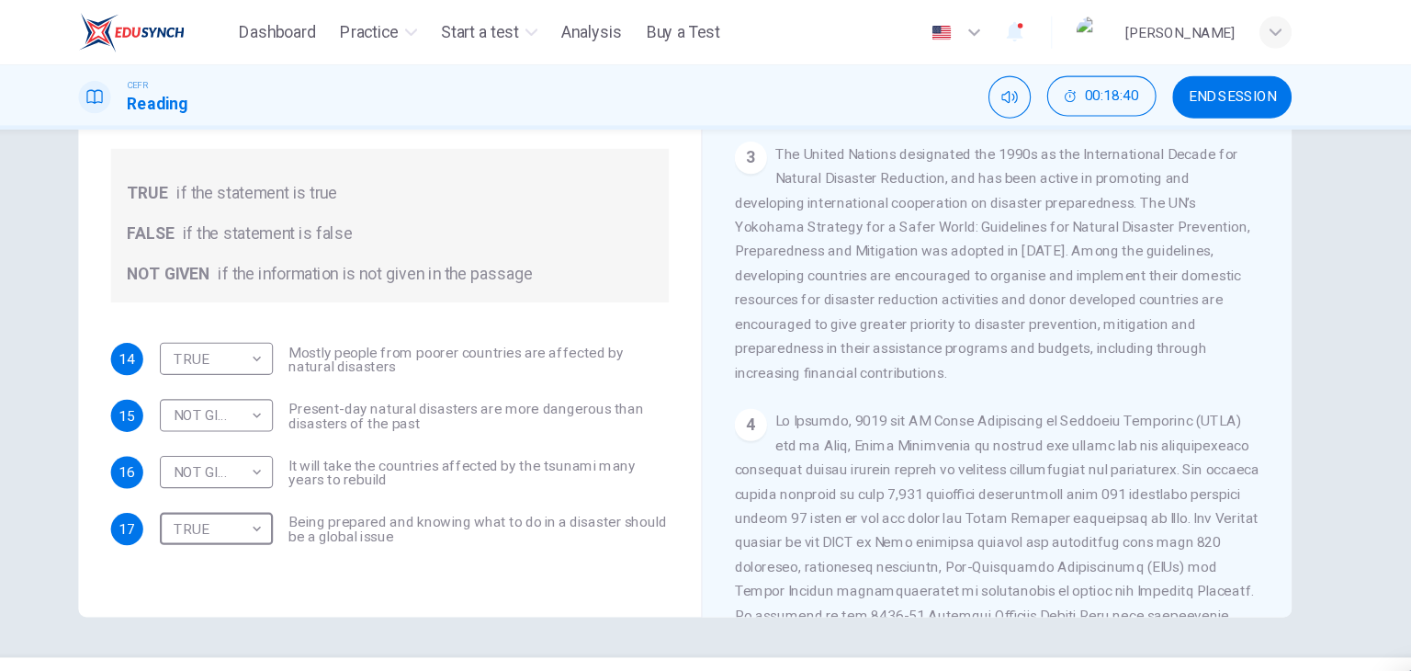
scroll to position [660, 0]
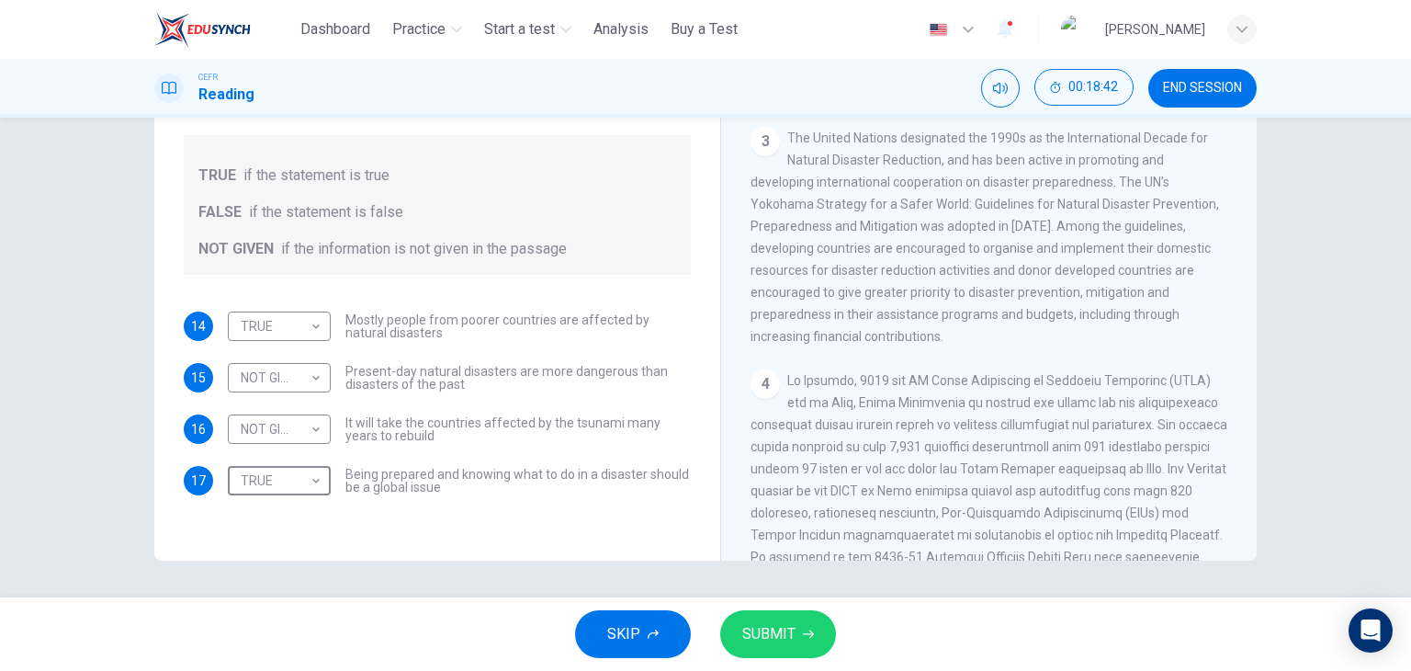
click at [764, 611] on button "SUBMIT" at bounding box center [778, 634] width 116 height 48
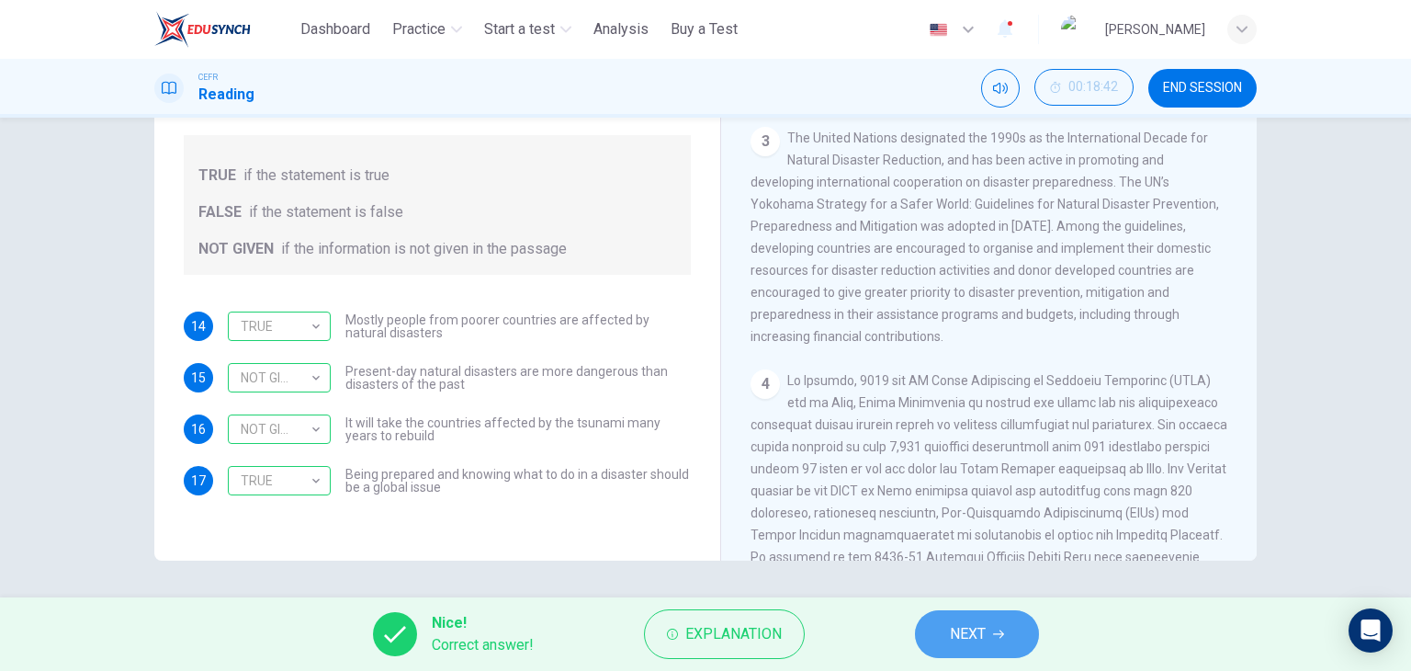
click at [951, 618] on button "NEXT" at bounding box center [977, 634] width 124 height 48
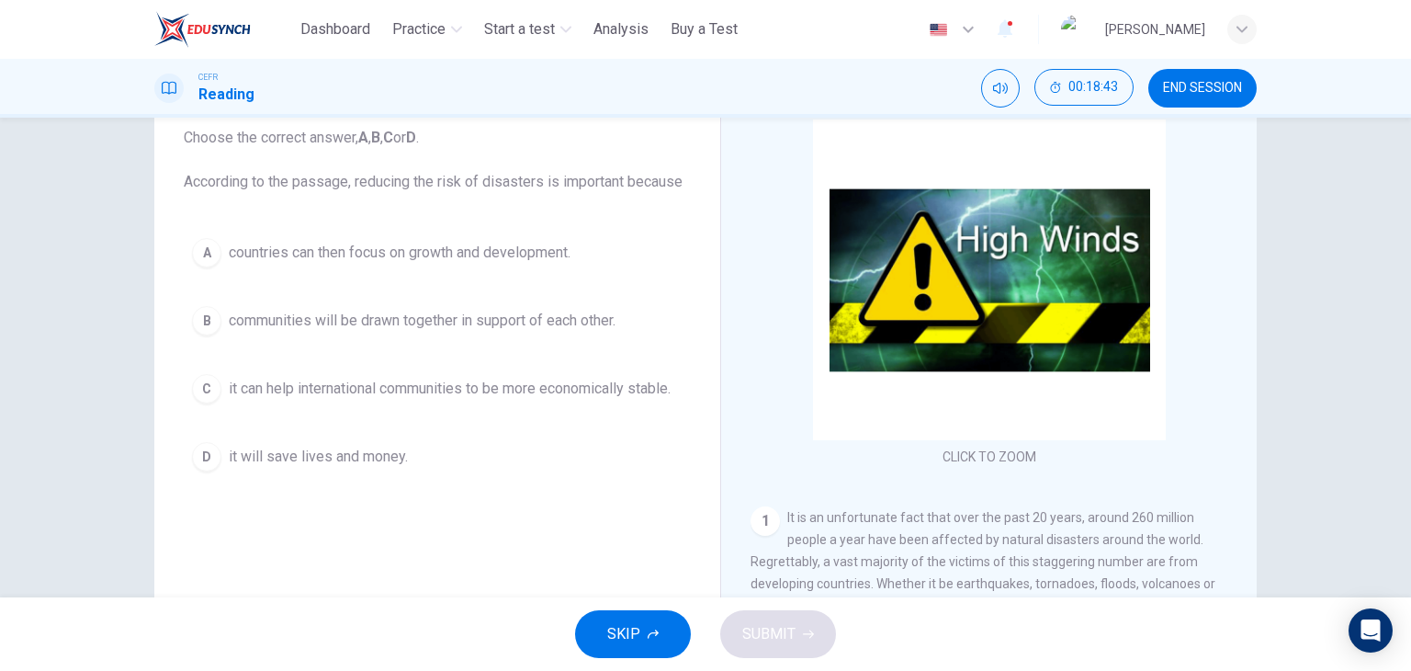
scroll to position [115, 0]
click at [283, 390] on span "it can help international communities to be more economically stable." at bounding box center [450, 389] width 442 height 22
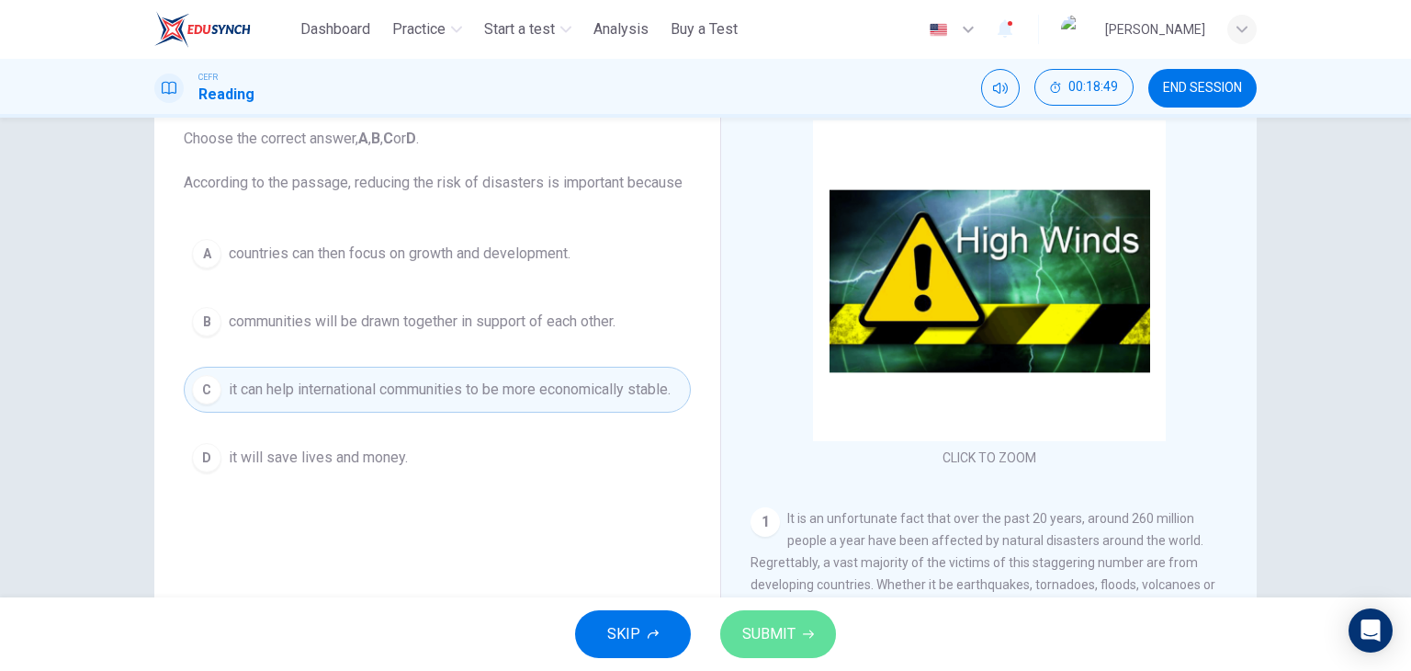
click at [802, 626] on button "SUBMIT" at bounding box center [778, 634] width 116 height 48
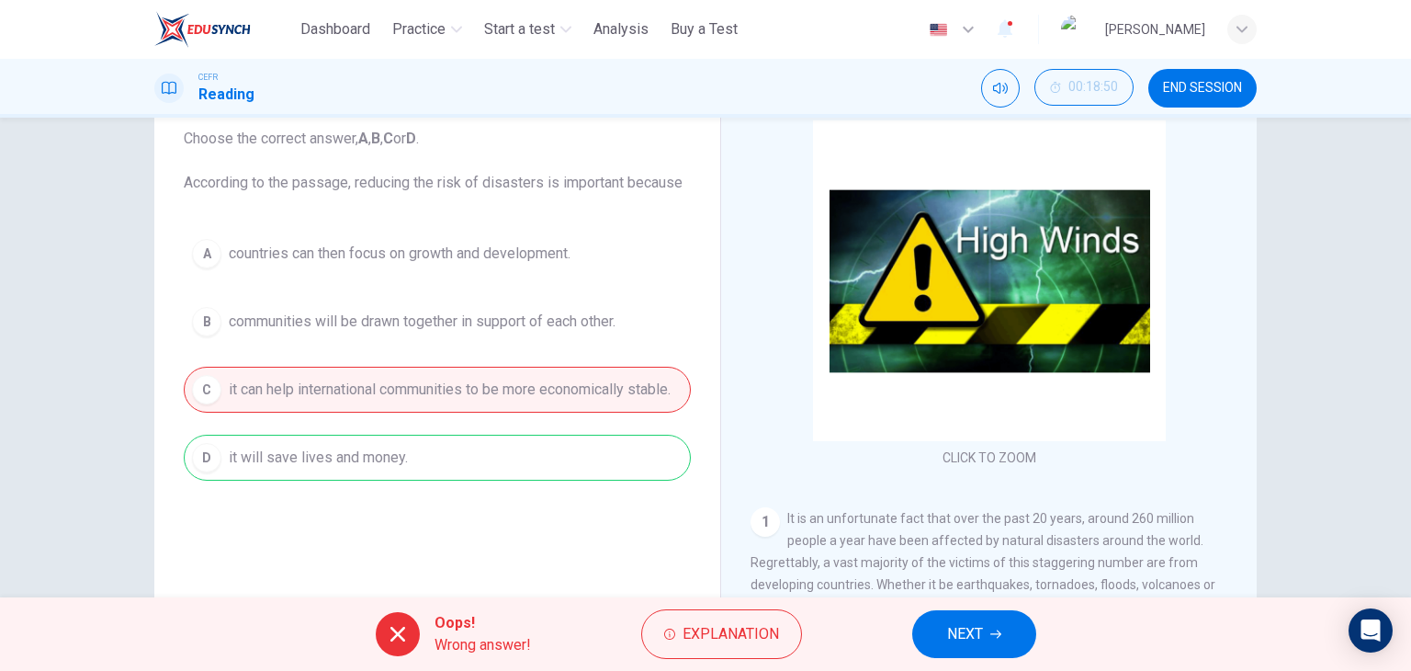
click at [982, 633] on span "NEXT" at bounding box center [965, 634] width 36 height 26
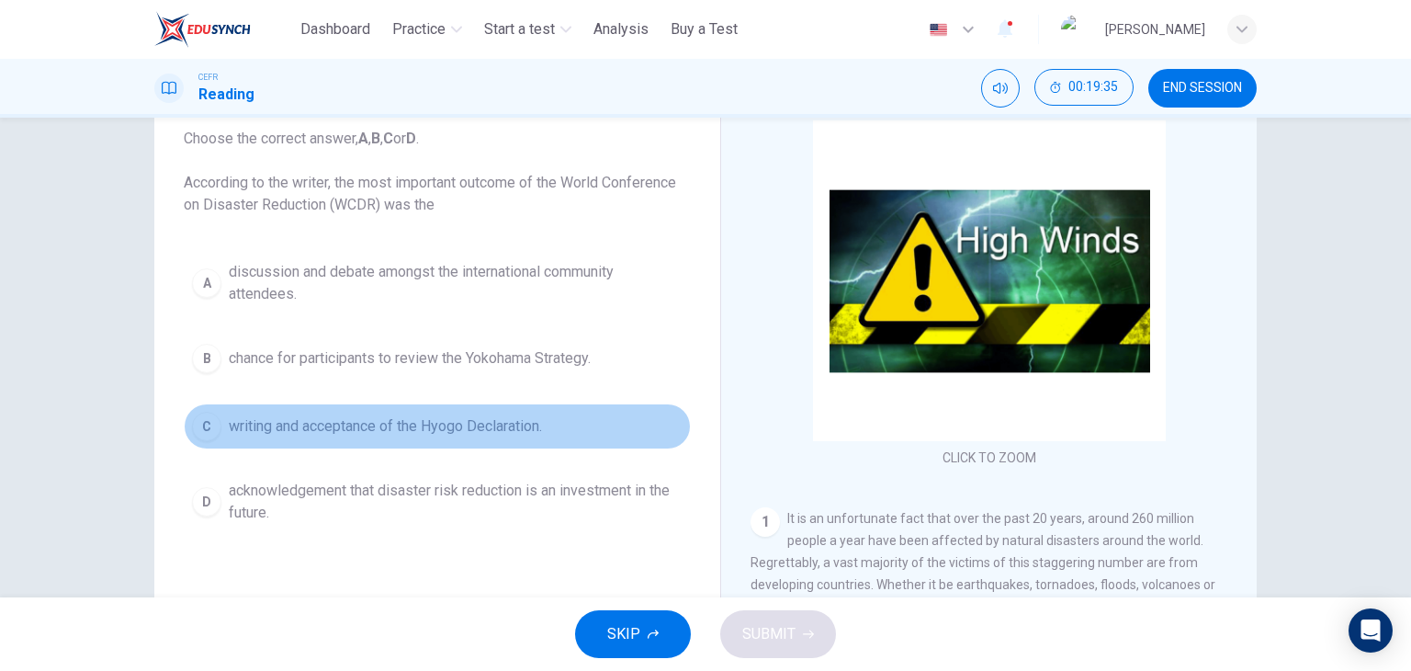
click at [463, 425] on span "writing and acceptance of the Hyogo Declaration." at bounding box center [385, 426] width 313 height 22
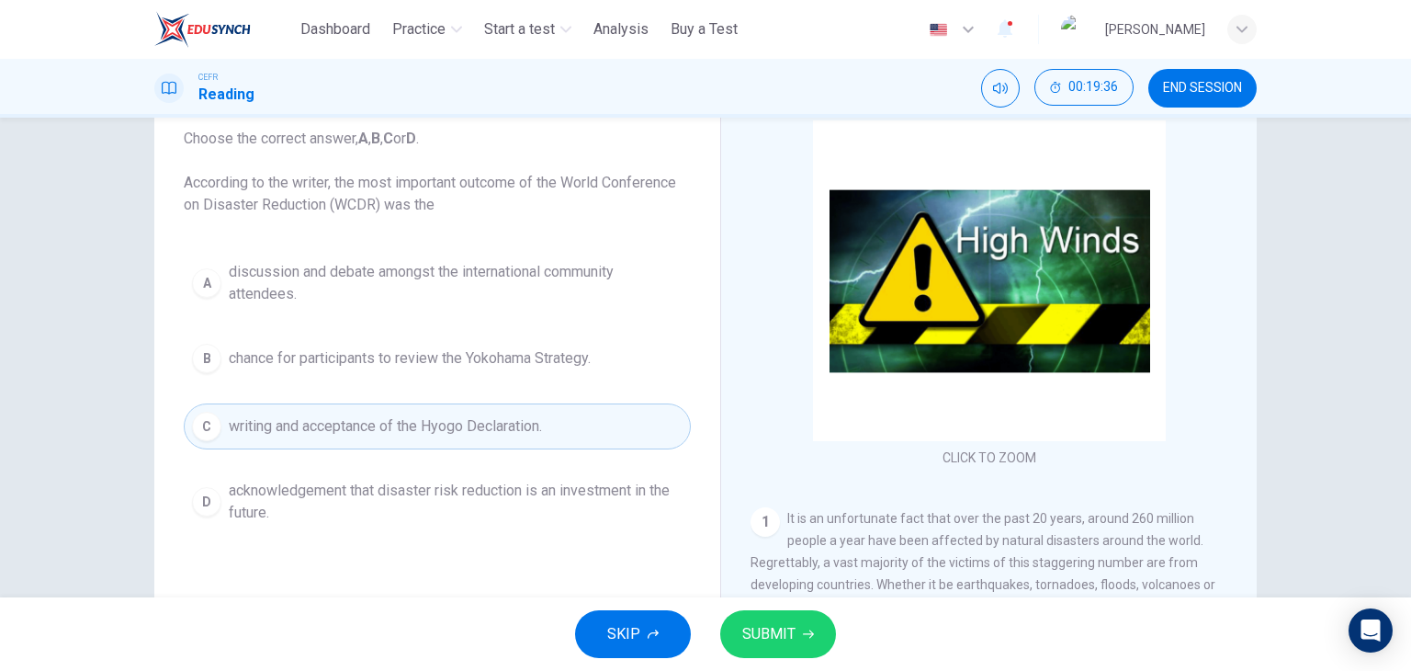
click at [779, 626] on span "SUBMIT" at bounding box center [768, 634] width 53 height 26
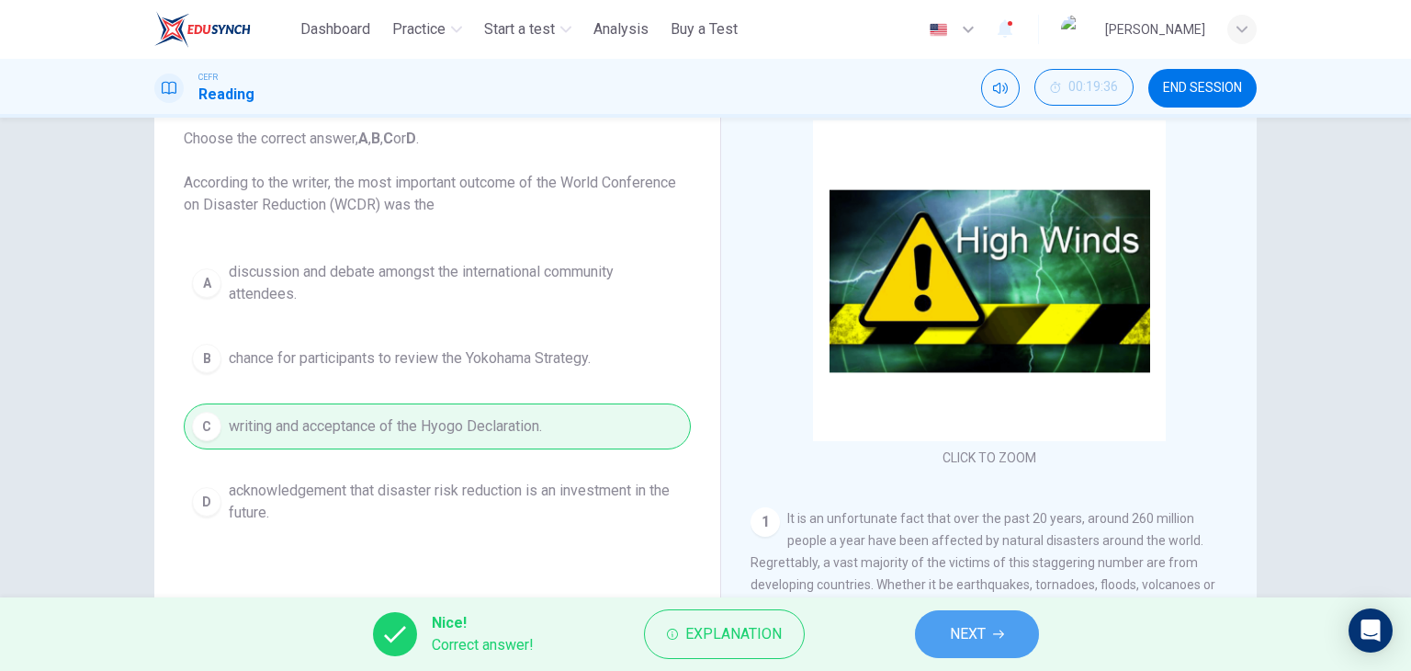
click at [941, 634] on button "NEXT" at bounding box center [977, 634] width 124 height 48
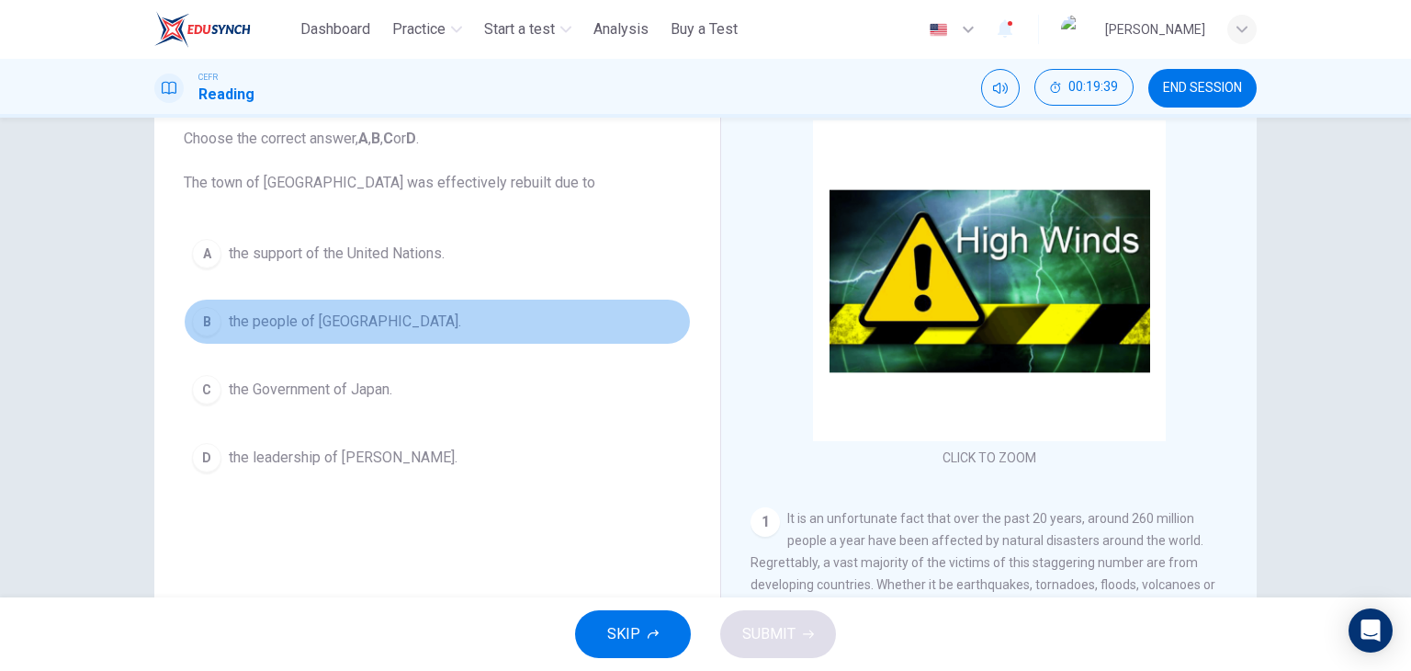
click at [368, 321] on button "B the people of [GEOGRAPHIC_DATA]." at bounding box center [437, 322] width 507 height 46
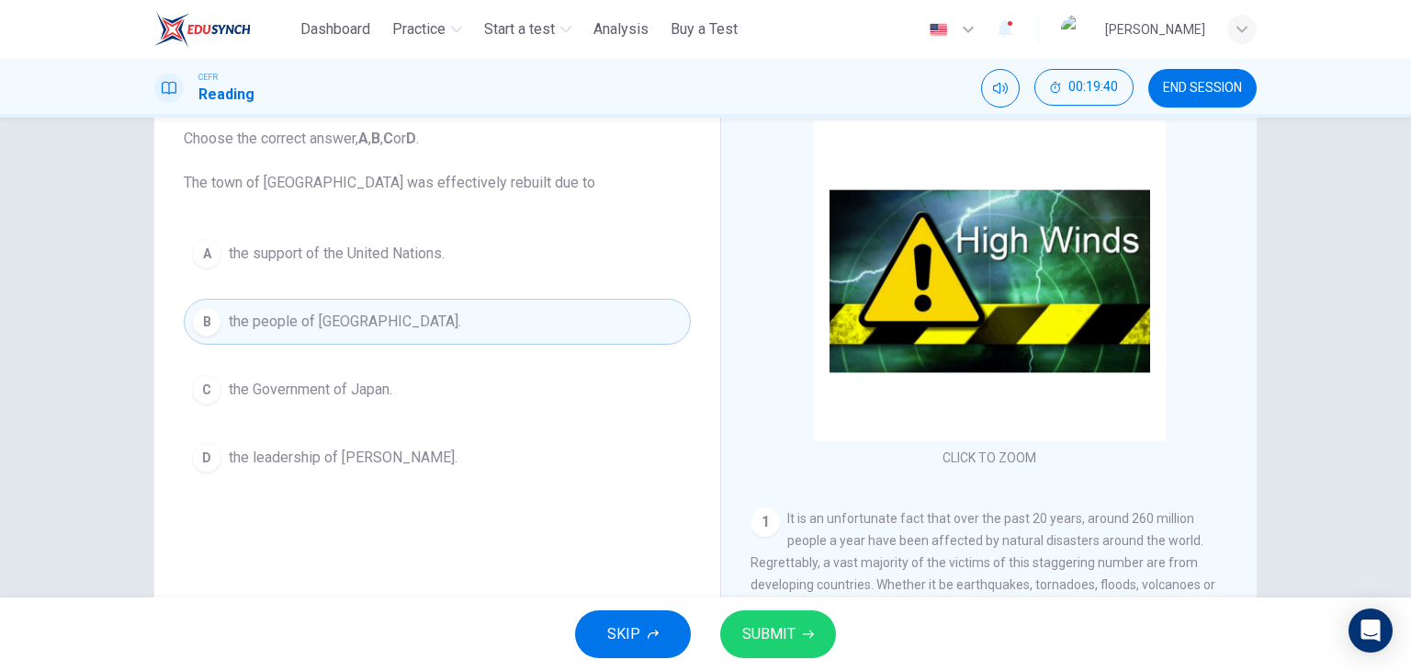
click at [768, 615] on button "SUBMIT" at bounding box center [778, 634] width 116 height 48
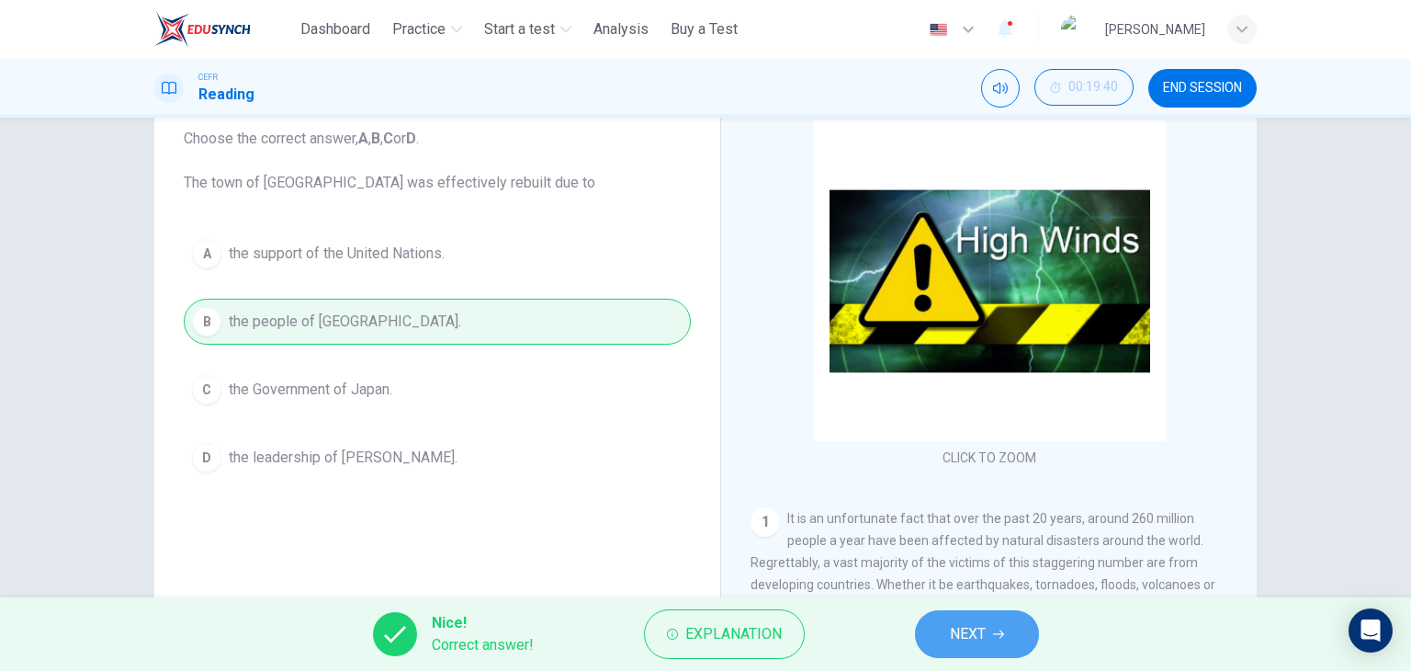
click at [946, 642] on button "NEXT" at bounding box center [977, 634] width 124 height 48
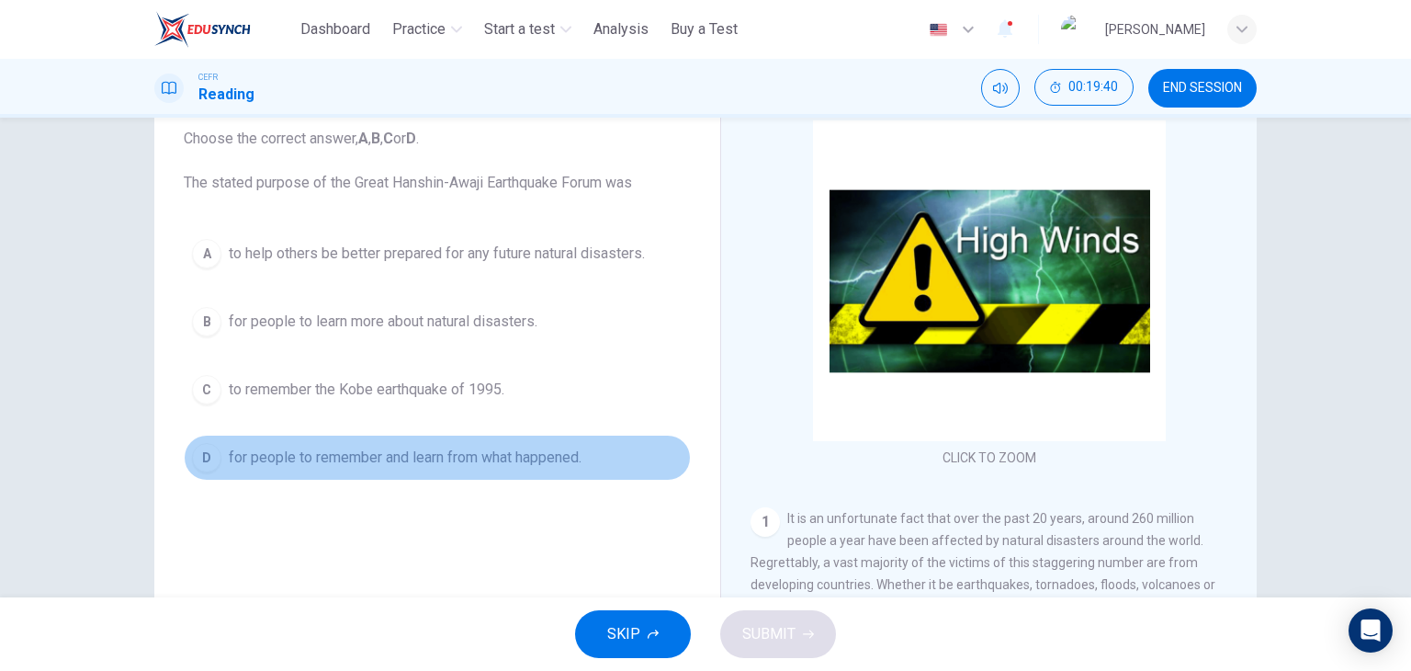
click at [548, 456] on span "for people to remember and learn from what happened." at bounding box center [405, 457] width 353 height 22
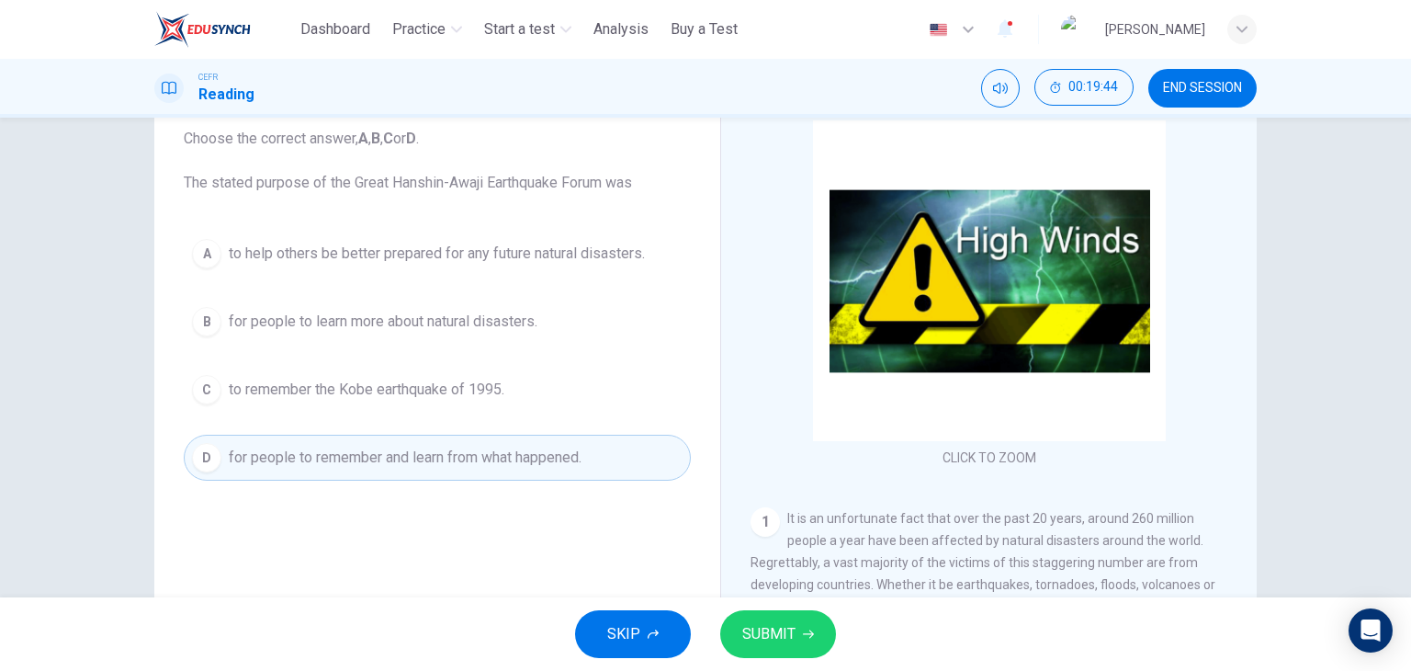
click at [557, 537] on div "Question 21 Choose the correct answer, A , B , C or D . The stated purpose of t…" at bounding box center [437, 368] width 536 height 620
click at [804, 618] on button "SUBMIT" at bounding box center [778, 634] width 116 height 48
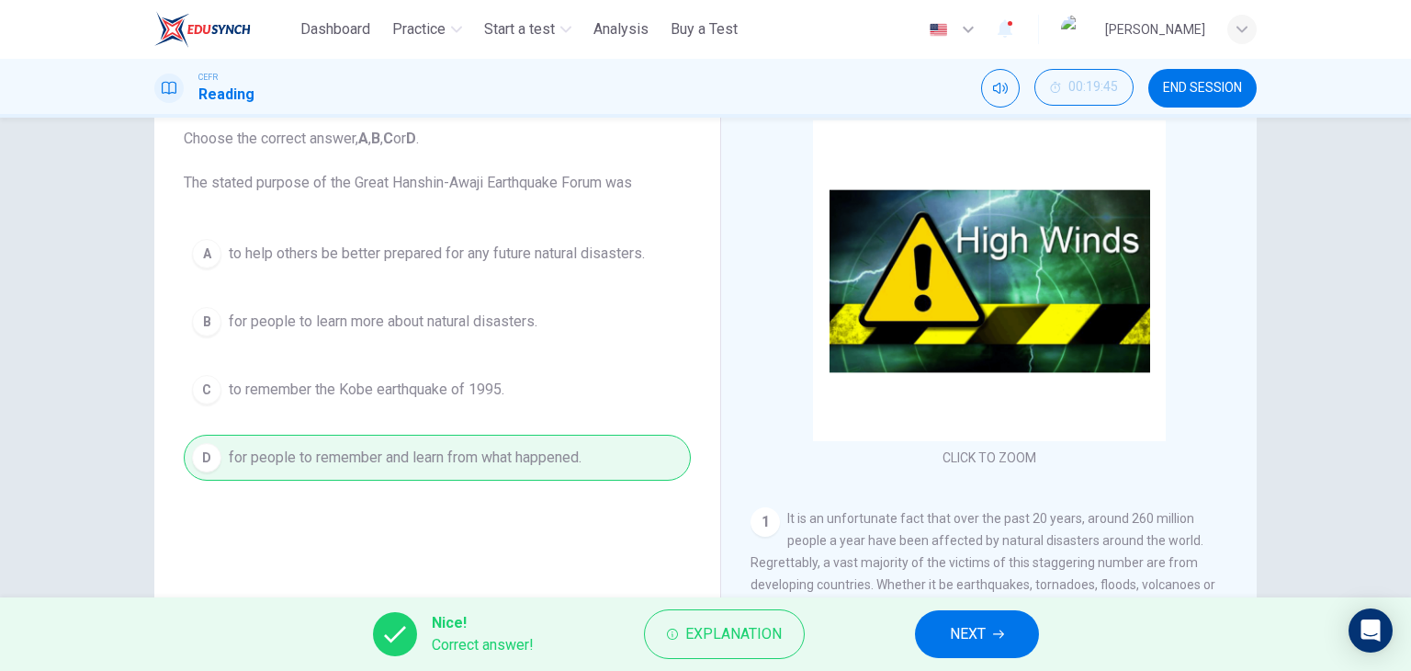
click at [492, 510] on div "Question 21 Choose the correct answer, A , B , C or D . The stated purpose of t…" at bounding box center [437, 368] width 536 height 620
click at [950, 621] on span "NEXT" at bounding box center [968, 634] width 36 height 26
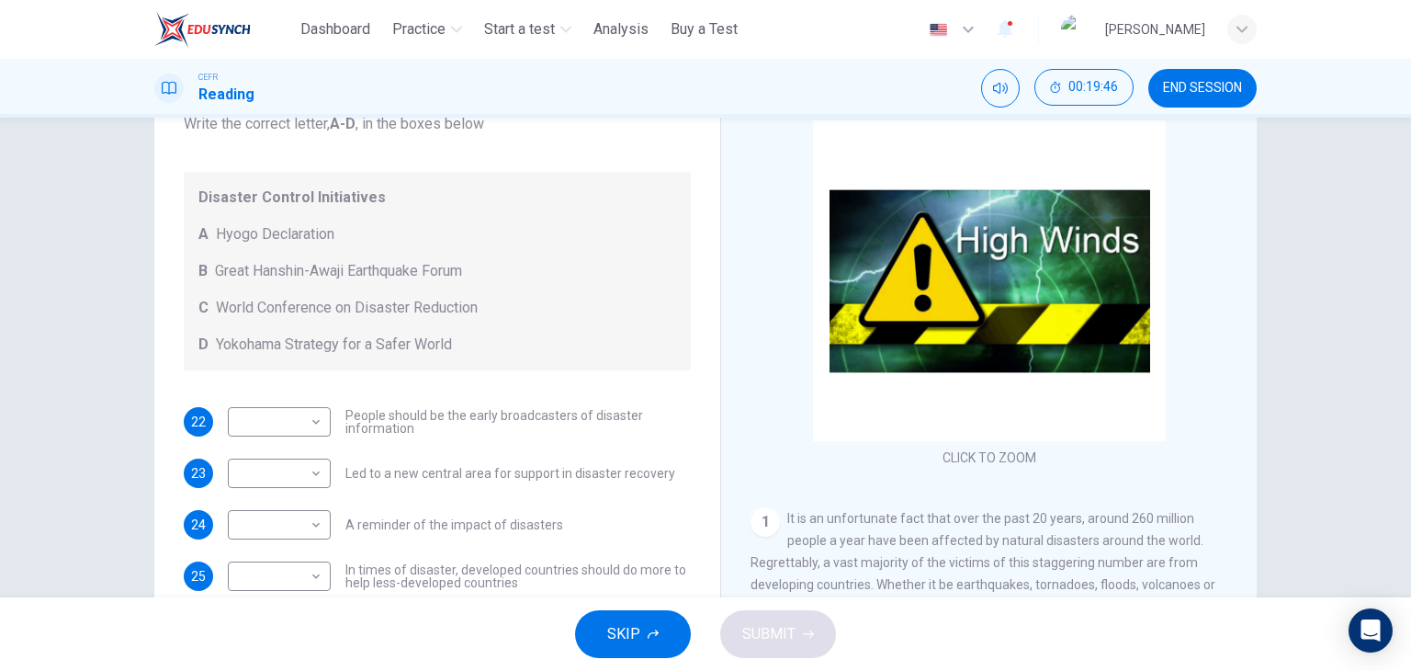
scroll to position [232, 0]
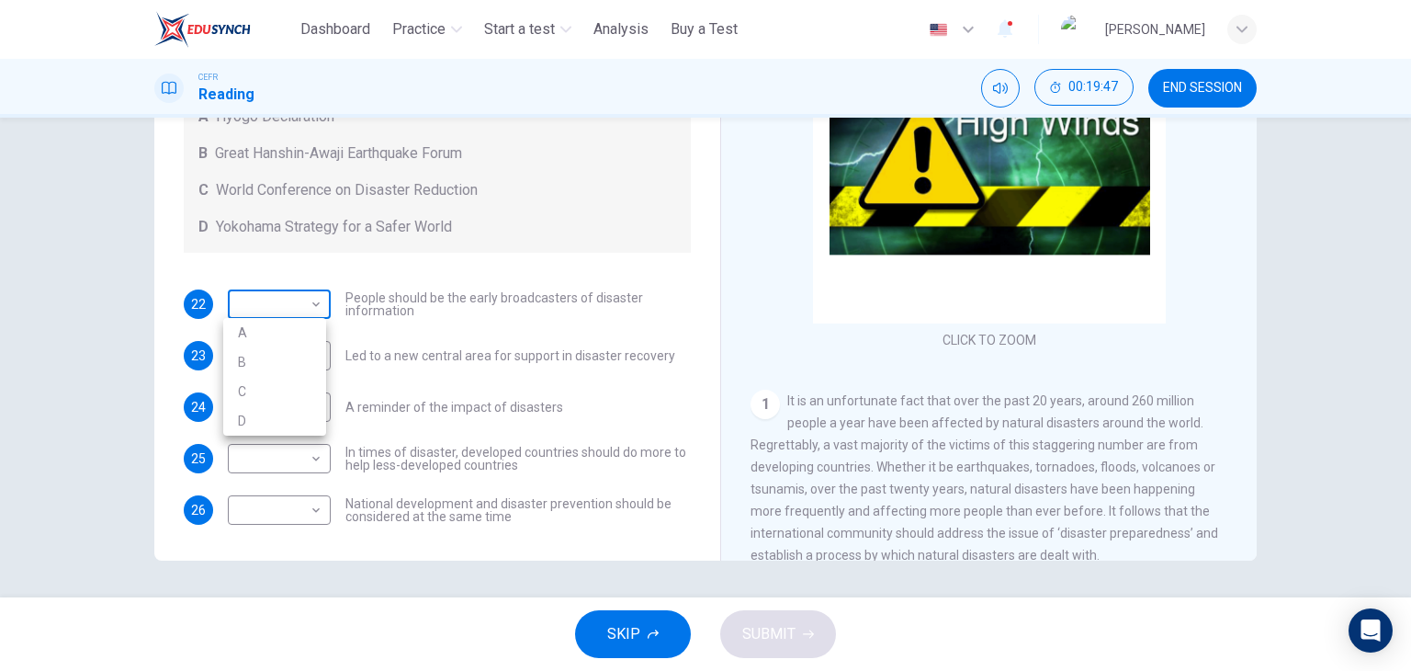
click at [289, 291] on body "This site uses cookies, as explained in our Privacy Policy . If you agree to th…" at bounding box center [705, 335] width 1411 height 671
click at [280, 337] on li "A" at bounding box center [274, 332] width 103 height 29
type input "*"
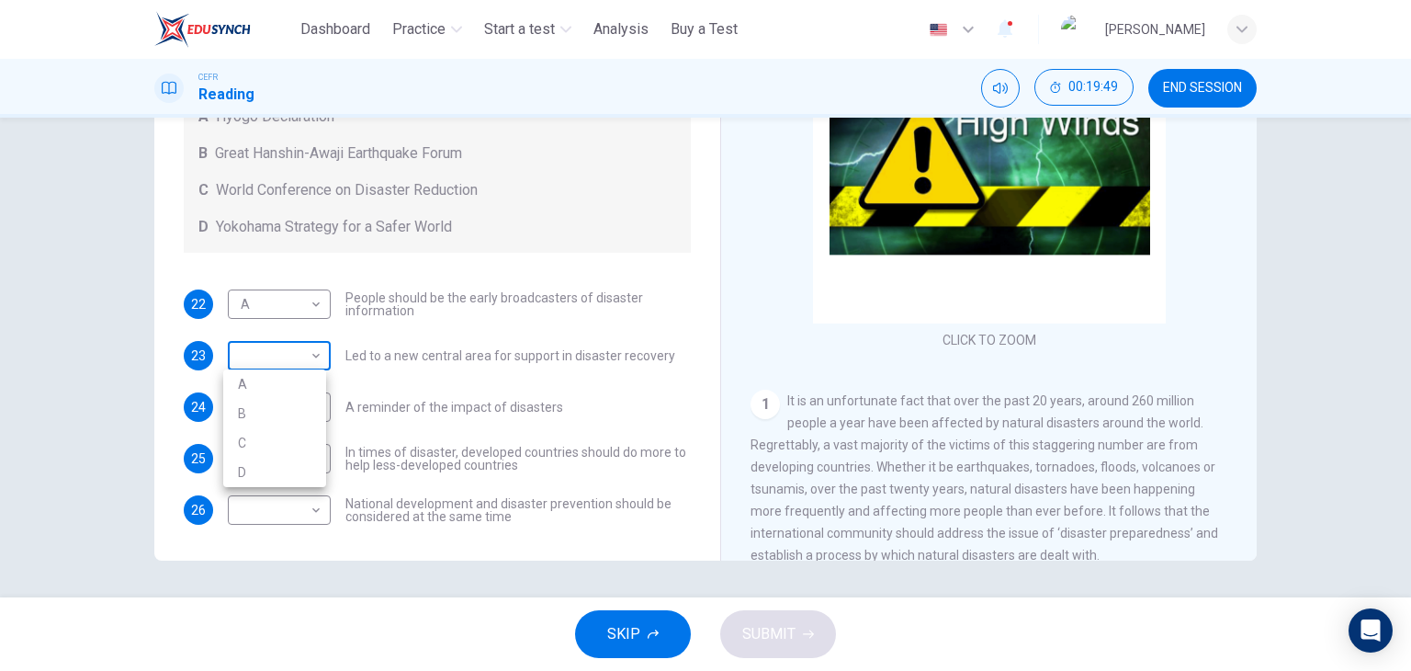
click at [285, 365] on body "This site uses cookies, as explained in our Privacy Policy . If you agree to th…" at bounding box center [705, 335] width 1411 height 671
click at [281, 409] on li "B" at bounding box center [274, 413] width 103 height 29
type input "*"
click at [281, 409] on body "This site uses cookies, as explained in our Privacy Policy . If you agree to th…" at bounding box center [705, 335] width 1411 height 671
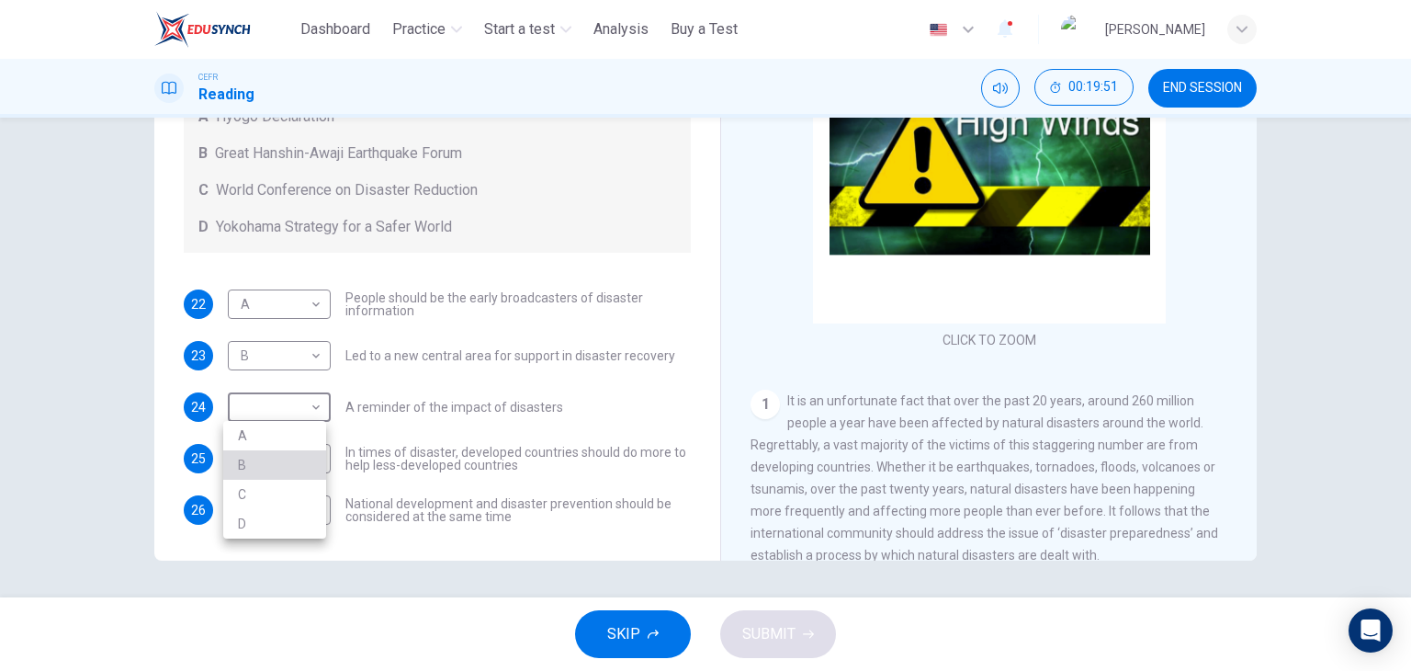
click at [277, 450] on li "B" at bounding box center [274, 464] width 103 height 29
type input "*"
click at [272, 451] on body "This site uses cookies, as explained in our Privacy Policy . If you agree to th…" at bounding box center [705, 335] width 1411 height 671
click at [254, 569] on li "D" at bounding box center [274, 574] width 103 height 29
type input "*"
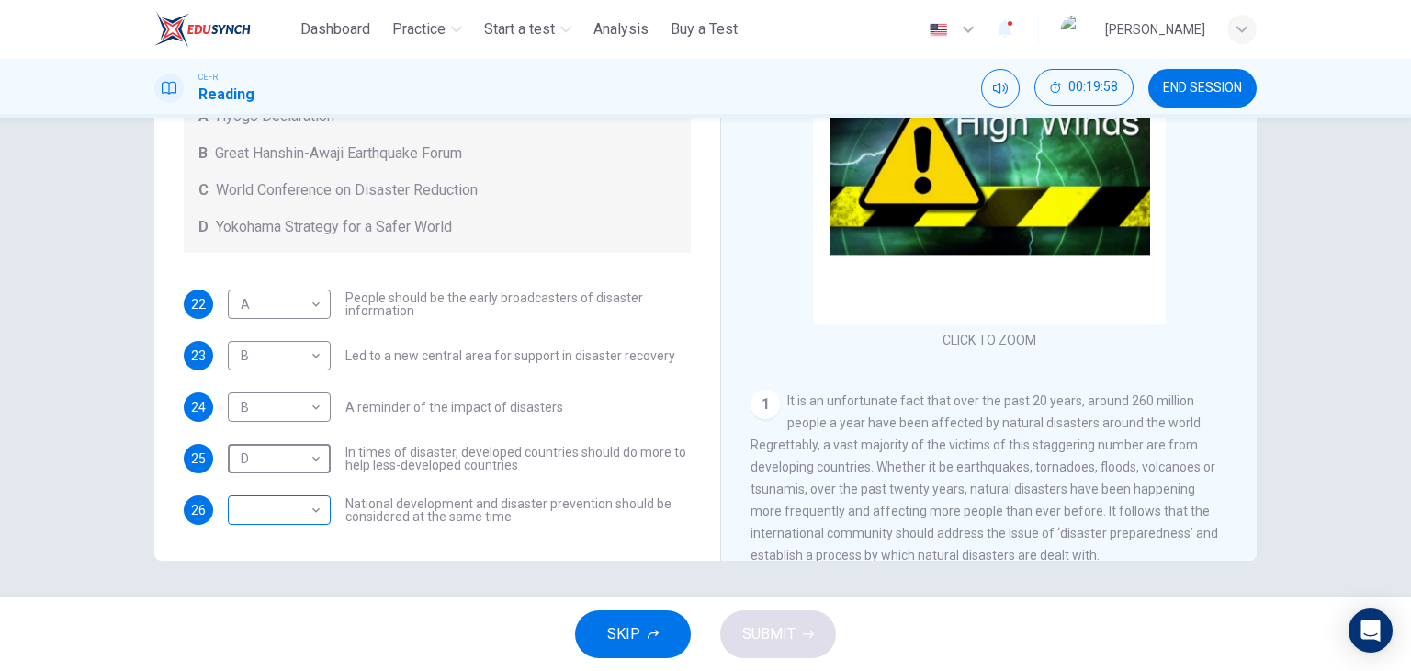
click at [262, 520] on body "This site uses cookies, as explained in our Privacy Policy . If you agree to th…" at bounding box center [705, 335] width 1411 height 671
click at [260, 629] on li "D" at bounding box center [274, 626] width 103 height 29
type input "*"
click at [775, 610] on button "SUBMIT" at bounding box center [778, 634] width 116 height 48
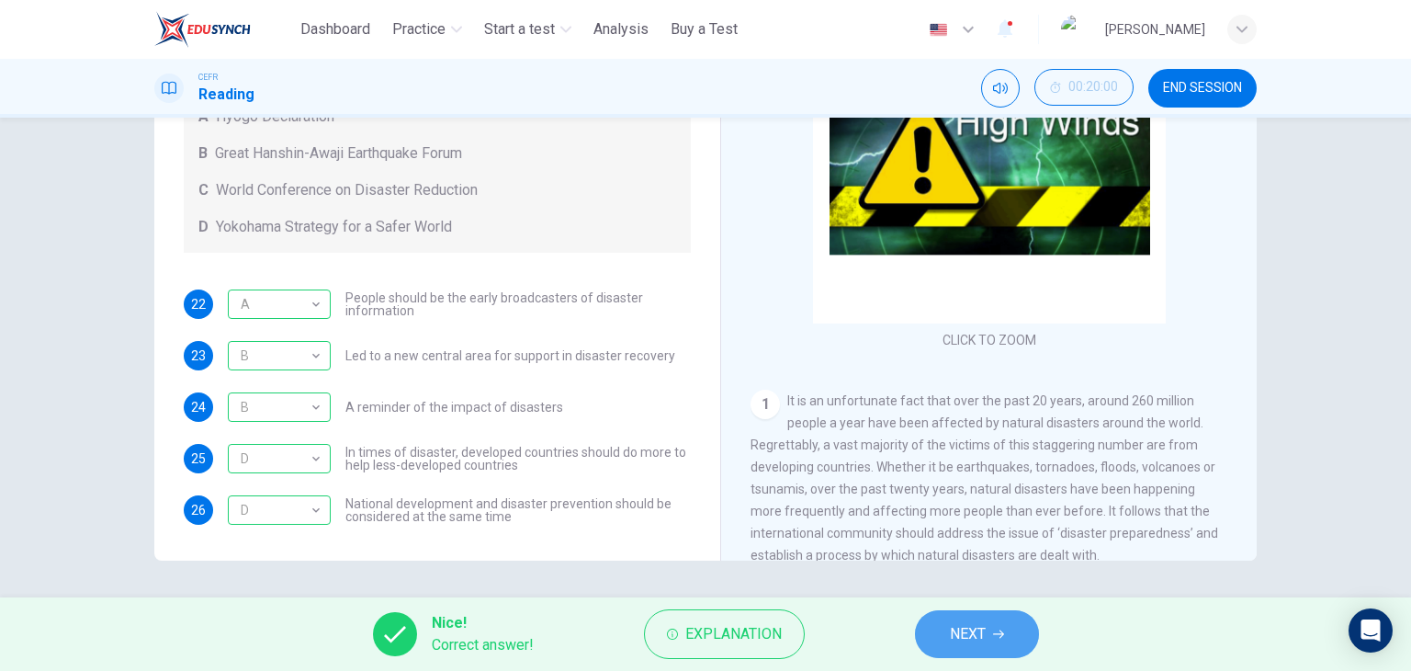
click at [964, 628] on span "NEXT" at bounding box center [968, 634] width 36 height 26
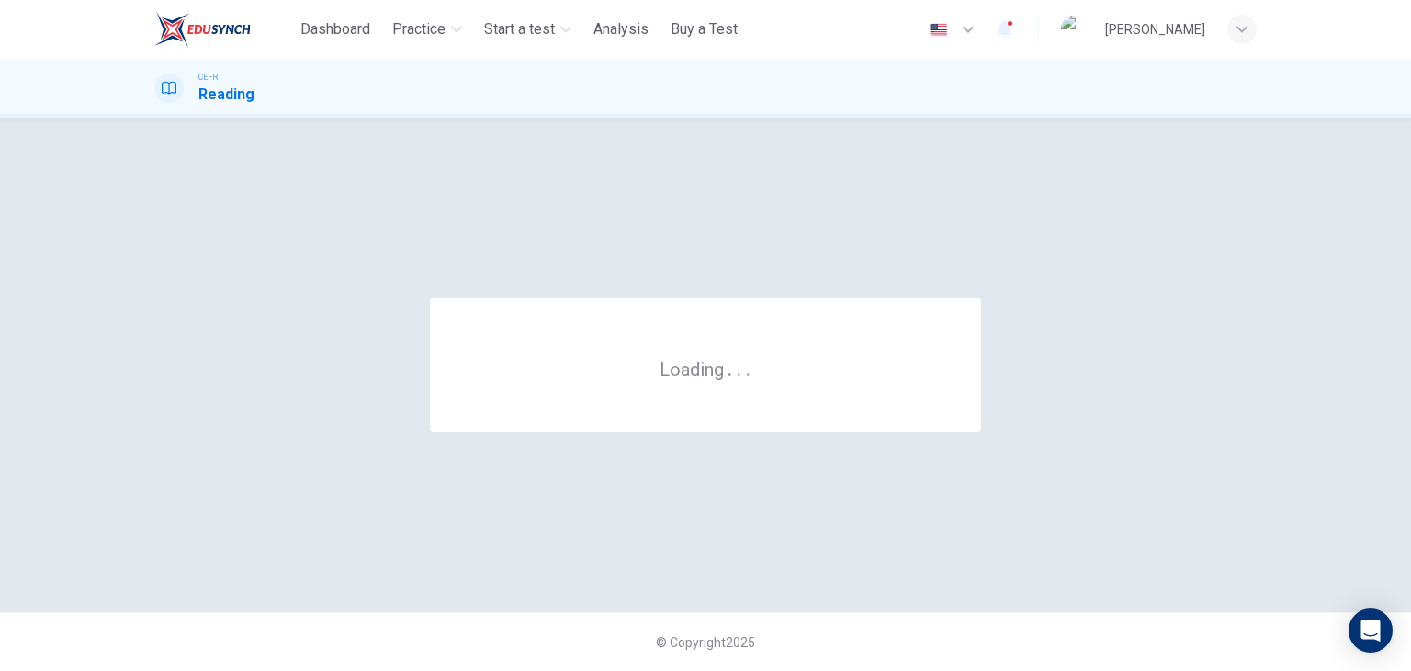
scroll to position [0, 0]
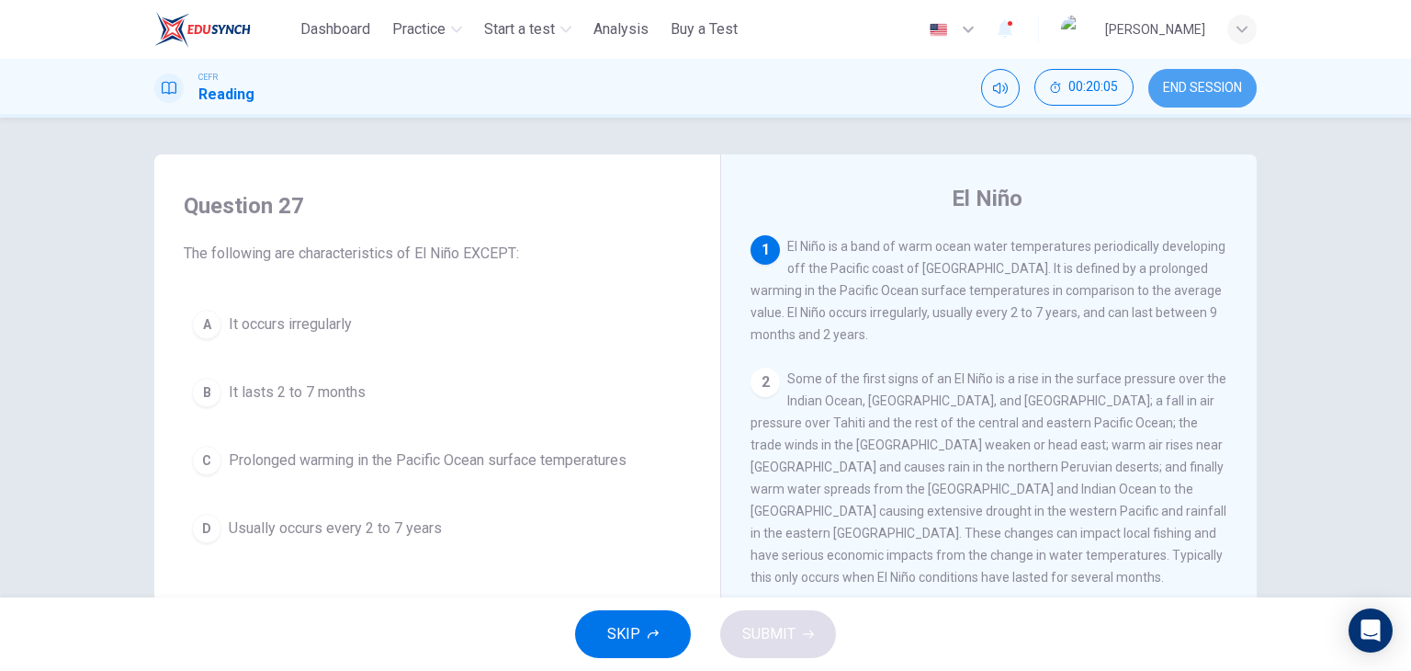
click at [1184, 85] on span "END SESSION" at bounding box center [1202, 88] width 79 height 15
